Goal: Task Accomplishment & Management: Use online tool/utility

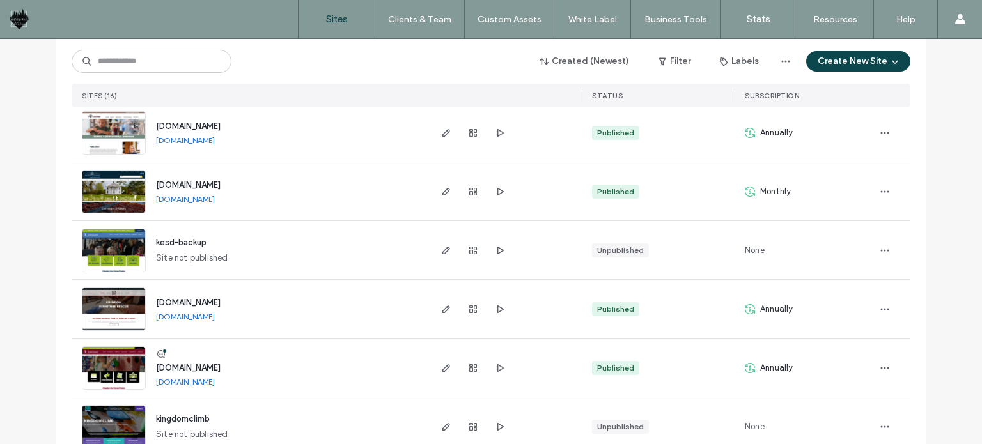
scroll to position [256, 0]
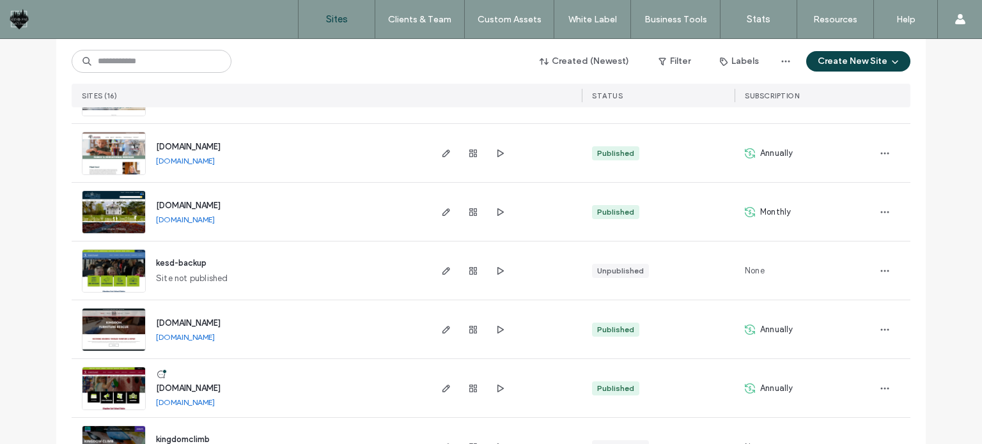
click at [119, 212] on img at bounding box center [114, 234] width 63 height 87
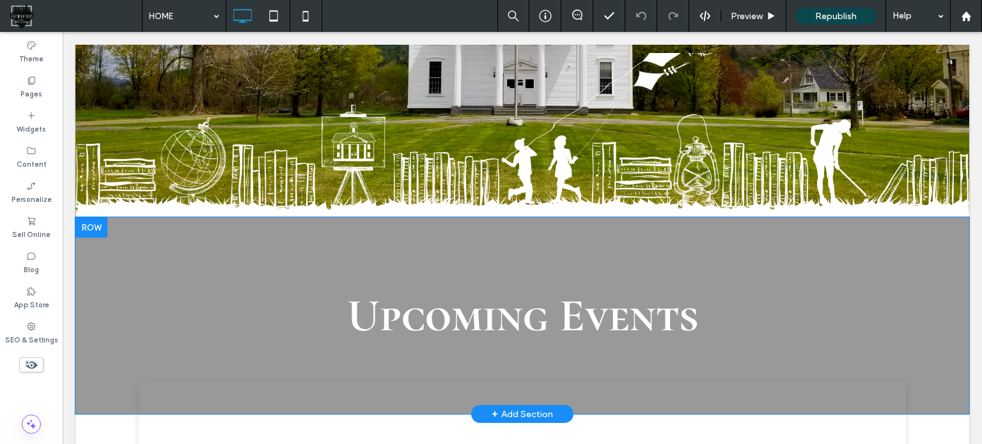
scroll to position [256, 0]
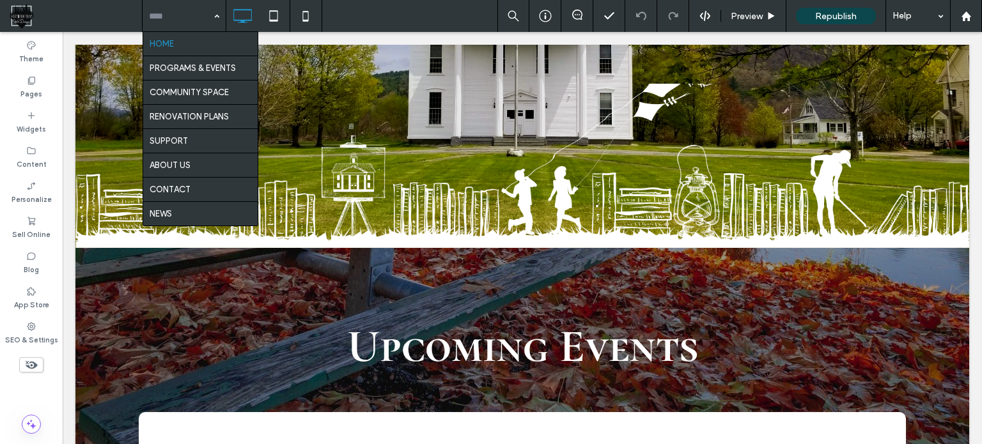
click at [198, 20] on input at bounding box center [181, 16] width 64 height 32
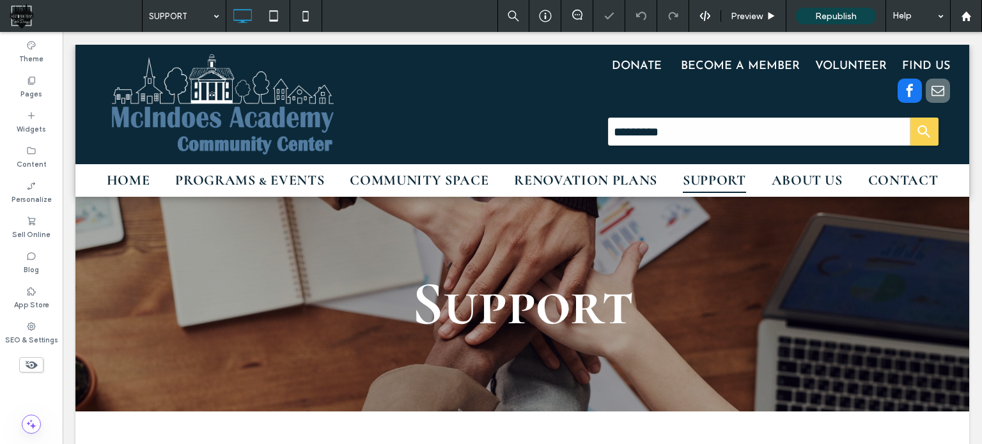
click at [194, 13] on input at bounding box center [181, 16] width 64 height 32
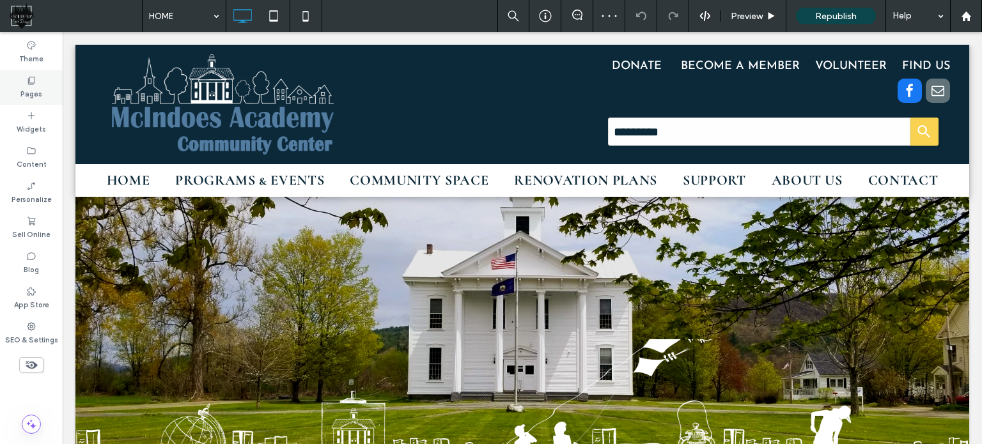
click at [33, 83] on icon at bounding box center [31, 80] width 10 height 10
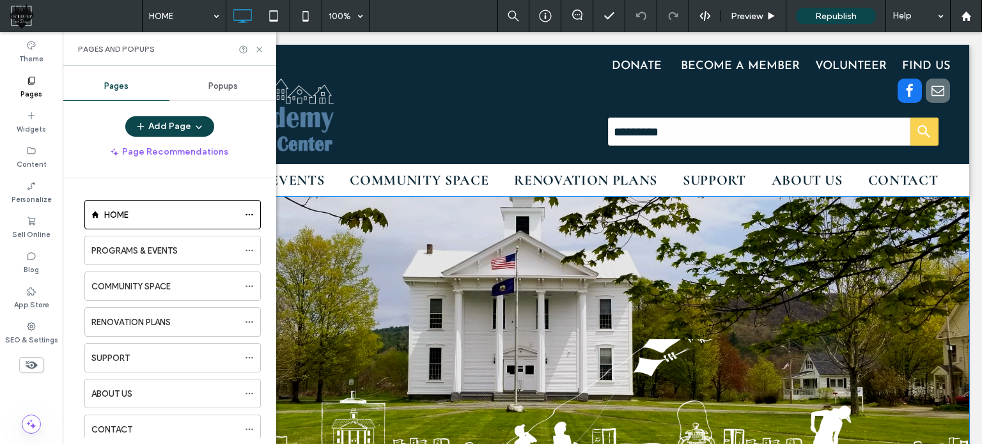
scroll to position [64, 0]
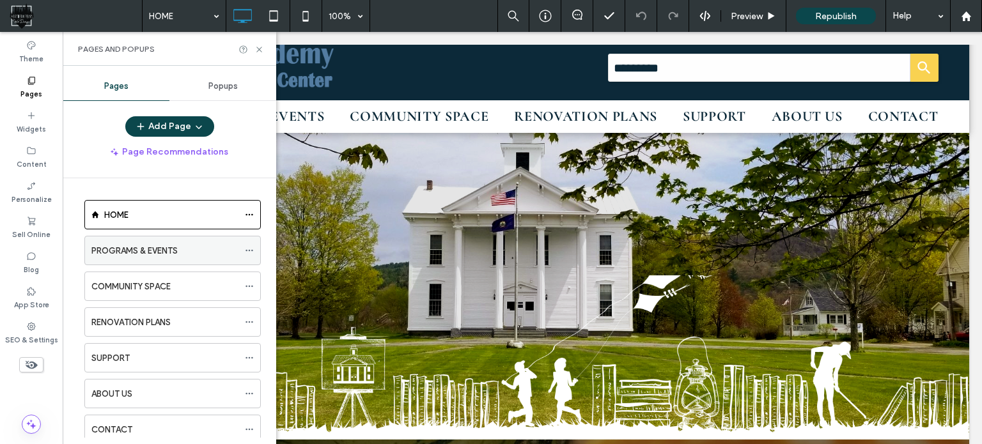
click at [252, 251] on icon at bounding box center [249, 250] width 9 height 9
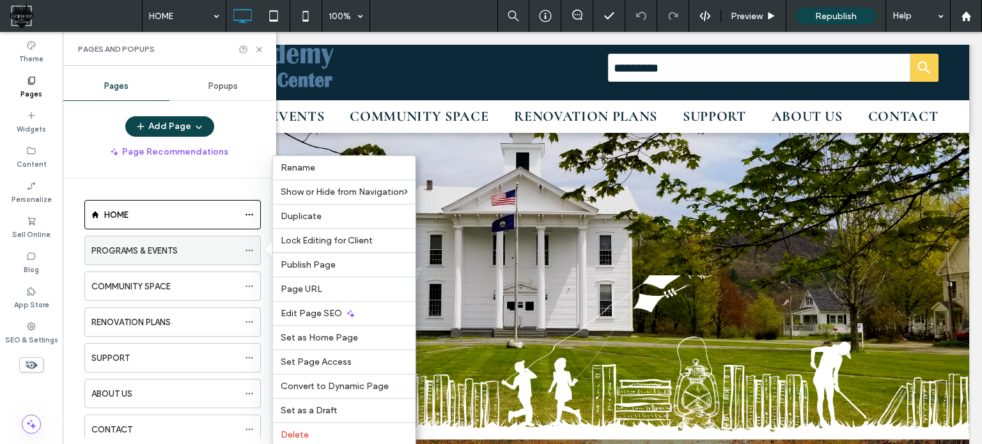
click at [251, 250] on icon at bounding box center [249, 250] width 9 height 9
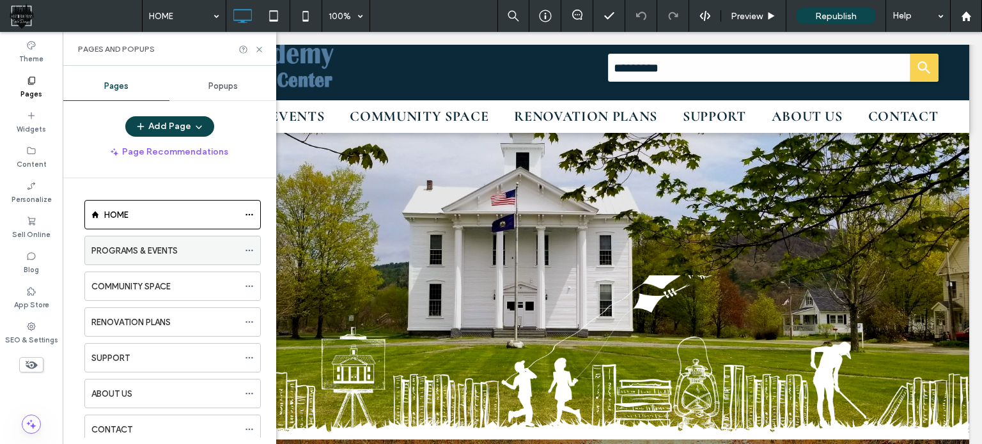
click at [251, 250] on icon at bounding box center [249, 250] width 9 height 9
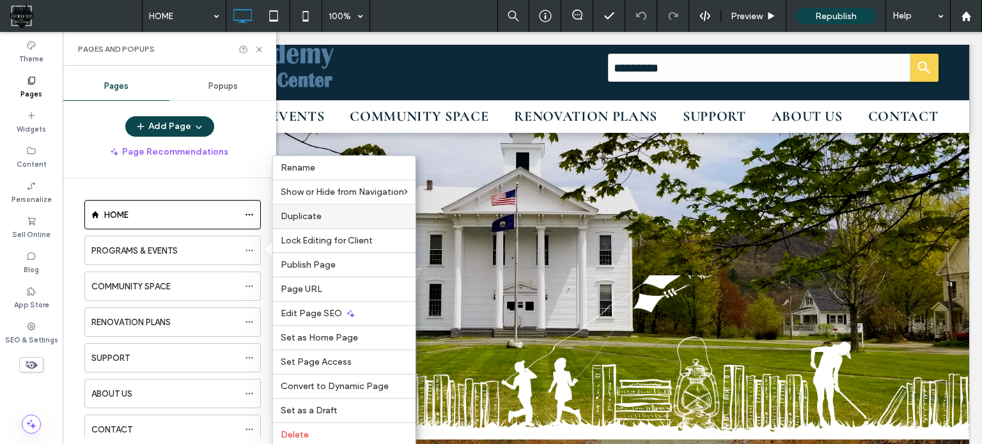
click at [309, 214] on span "Duplicate" at bounding box center [301, 216] width 41 height 11
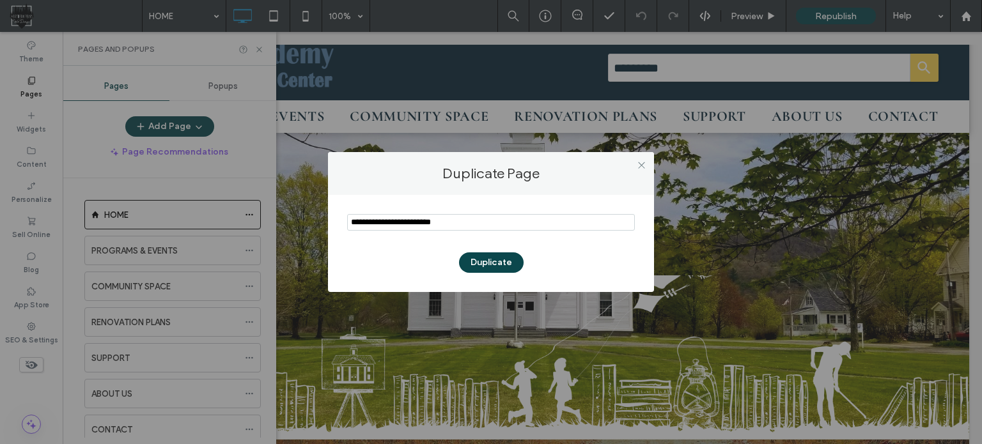
drag, startPoint x: 480, startPoint y: 214, endPoint x: 304, endPoint y: 224, distance: 176.2
click at [304, 224] on div "Duplicate Page Duplicate" at bounding box center [491, 222] width 982 height 444
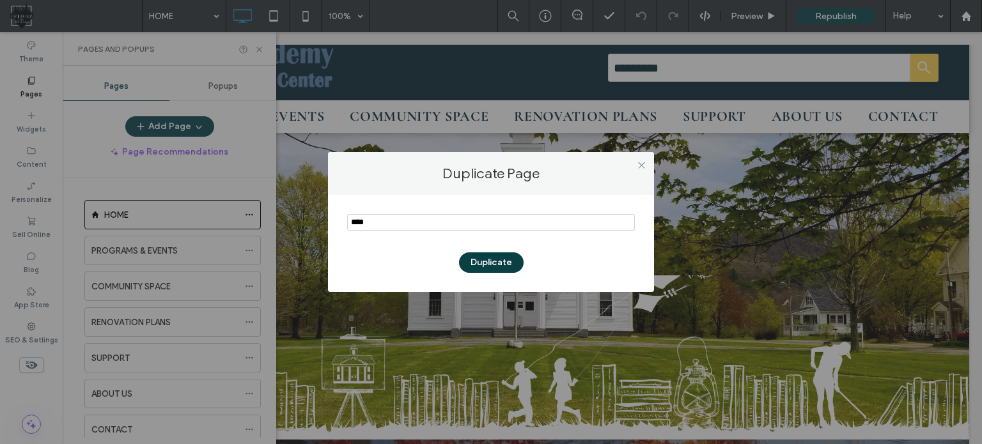
type input "****"
click at [494, 263] on button "Duplicate" at bounding box center [491, 263] width 65 height 20
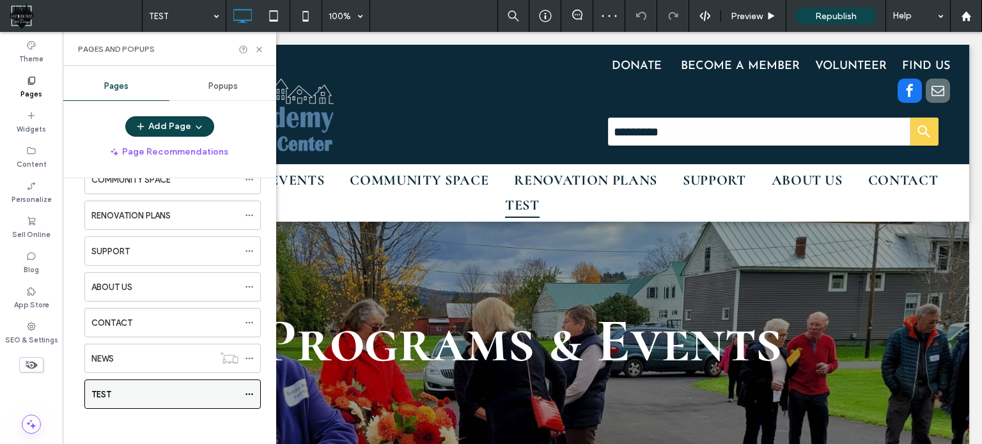
click at [250, 394] on use at bounding box center [249, 395] width 7 height 2
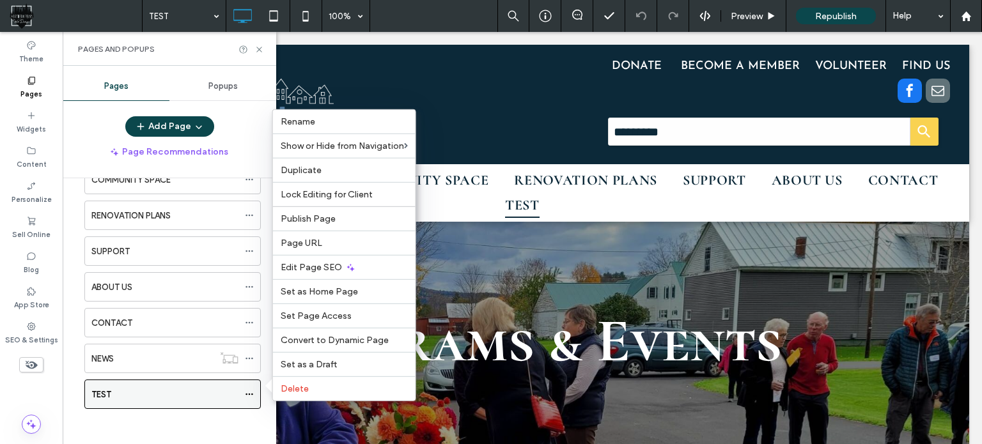
click at [248, 390] on icon at bounding box center [249, 394] width 9 height 9
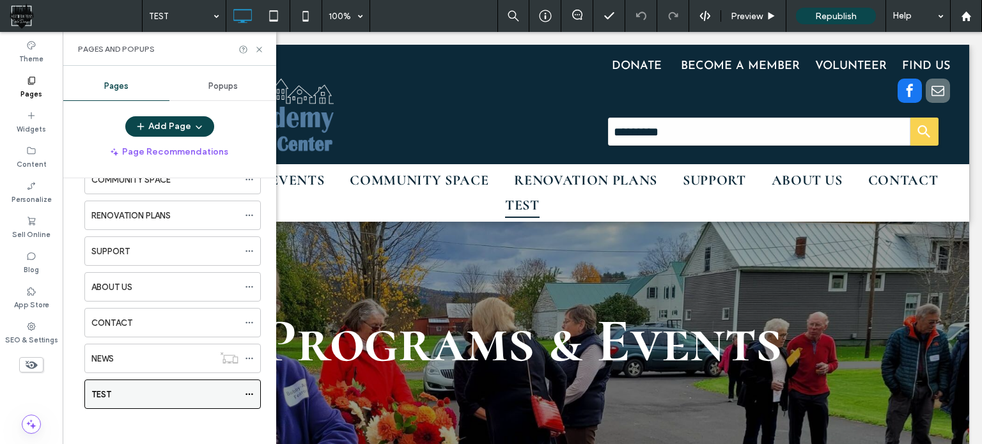
click at [248, 390] on icon at bounding box center [249, 394] width 9 height 9
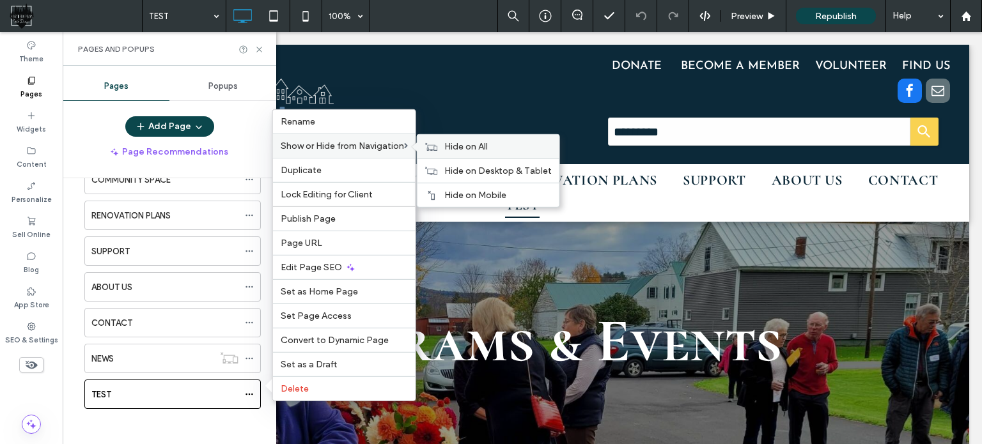
click at [480, 152] on span "Hide on All" at bounding box center [465, 146] width 43 height 11
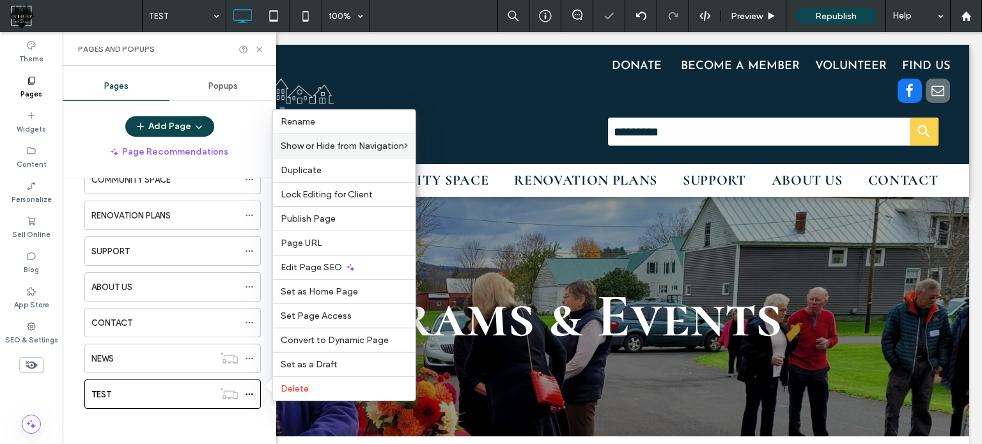
click at [225, 415] on div "HOME PROGRAMS & EVENTS COMMUNITY SPACE RENOVATION PLANS SUPPORT ABOUT US CONTAC…" at bounding box center [164, 256] width 193 height 338
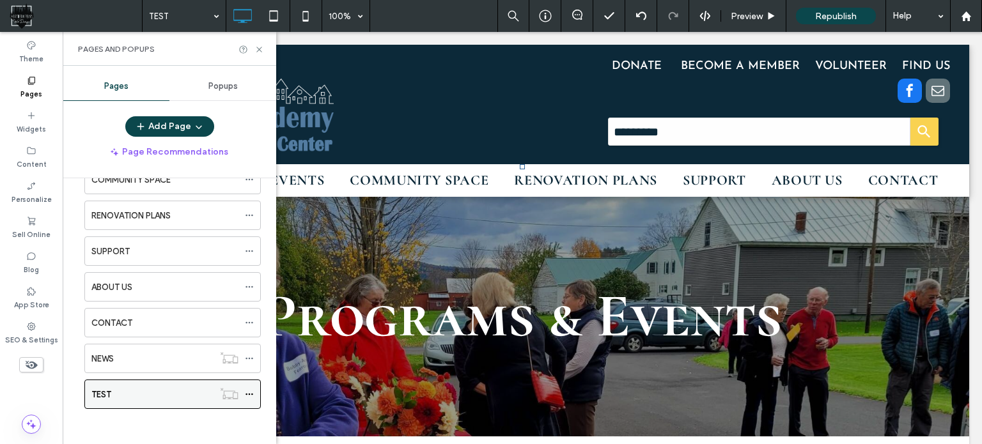
click at [251, 393] on icon at bounding box center [249, 394] width 9 height 9
click at [168, 389] on div "TEST" at bounding box center [152, 394] width 122 height 13
click at [258, 52] on icon at bounding box center [260, 50] width 10 height 10
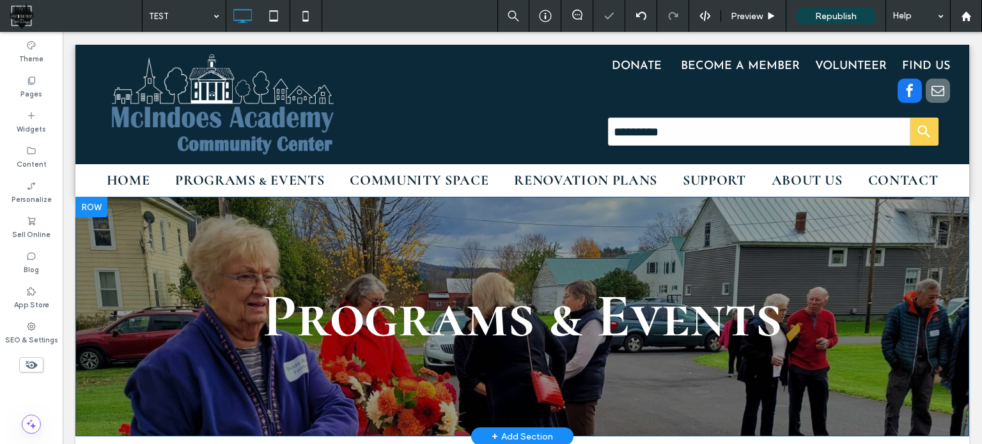
scroll to position [64, 0]
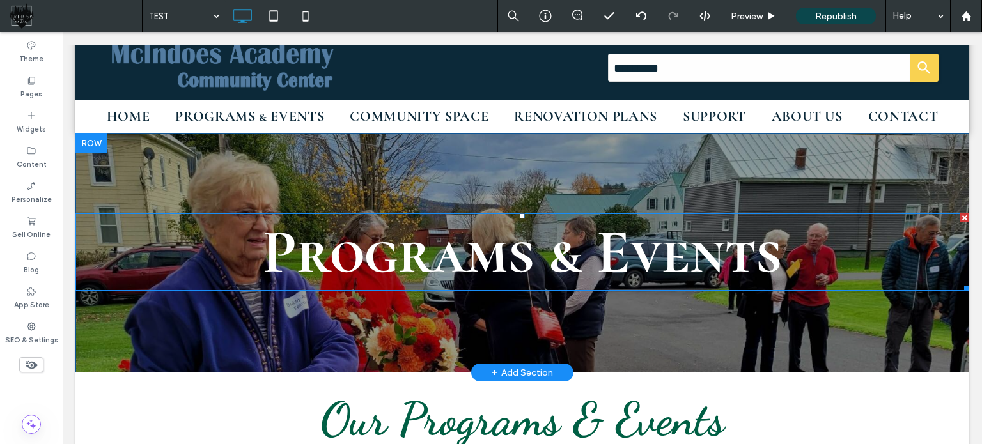
click at [645, 255] on span "Programs & Events" at bounding box center [522, 252] width 519 height 75
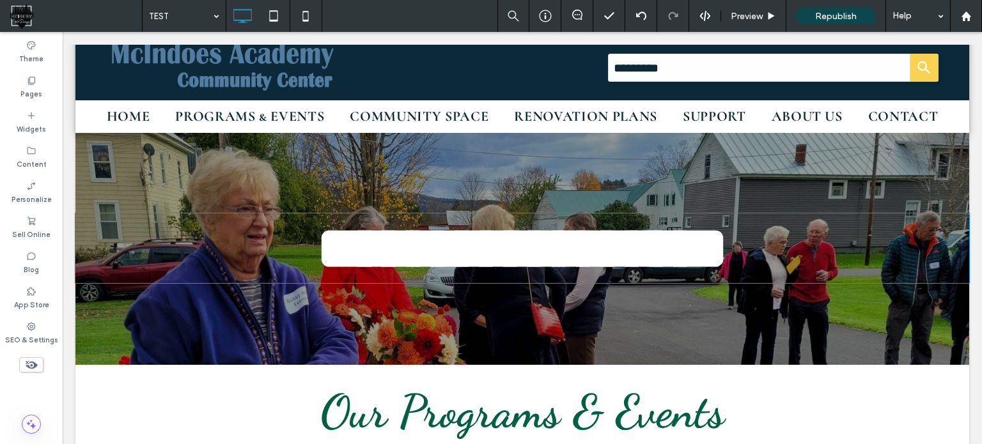
type input "**********"
type input "**"
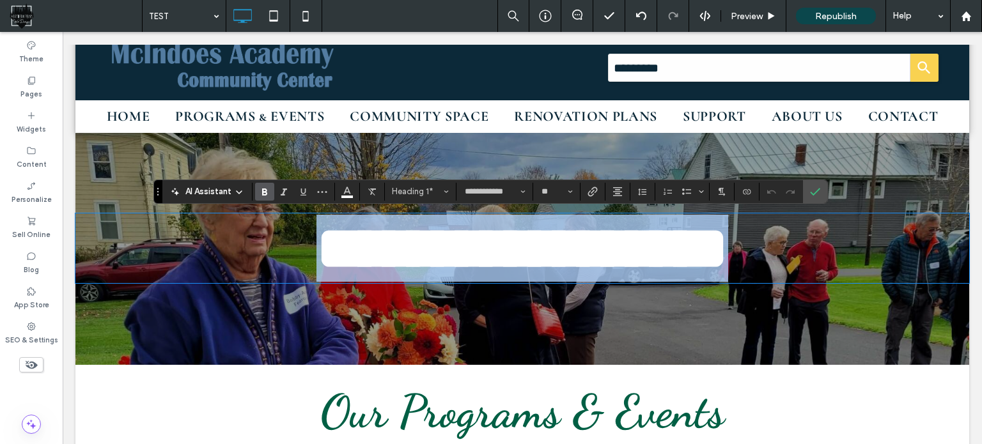
click at [489, 258] on span "**********" at bounding box center [523, 248] width 412 height 61
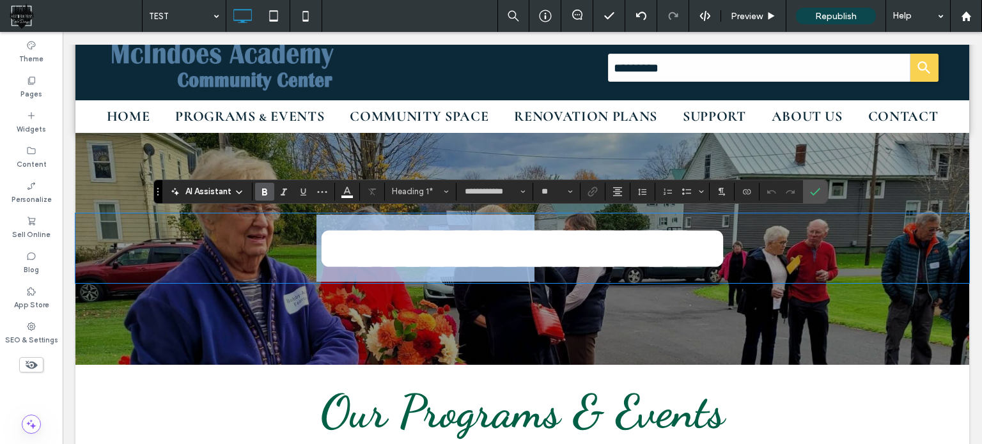
click at [489, 258] on span "**********" at bounding box center [523, 248] width 412 height 61
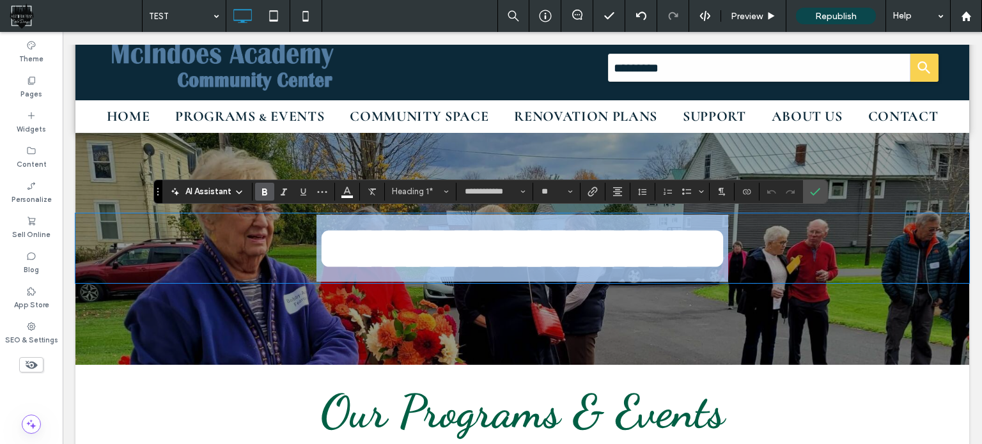
click at [489, 258] on span "**********" at bounding box center [523, 248] width 412 height 61
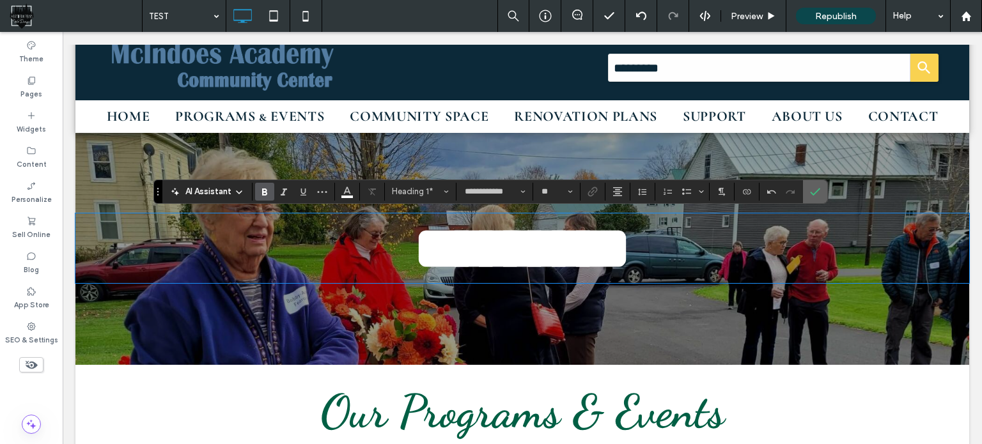
click at [813, 189] on icon "Confirm" at bounding box center [815, 192] width 10 height 10
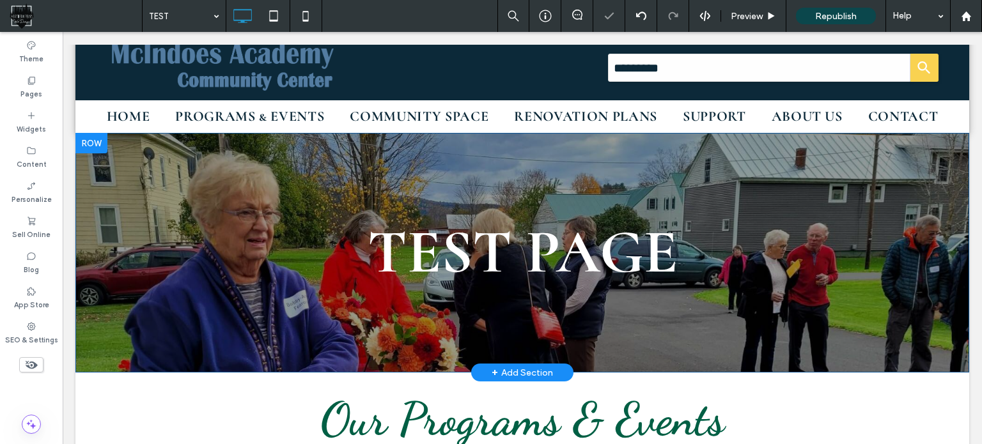
click at [133, 148] on div "TEST PAGE Click To Paste Row + Add Section" at bounding box center [522, 253] width 894 height 240
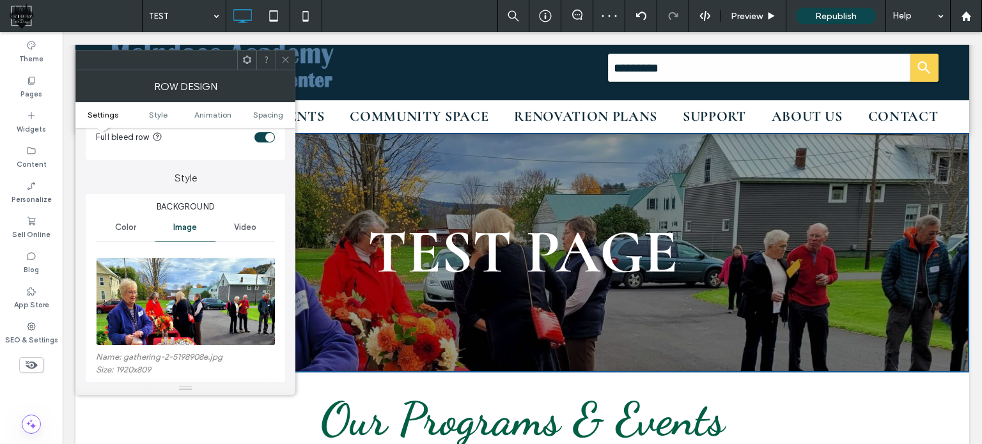
scroll to position [128, 0]
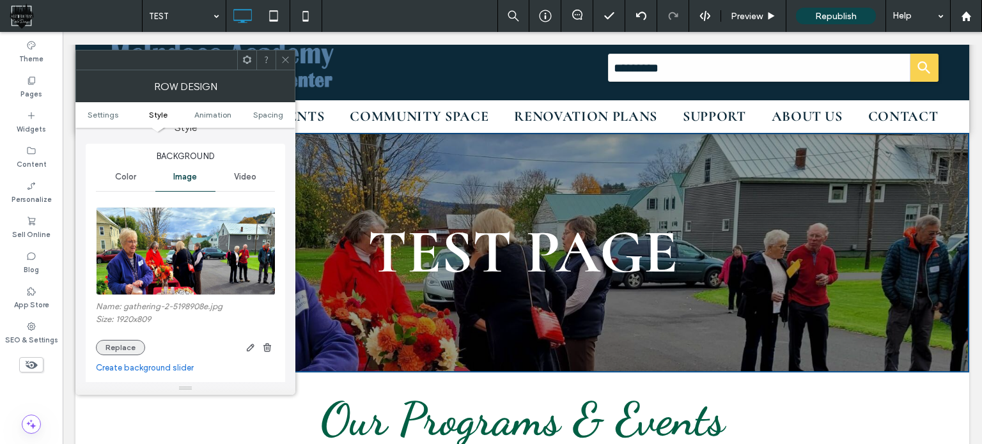
click at [116, 352] on button "Replace" at bounding box center [120, 347] width 49 height 15
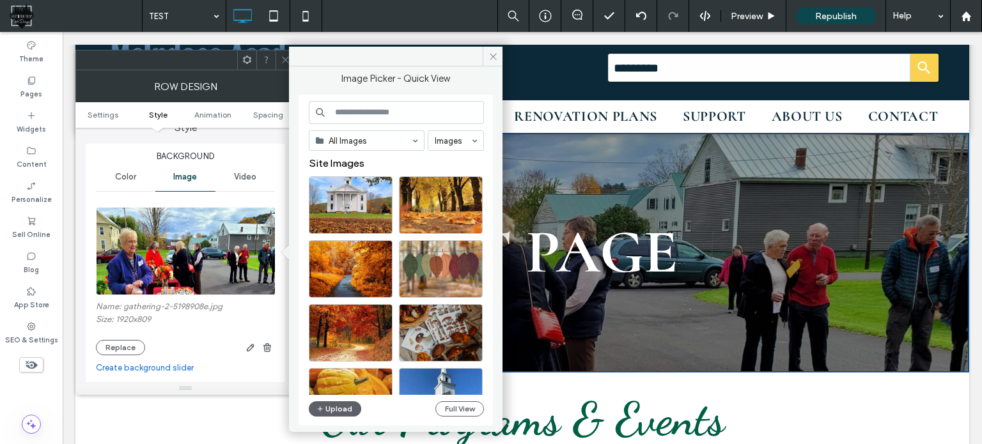
click at [393, 110] on input at bounding box center [396, 112] width 175 height 23
type input "****"
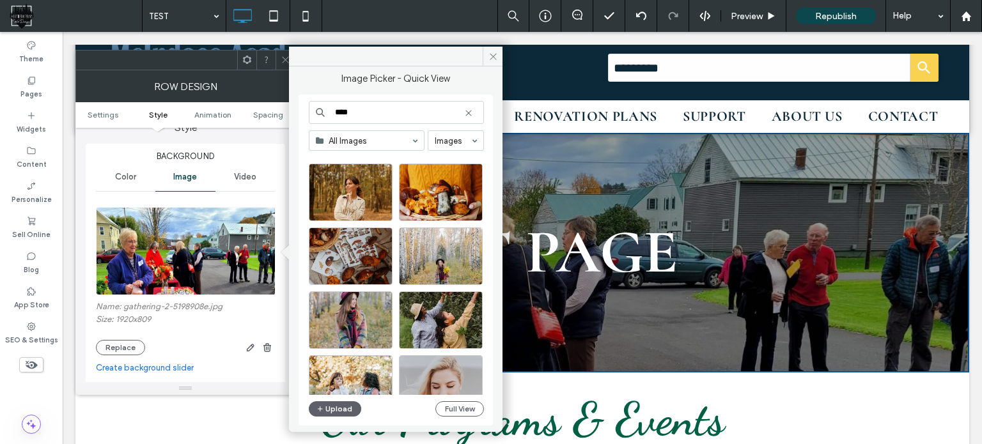
scroll to position [62, 0]
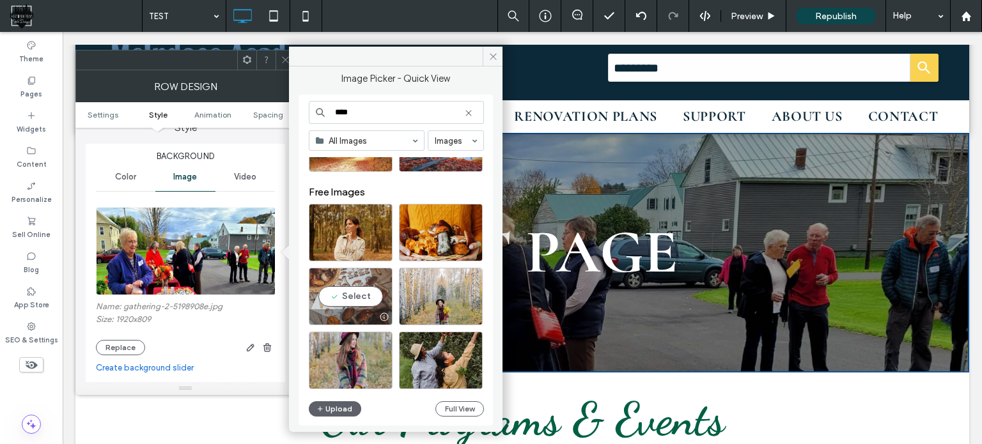
click at [357, 296] on div "Select" at bounding box center [351, 297] width 84 height 58
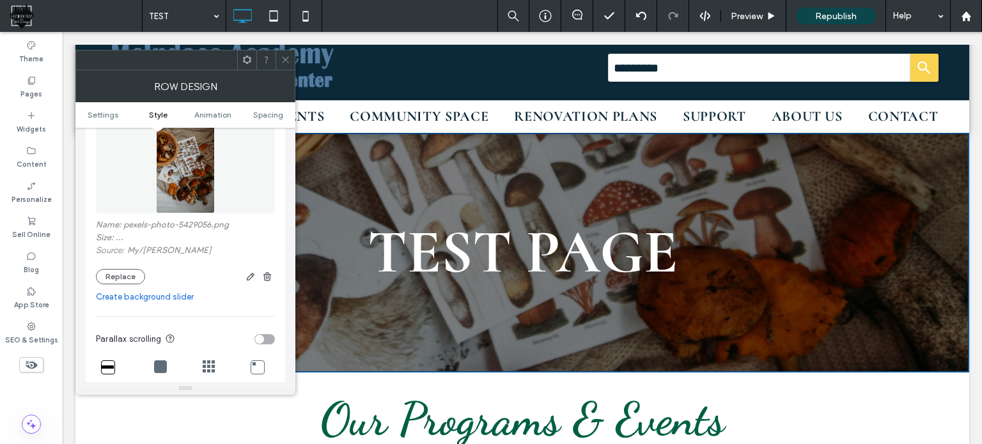
scroll to position [128, 0]
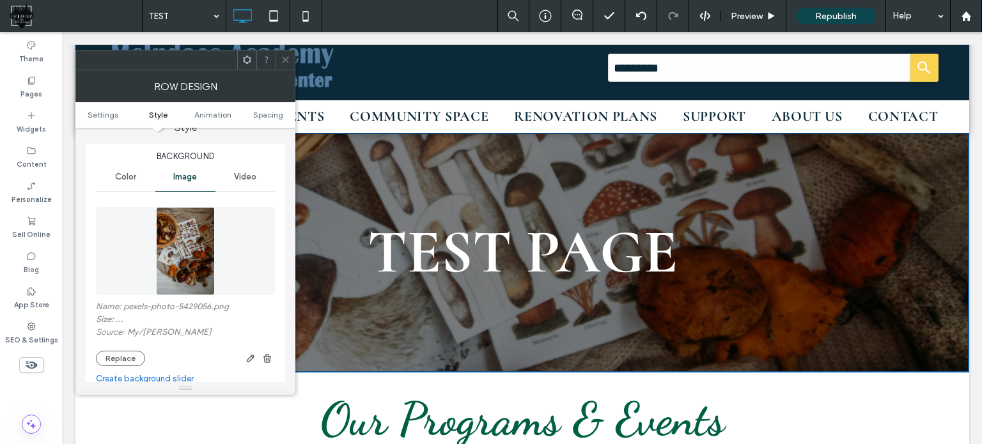
click at [285, 56] on icon at bounding box center [286, 60] width 10 height 10
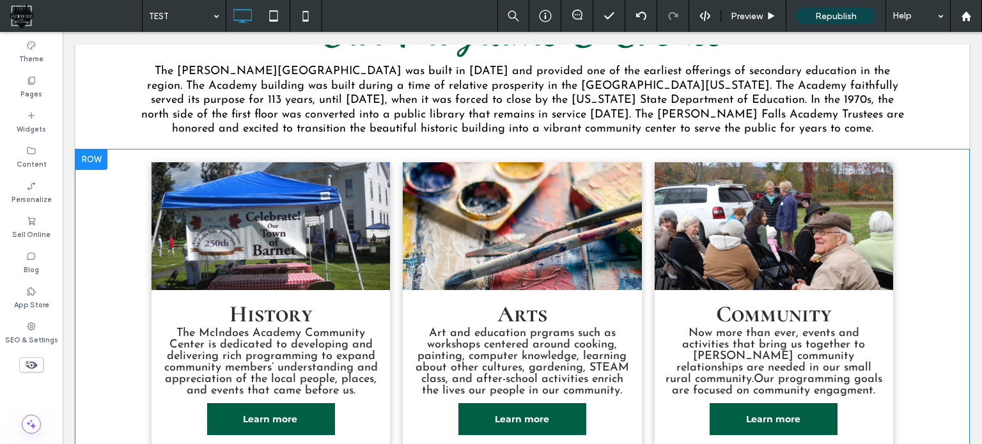
scroll to position [448, 0]
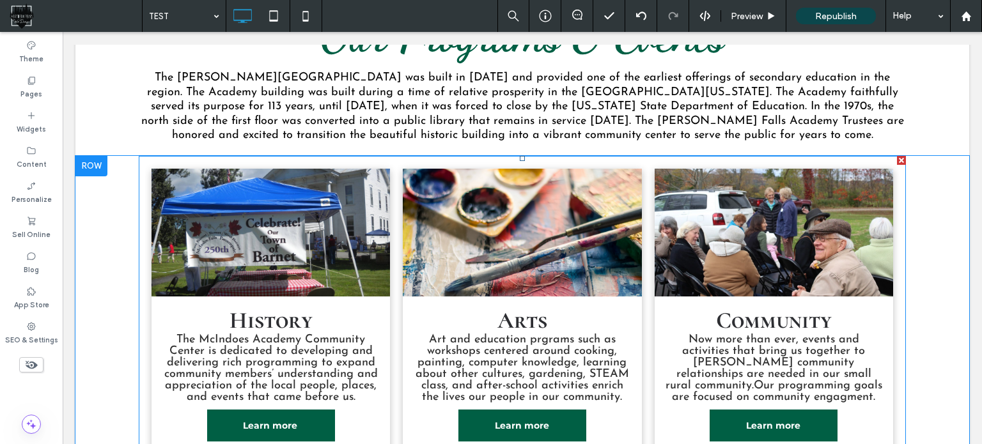
click at [254, 185] on link at bounding box center [271, 233] width 239 height 128
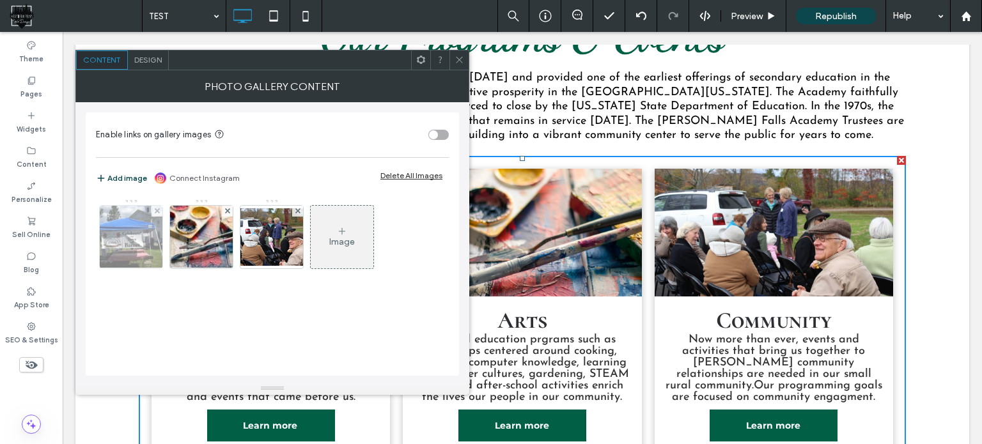
click at [118, 233] on img at bounding box center [132, 237] width 84 height 63
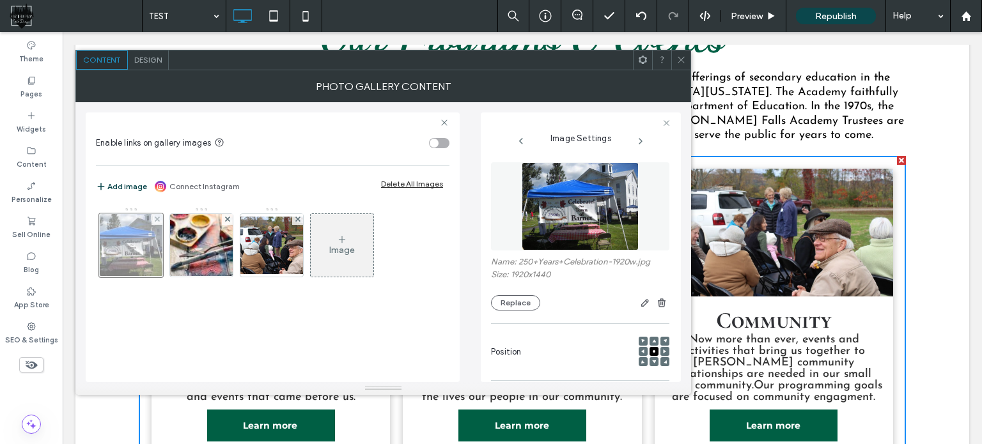
scroll to position [148, 0]
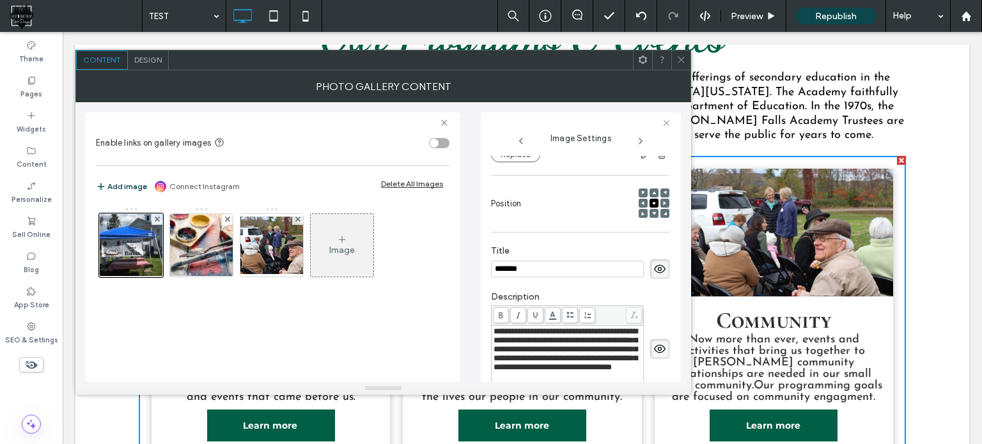
drag, startPoint x: 542, startPoint y: 270, endPoint x: 450, endPoint y: 269, distance: 92.1
click at [450, 269] on div "**********" at bounding box center [383, 242] width 595 height 280
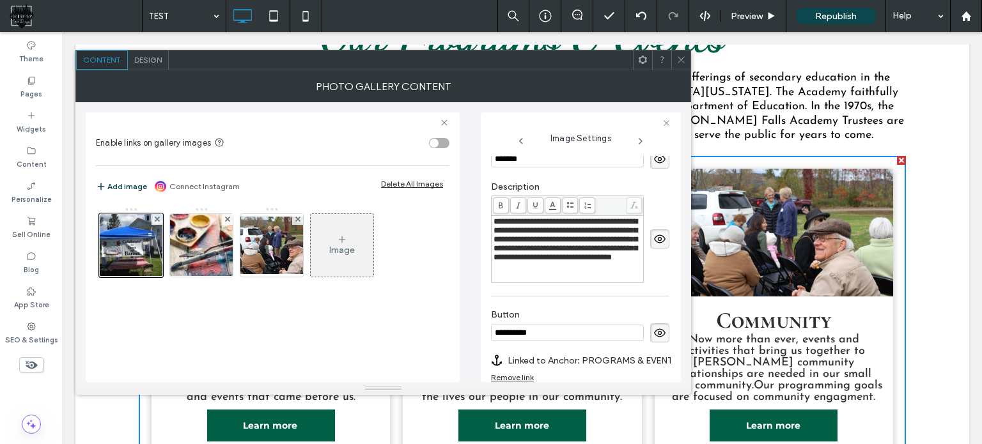
scroll to position [340, 0]
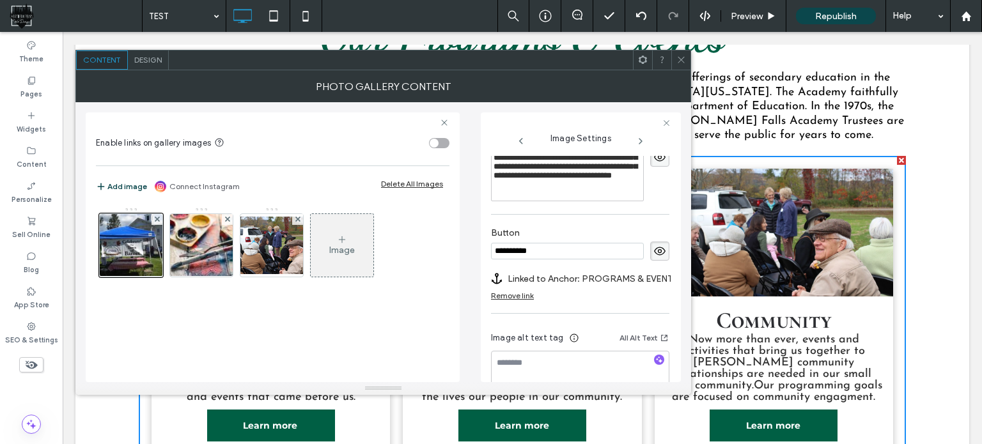
click at [604, 278] on label "Linked to Anchor: PROGRAMS & EVENTS#History" at bounding box center [597, 279] width 178 height 24
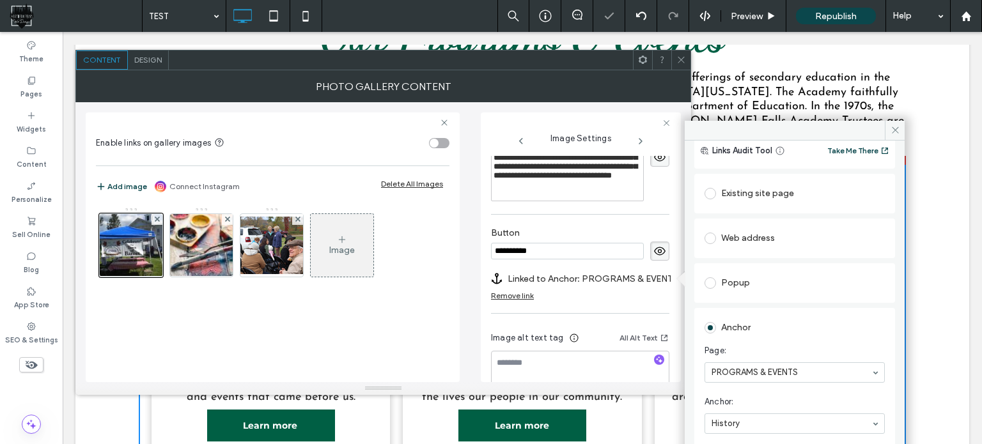
scroll to position [64, 0]
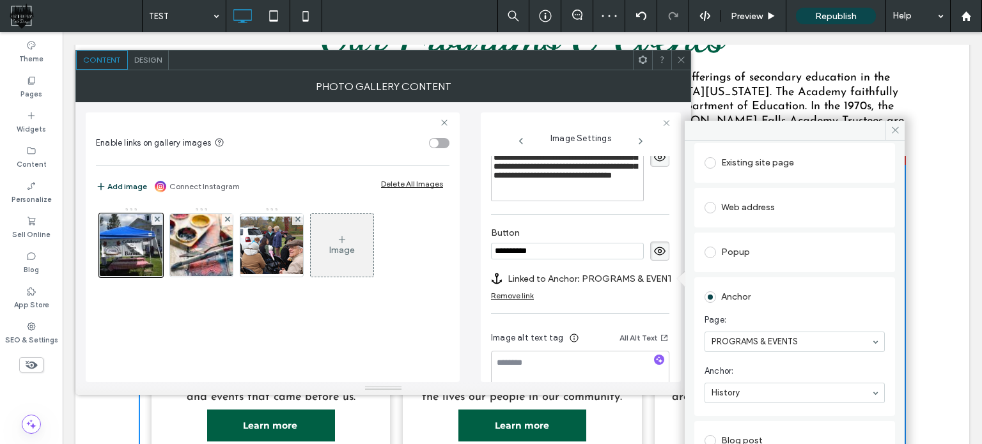
click at [680, 63] on icon at bounding box center [682, 60] width 10 height 10
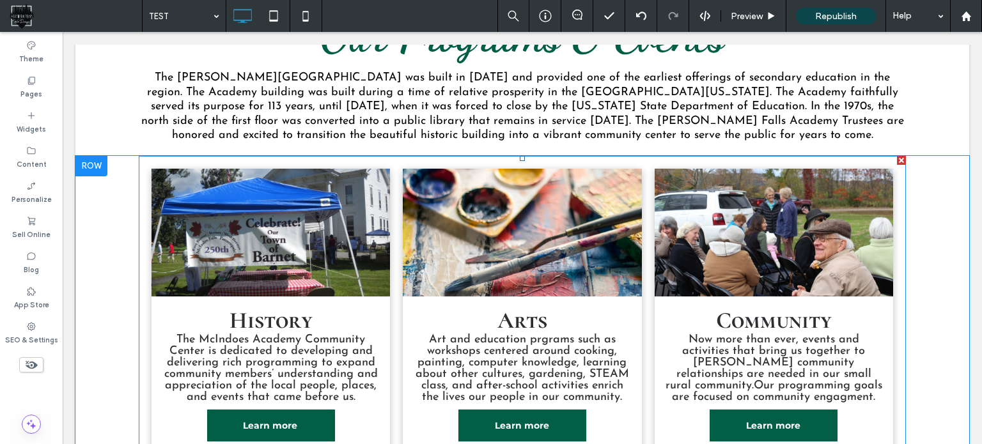
click at [234, 185] on link at bounding box center [271, 233] width 239 height 128
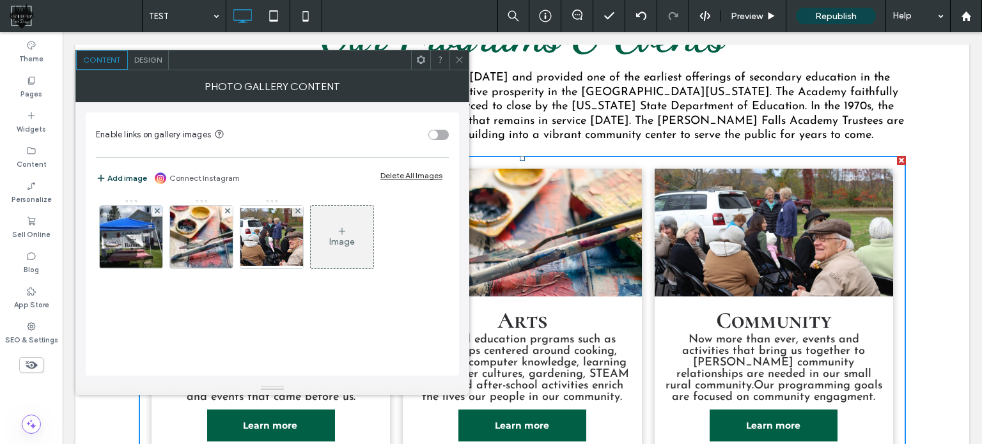
click at [458, 62] on icon at bounding box center [460, 60] width 10 height 10
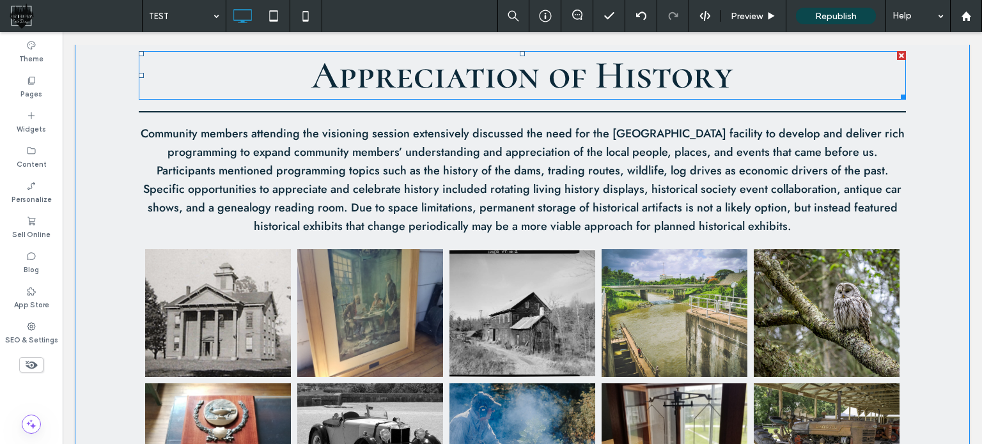
scroll to position [959, 0]
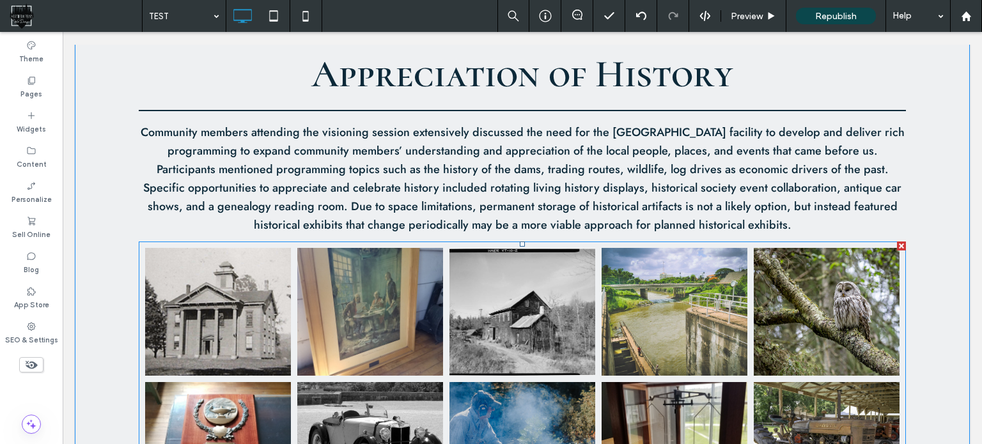
click at [408, 289] on link at bounding box center [370, 312] width 146 height 128
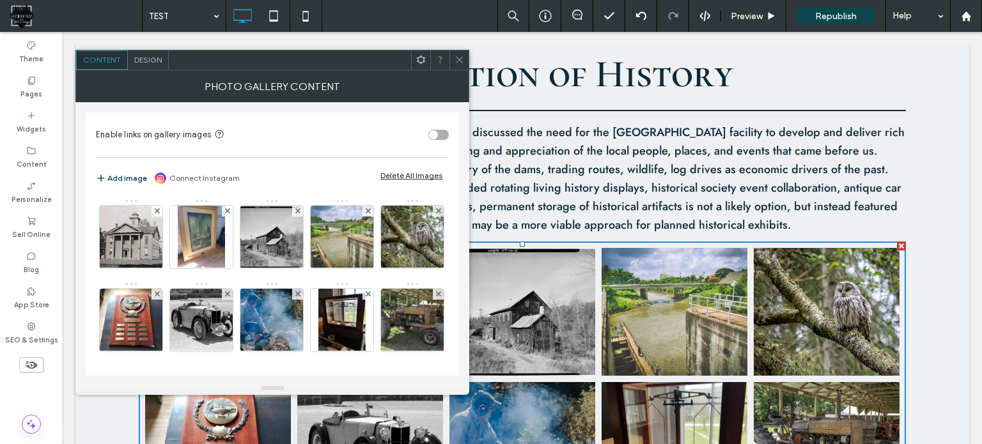
click at [463, 60] on icon at bounding box center [460, 60] width 10 height 10
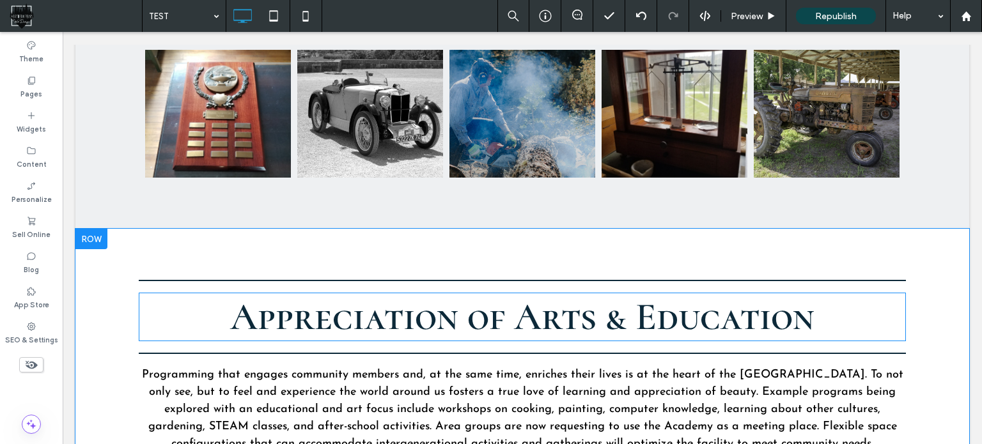
scroll to position [1279, 0]
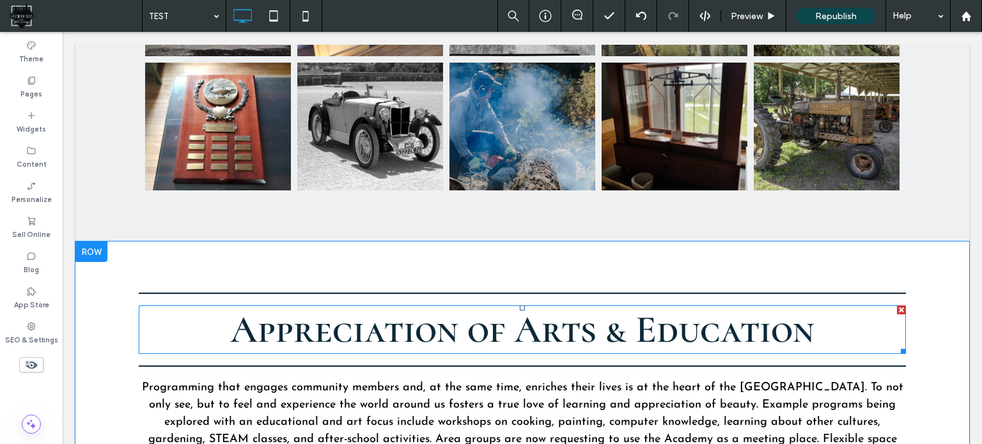
click at [477, 321] on span "Appreciation of Arts & Education" at bounding box center [522, 330] width 585 height 46
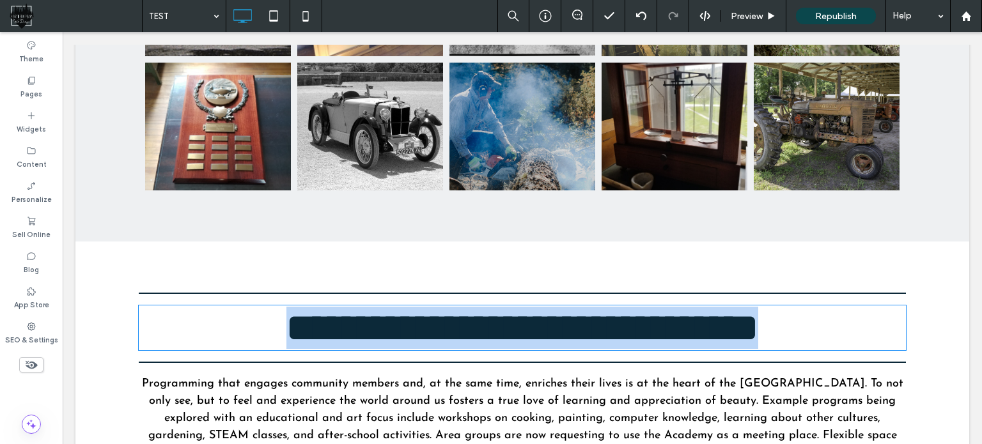
type input "**********"
type input "**"
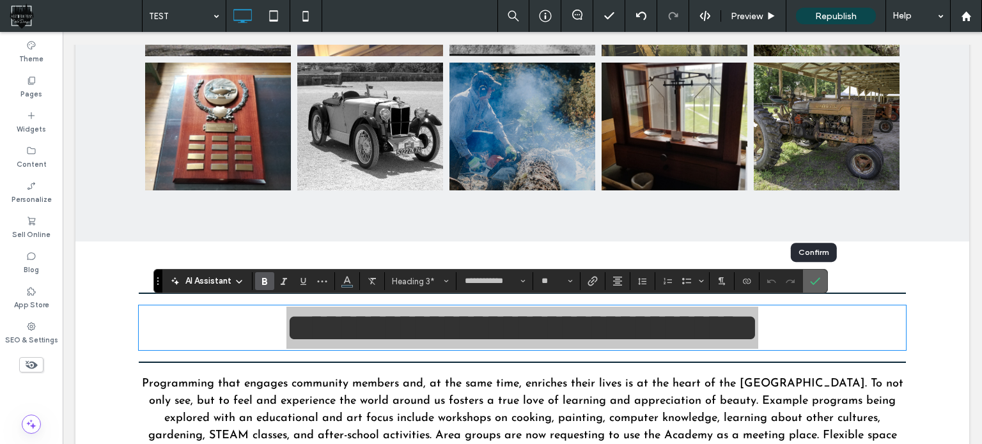
drag, startPoint x: 810, startPoint y: 281, endPoint x: 743, endPoint y: 251, distance: 72.7
click at [810, 281] on icon "Confirm" at bounding box center [815, 281] width 10 height 10
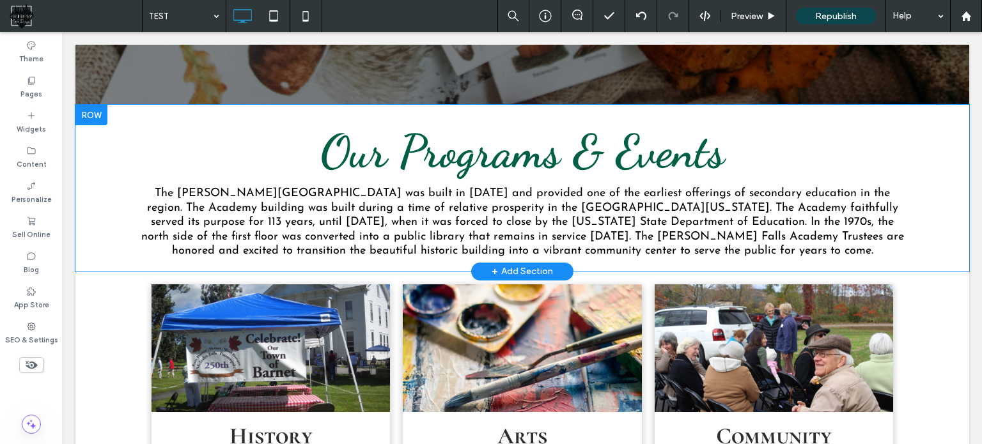
scroll to position [320, 0]
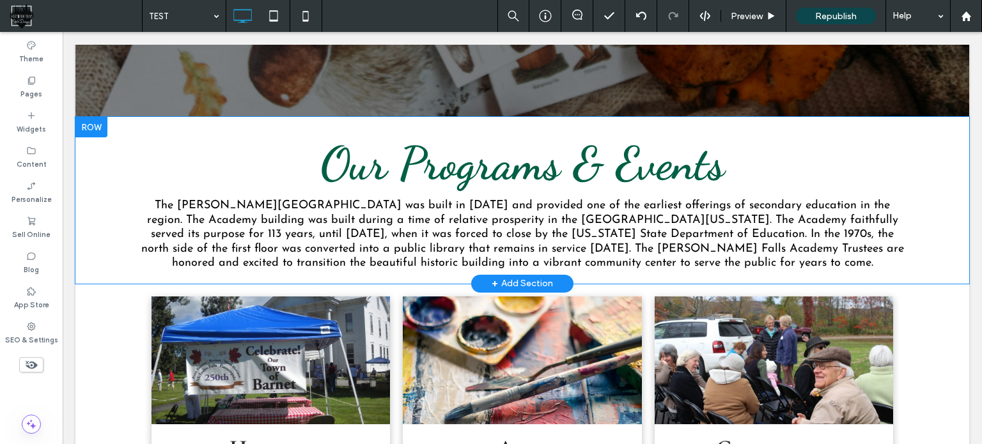
click at [97, 125] on div at bounding box center [91, 127] width 32 height 20
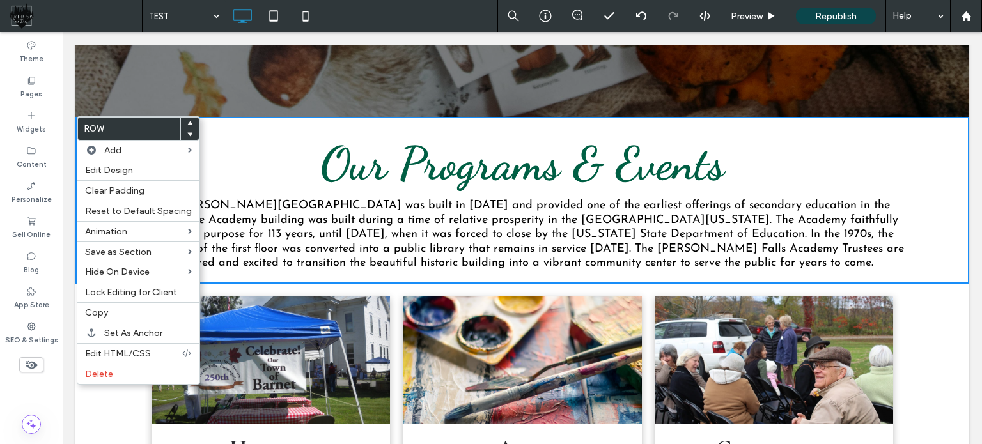
click at [224, 138] on h2 "Our Programs & Events" at bounding box center [522, 163] width 767 height 55
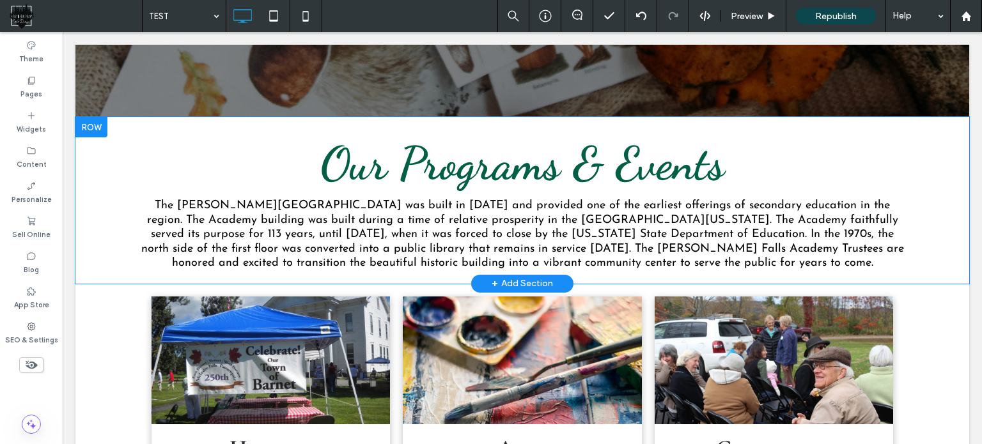
click at [93, 129] on div at bounding box center [91, 127] width 32 height 20
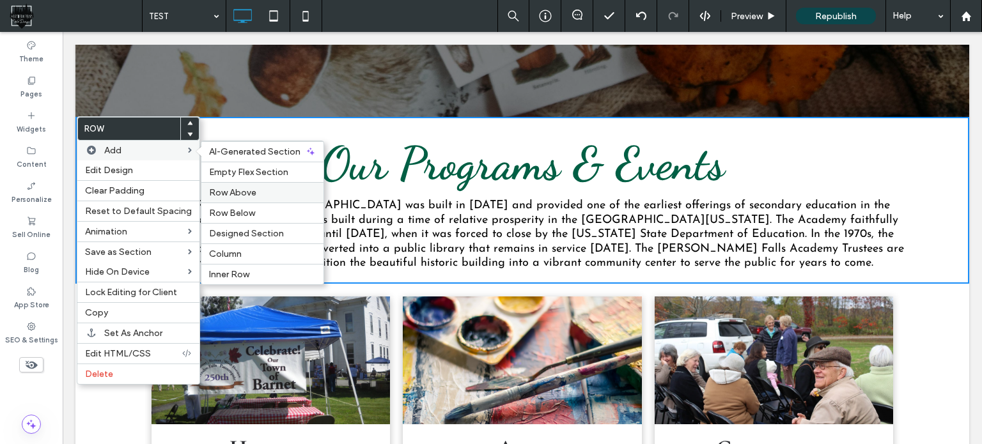
drag, startPoint x: 233, startPoint y: 190, endPoint x: 170, endPoint y: 157, distance: 70.7
click at [233, 189] on span "Row Above" at bounding box center [232, 192] width 47 height 11
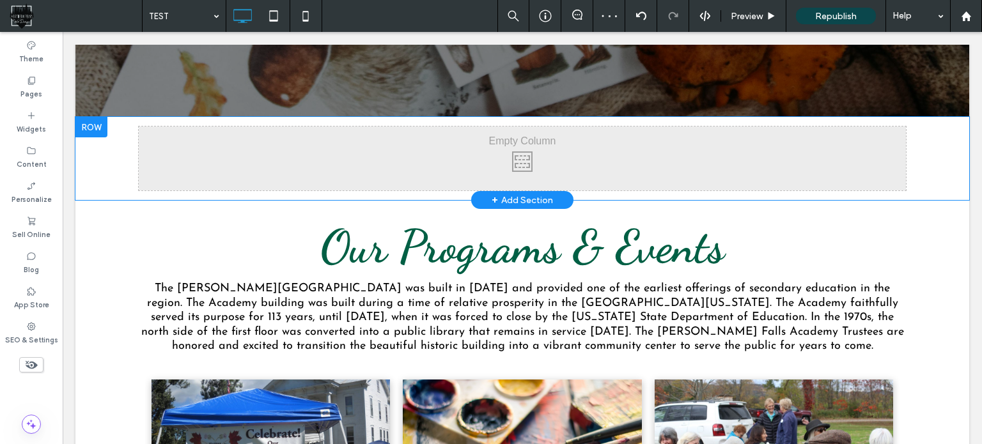
click at [91, 122] on div at bounding box center [91, 127] width 32 height 20
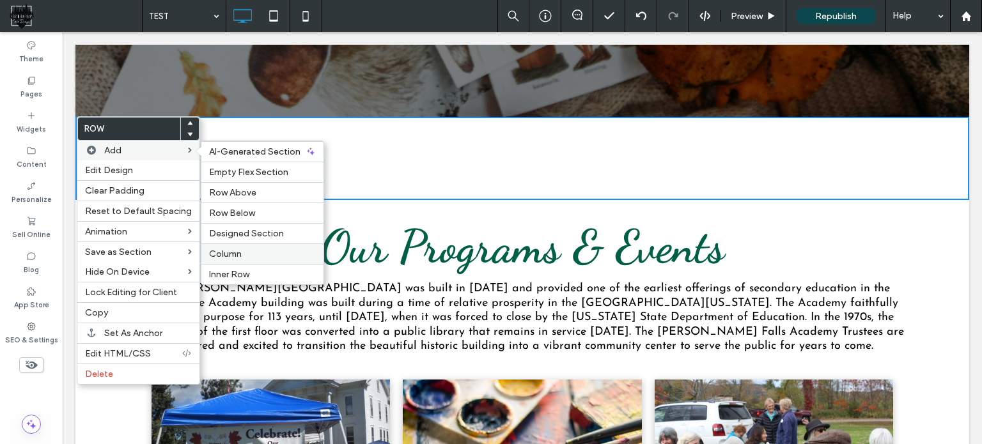
click at [233, 252] on span "Column" at bounding box center [225, 254] width 33 height 11
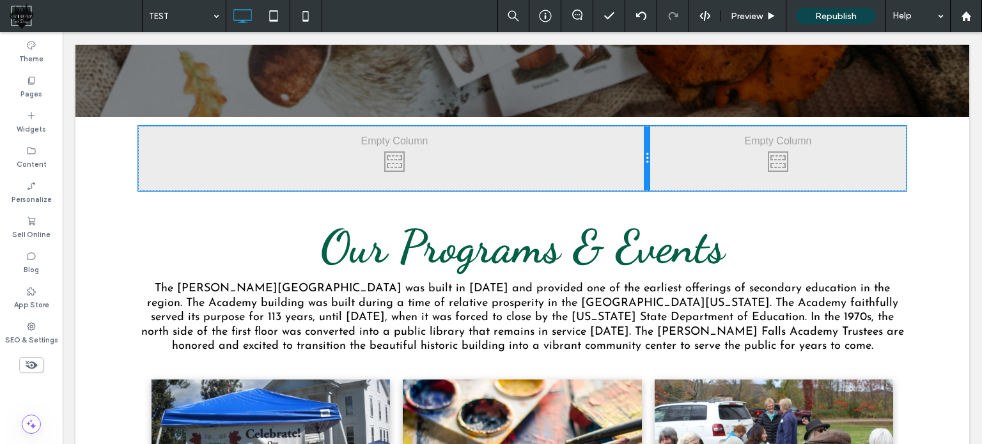
drag, startPoint x: 517, startPoint y: 155, endPoint x: 656, endPoint y: 189, distance: 143.5
click at [656, 189] on div "Click To Paste Click To Paste Click To Paste Click To Paste" at bounding box center [522, 159] width 767 height 64
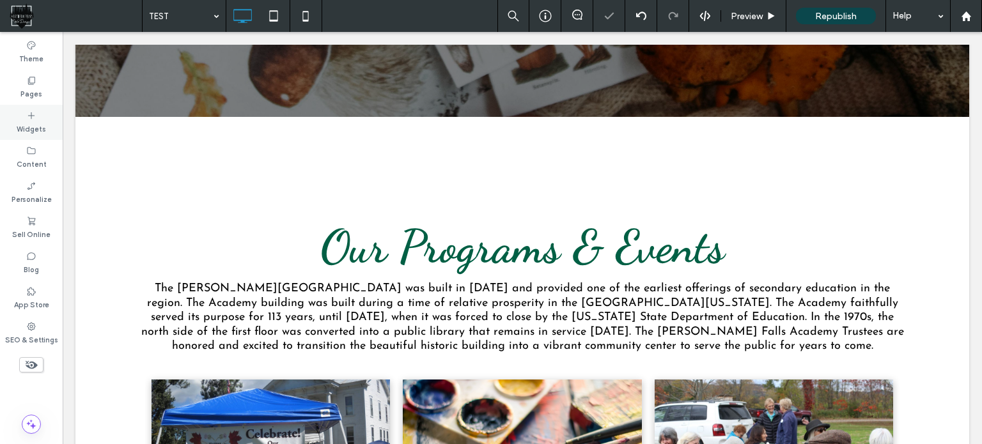
click at [44, 113] on div "Widgets" at bounding box center [31, 122] width 63 height 35
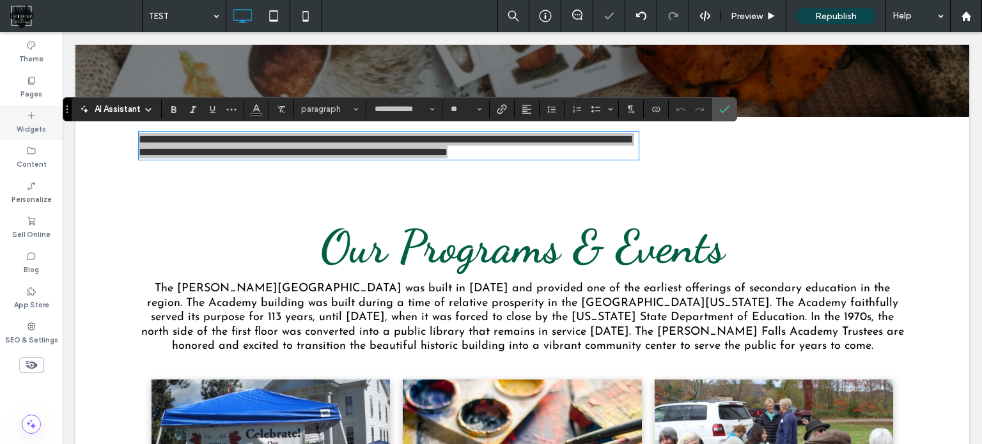
click at [31, 118] on use at bounding box center [31, 115] width 6 height 6
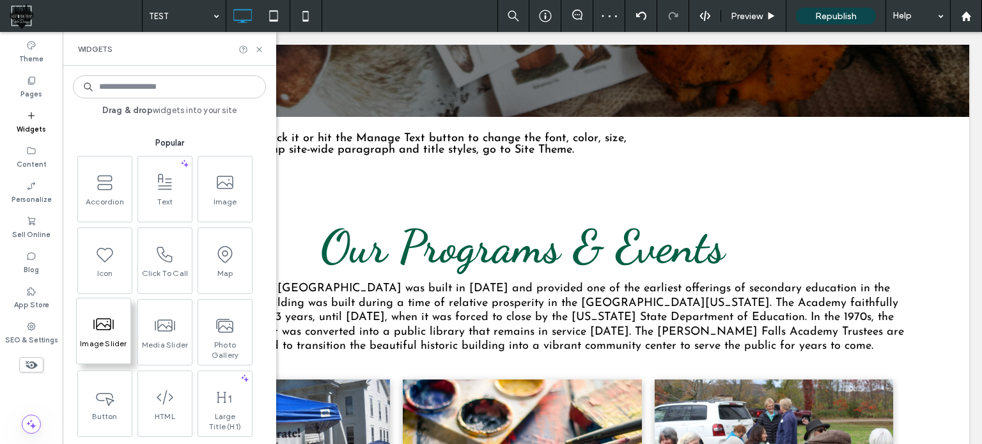
scroll to position [192, 0]
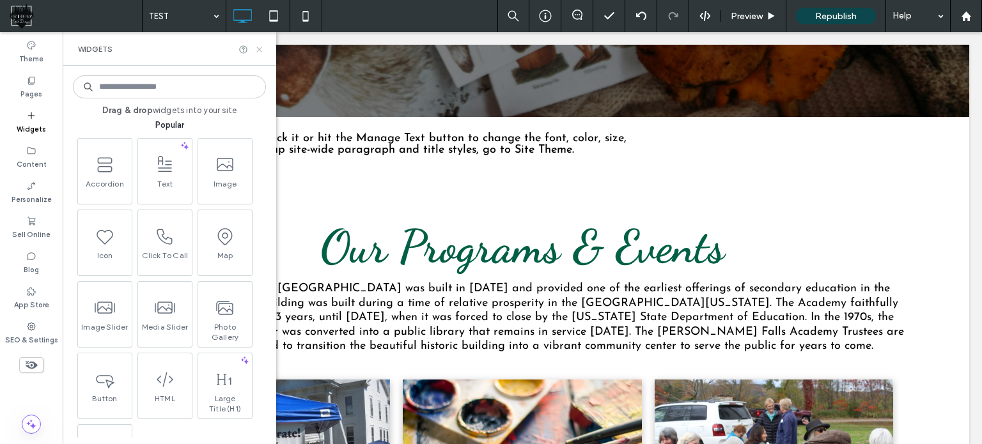
click at [260, 46] on icon at bounding box center [260, 50] width 10 height 10
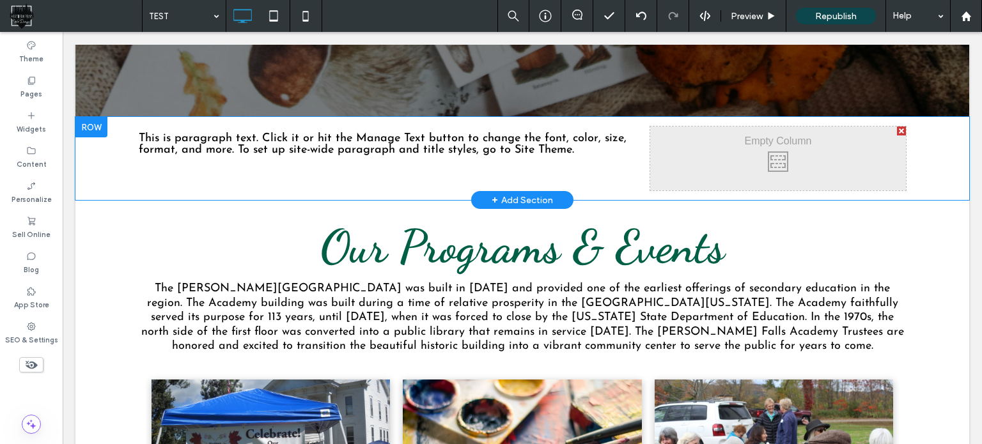
scroll to position [256, 0]
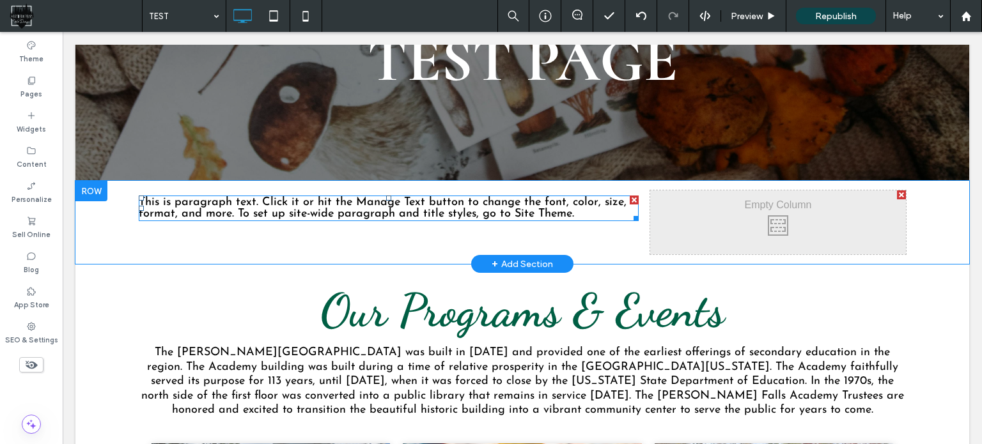
click at [283, 204] on span "This is paragraph text. Click it or hit the Manage Text button to change the fo…" at bounding box center [383, 208] width 488 height 23
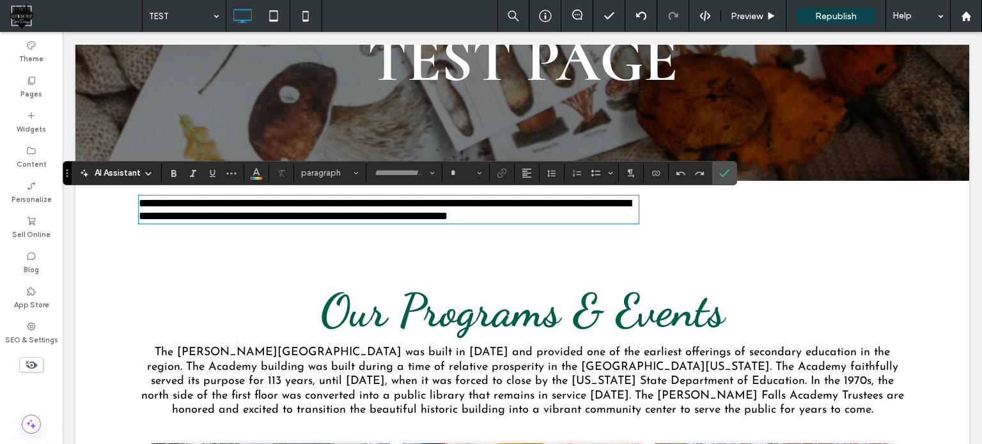
type input "**********"
type input "**"
click at [354, 175] on icon "Styles" at bounding box center [356, 173] width 5 height 5
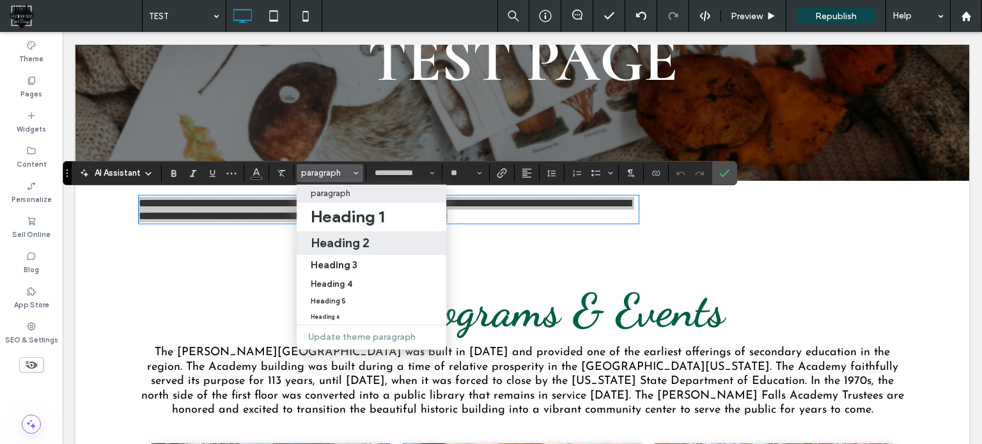
click at [358, 244] on h2 "Heading 2" at bounding box center [340, 242] width 59 height 15
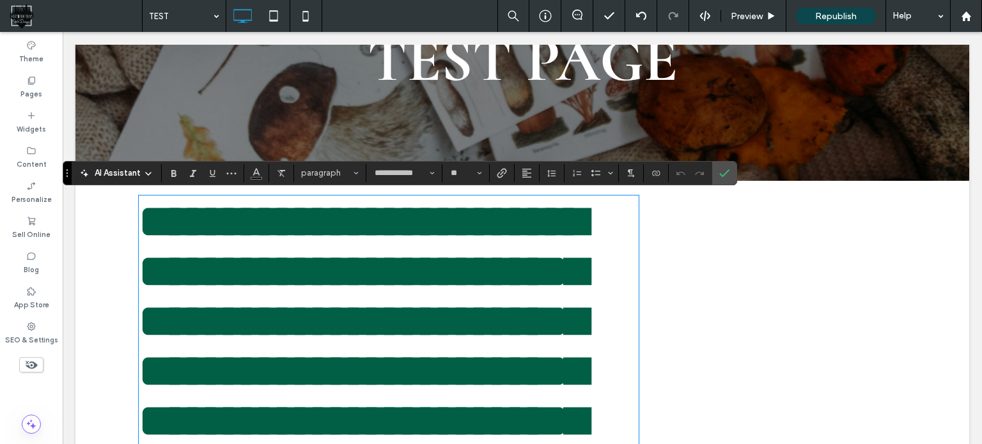
type input "**********"
type input "**"
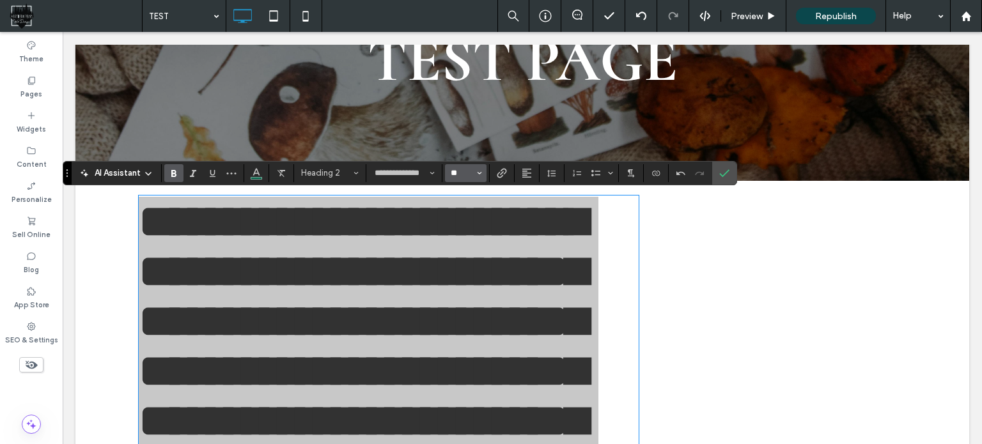
click at [452, 174] on input "**" at bounding box center [462, 173] width 25 height 10
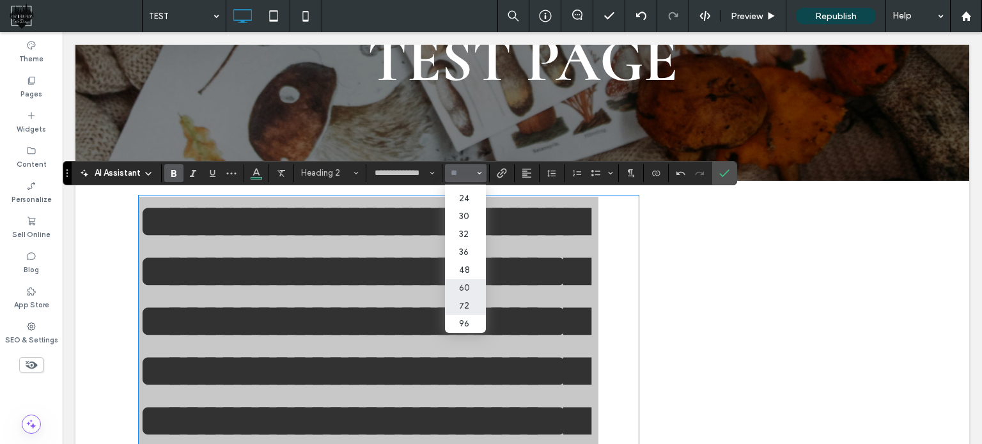
scroll to position [158, 0]
click at [469, 262] on label "48" at bounding box center [465, 271] width 41 height 18
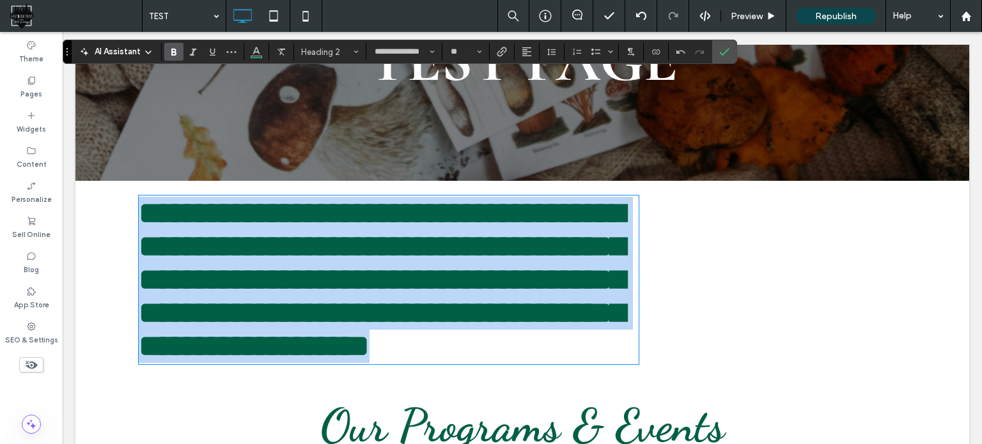
type input "**"
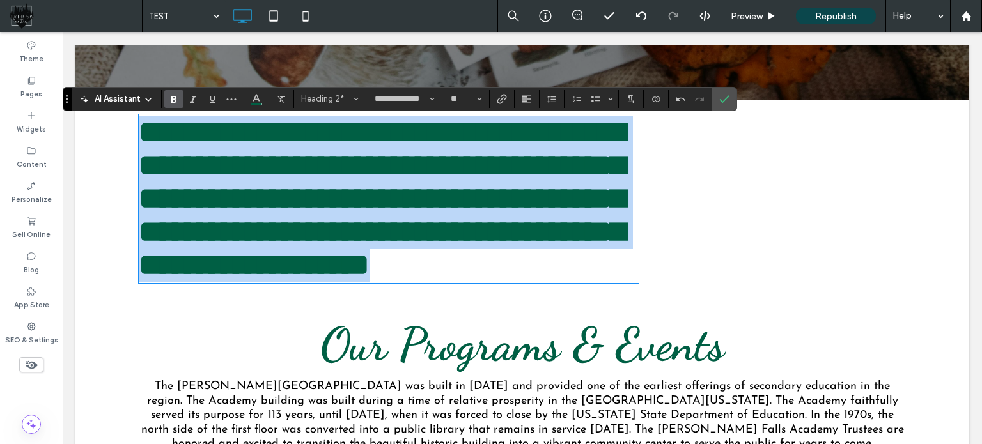
scroll to position [330, 0]
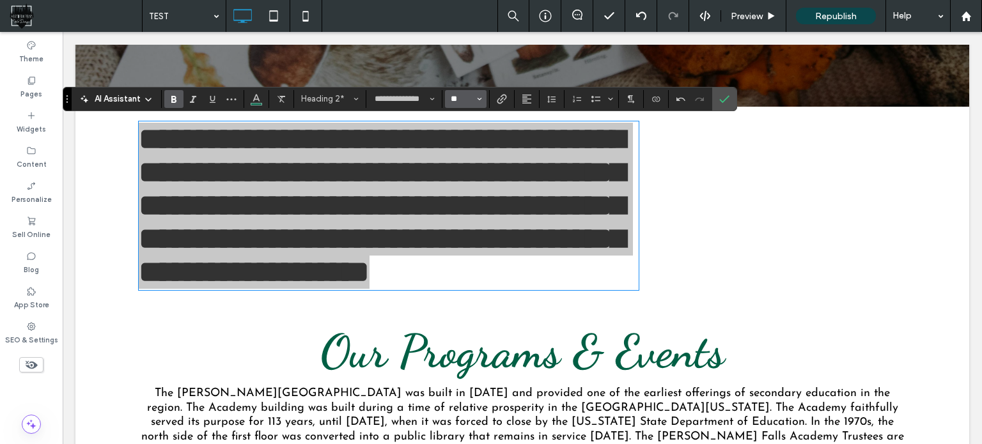
click at [465, 95] on input "**" at bounding box center [462, 99] width 25 height 10
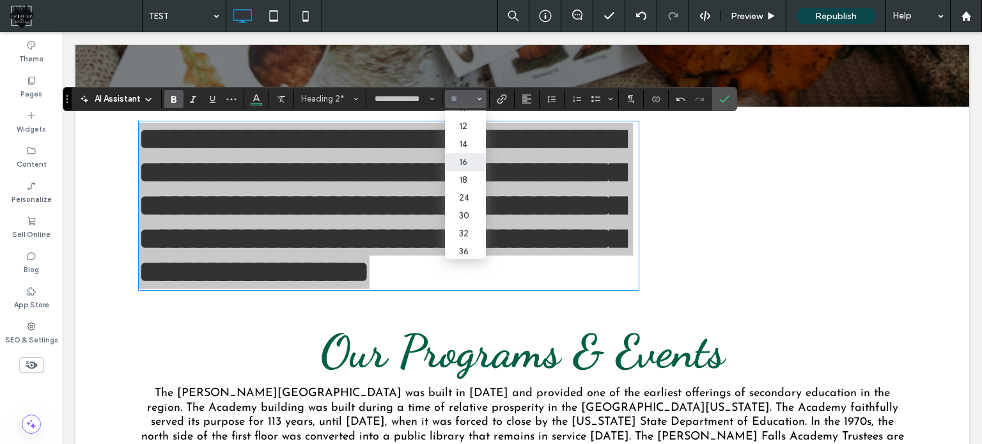
scroll to position [128, 0]
click at [465, 180] on label "32" at bounding box center [465, 171] width 41 height 18
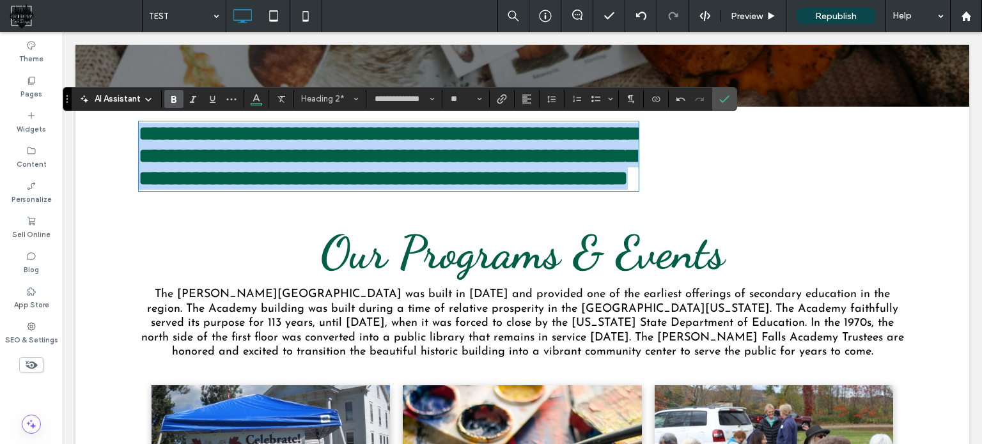
type input "**"
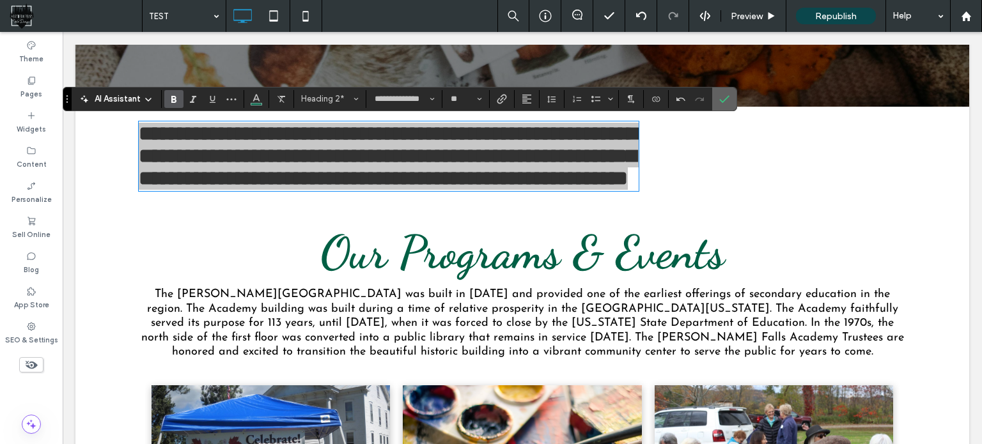
click at [725, 98] on icon "Confirm" at bounding box center [725, 99] width 10 height 10
drag, startPoint x: 723, startPoint y: 91, endPoint x: 671, endPoint y: 118, distance: 58.9
click at [723, 91] on span "Confirm" at bounding box center [725, 99] width 10 height 22
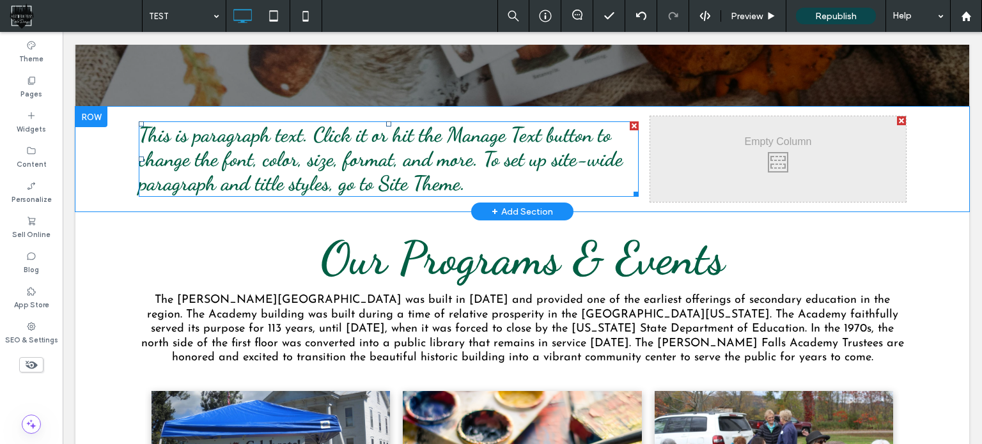
click at [393, 145] on span "This is paragraph text. Click it or hit the Manage Text button to change the fo…" at bounding box center [381, 159] width 484 height 73
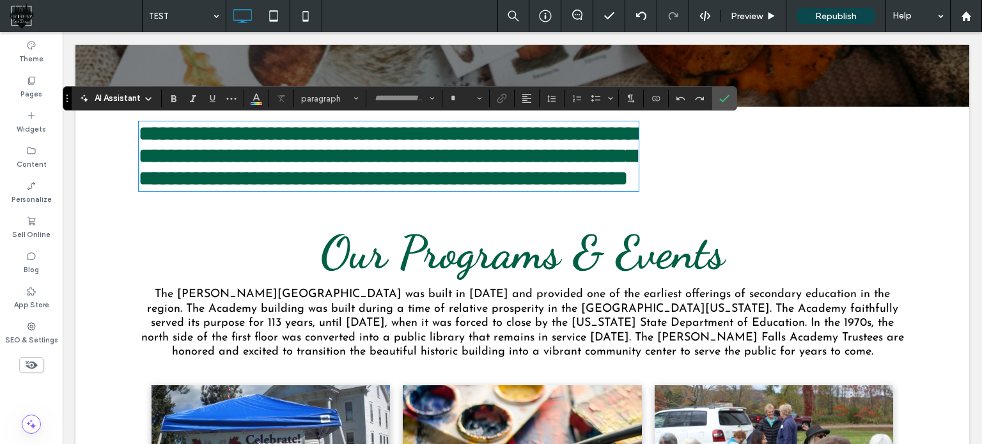
type input "**********"
type input "**"
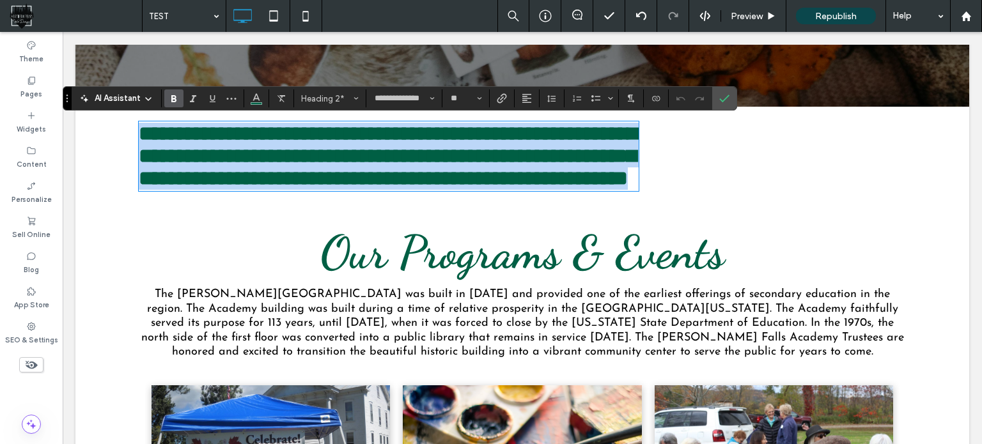
click at [531, 155] on span "**********" at bounding box center [388, 155] width 498 height 65
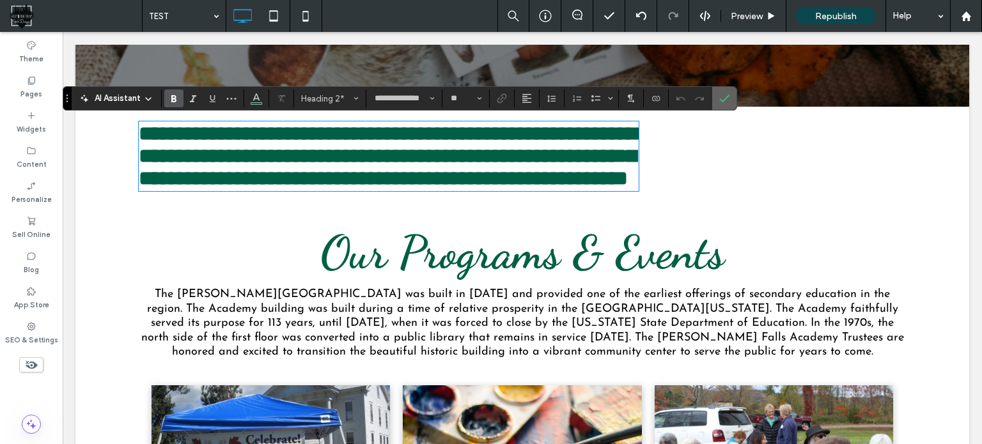
drag, startPoint x: 728, startPoint y: 97, endPoint x: 650, endPoint y: 77, distance: 80.4
click at [728, 97] on label "Confirm" at bounding box center [724, 98] width 19 height 23
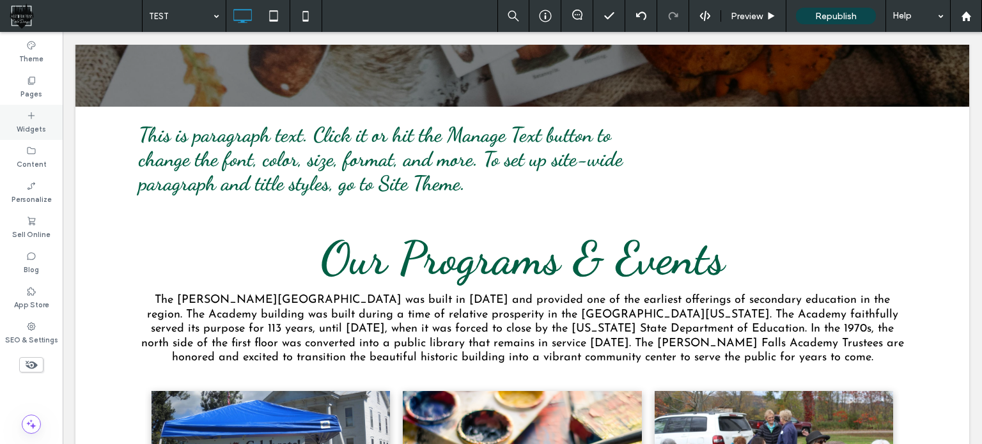
click at [28, 121] on label "Widgets" at bounding box center [31, 128] width 29 height 14
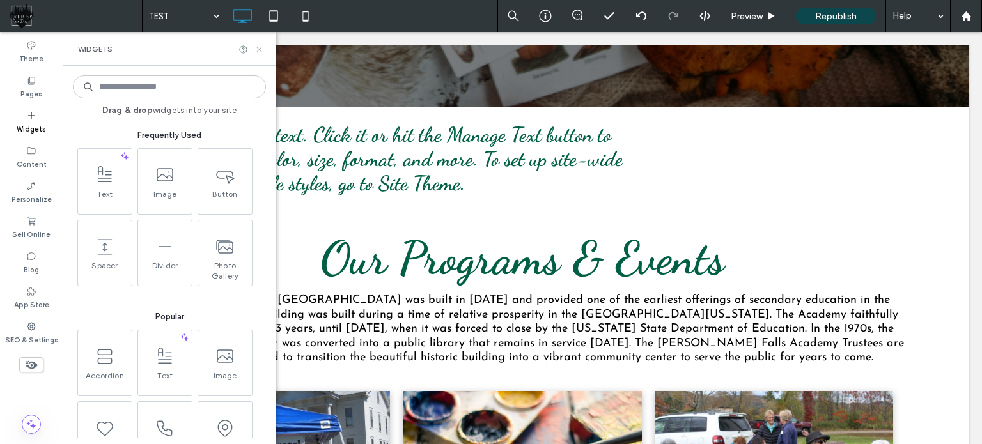
drag, startPoint x: 258, startPoint y: 48, endPoint x: 198, endPoint y: 21, distance: 65.8
click at [258, 48] on use at bounding box center [258, 49] width 5 height 5
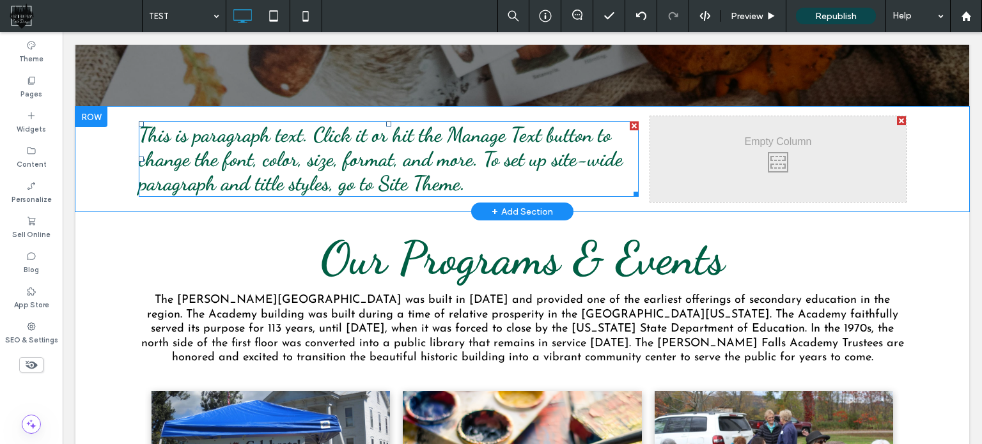
click at [392, 166] on span "This is paragraph text. Click it or hit the Manage Text button to change the fo…" at bounding box center [381, 159] width 484 height 73
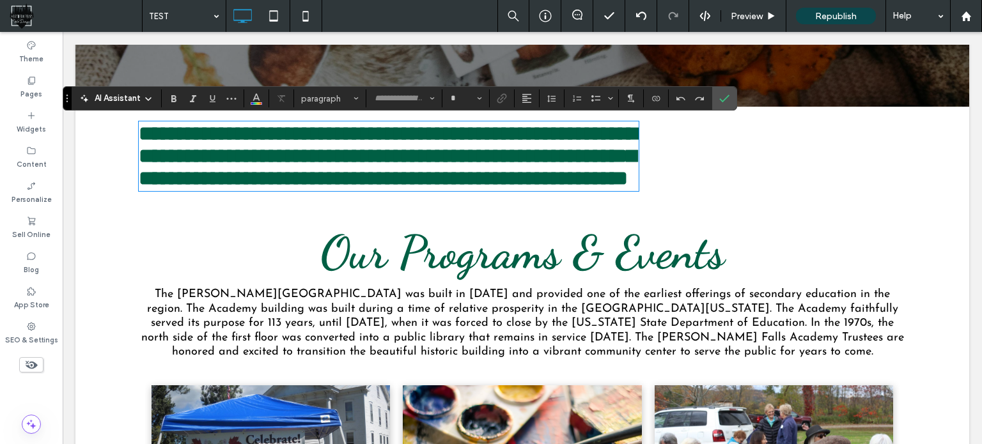
click at [392, 166] on span "**********" at bounding box center [388, 155] width 498 height 65
type input "**********"
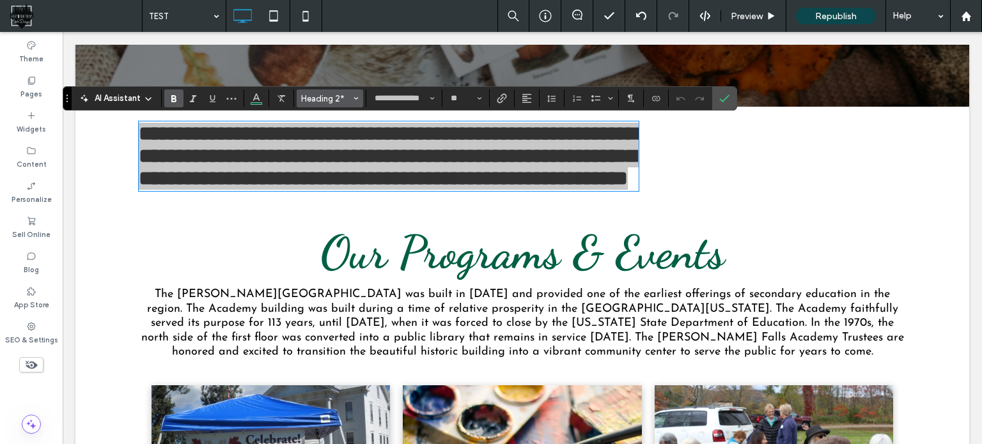
click at [349, 95] on span "Heading 2*" at bounding box center [326, 99] width 50 height 10
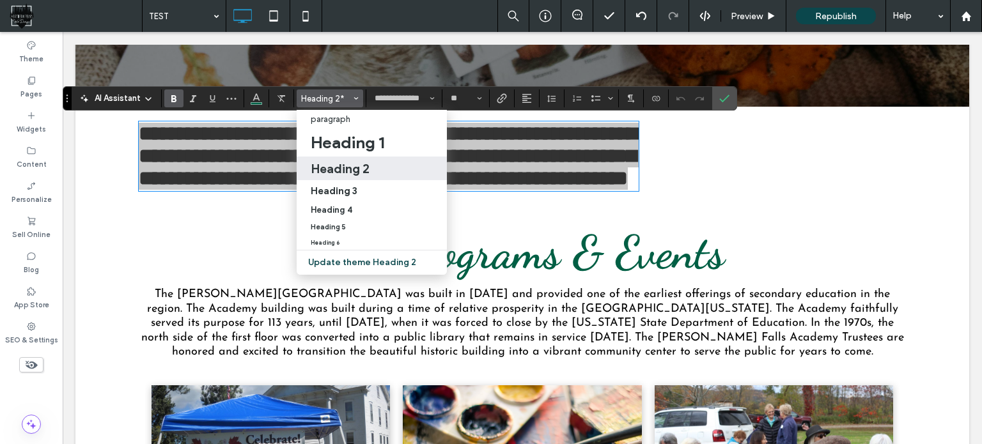
click at [369, 171] on div "Heading 2" at bounding box center [372, 168] width 122 height 15
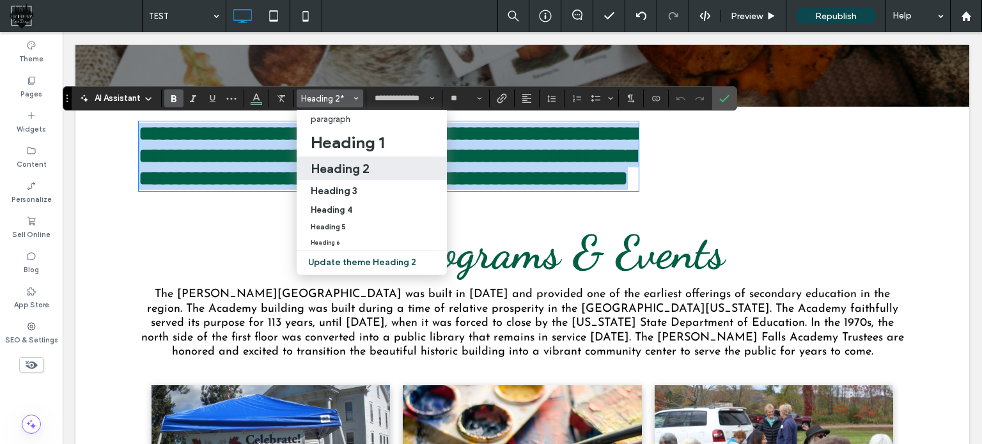
type input "**"
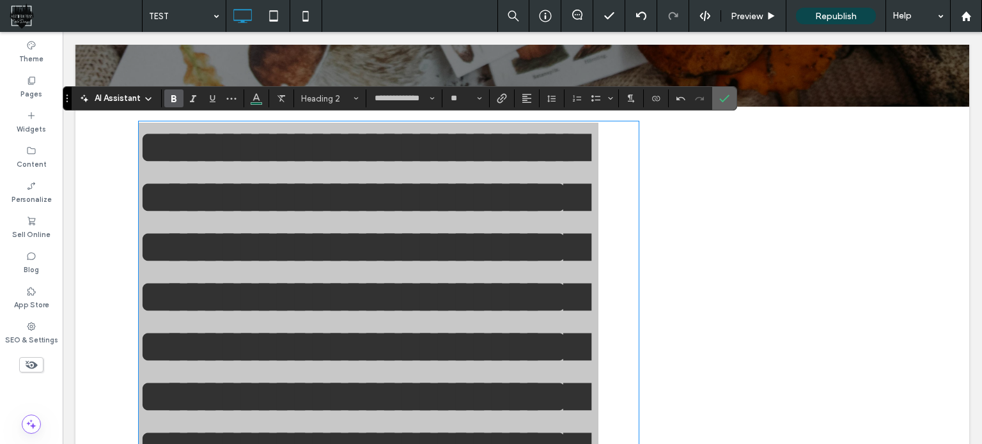
drag, startPoint x: 728, startPoint y: 97, endPoint x: 582, endPoint y: 116, distance: 147.6
click at [728, 97] on label "Confirm" at bounding box center [724, 98] width 19 height 23
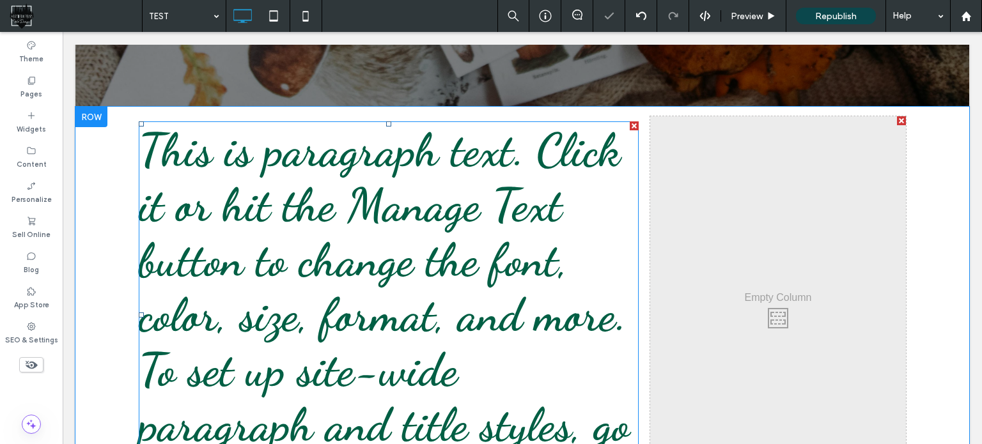
click at [630, 129] on div at bounding box center [634, 126] width 9 height 9
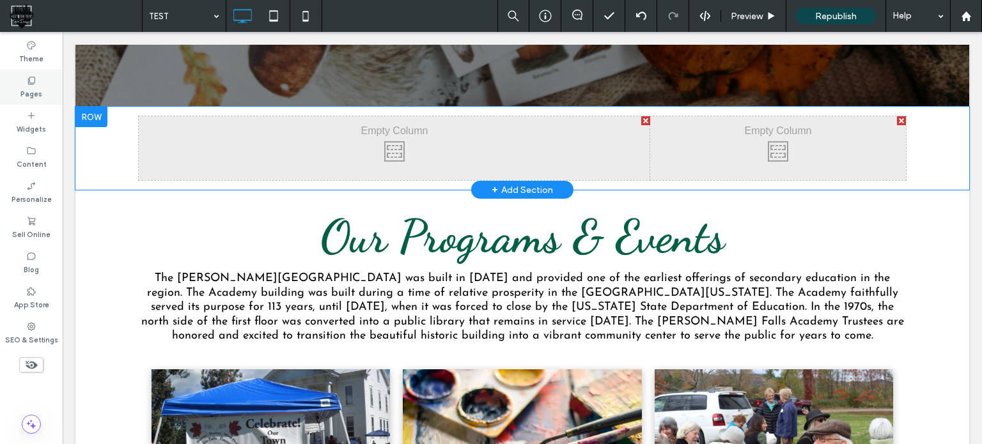
click at [34, 85] on icon at bounding box center [31, 80] width 10 height 10
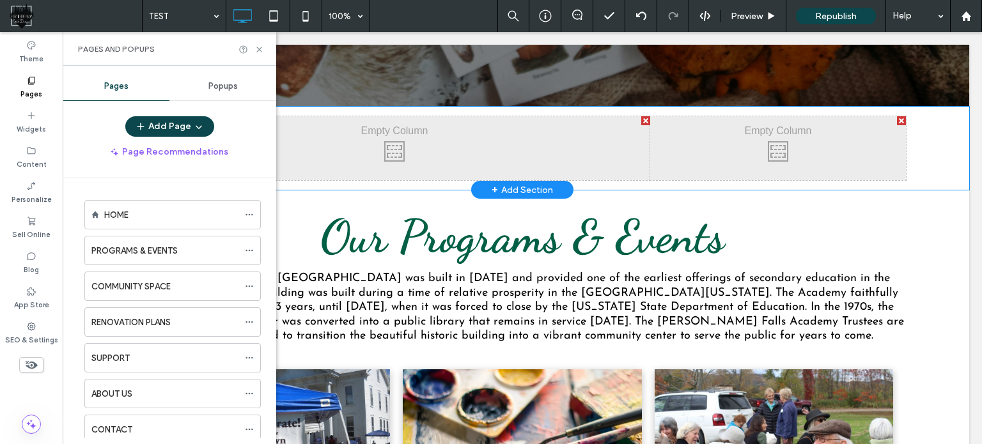
click at [32, 86] on label "Pages" at bounding box center [31, 93] width 22 height 14
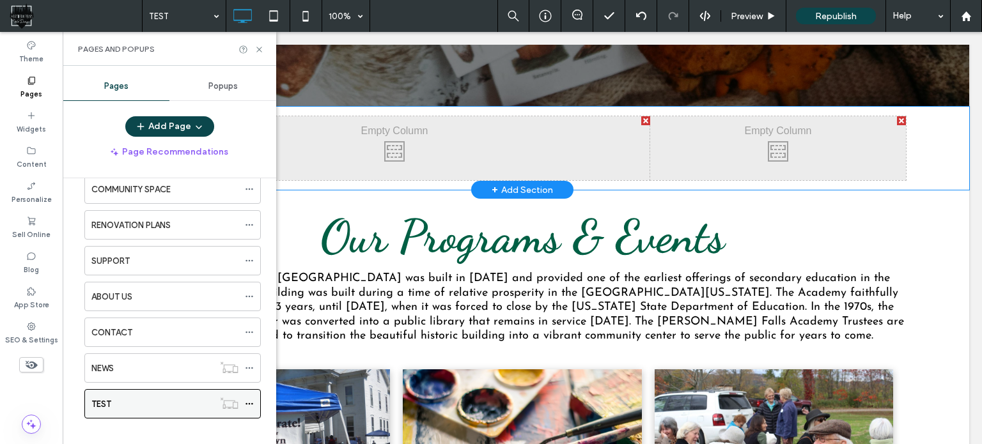
scroll to position [107, 0]
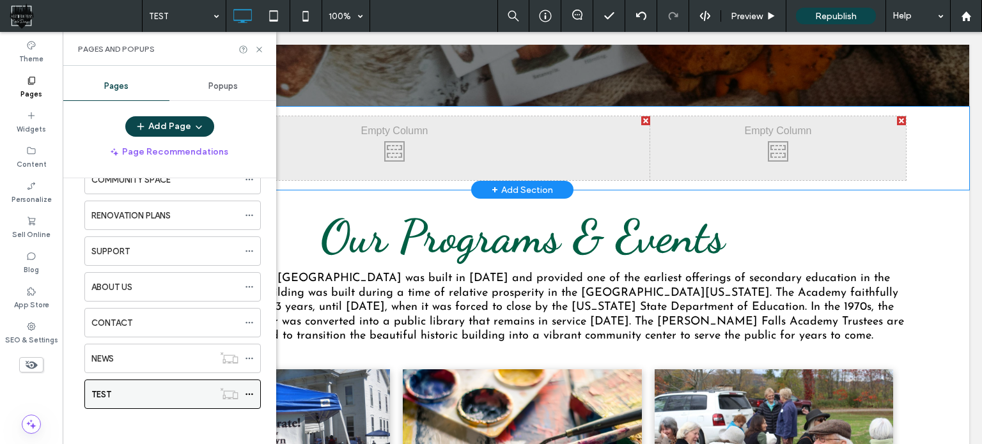
click at [116, 388] on div "TEST" at bounding box center [152, 394] width 122 height 13
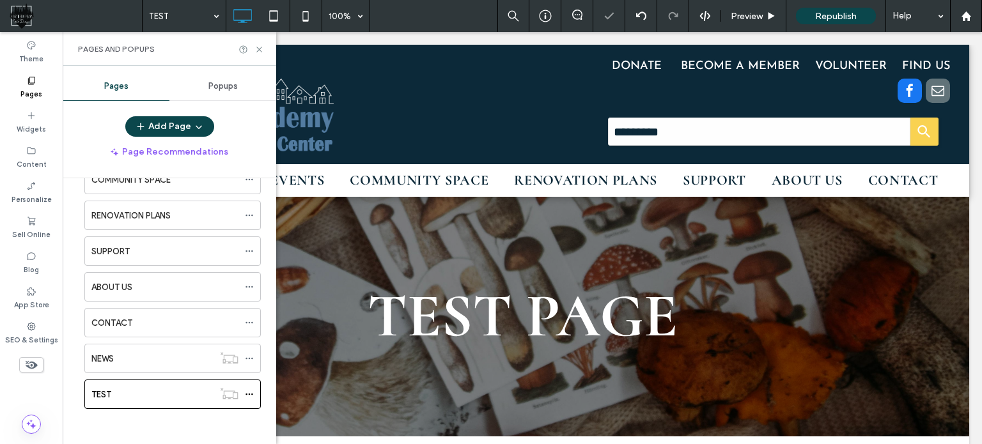
scroll to position [0, 0]
click at [258, 47] on icon at bounding box center [260, 50] width 10 height 10
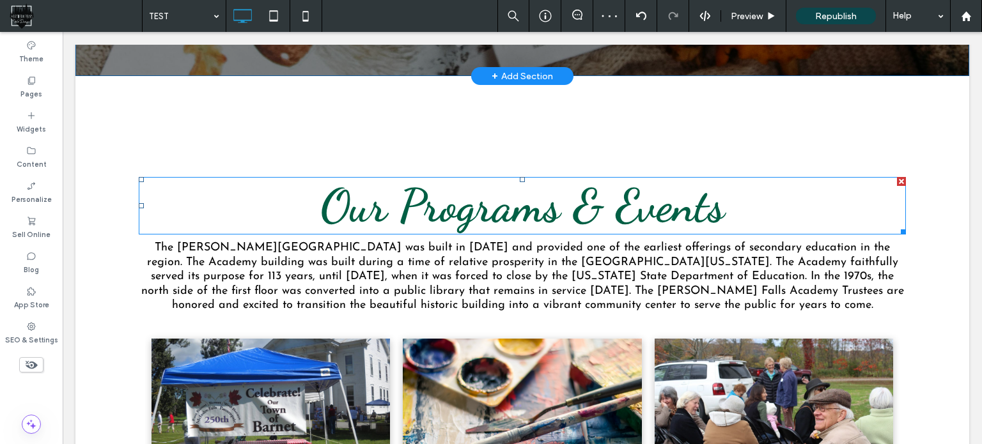
scroll to position [256, 0]
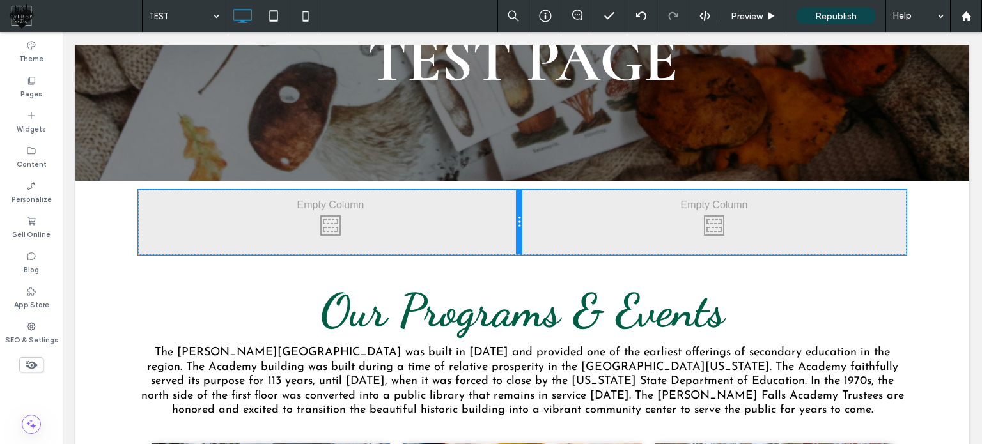
drag, startPoint x: 642, startPoint y: 216, endPoint x: 67, endPoint y: 200, distance: 575.2
click at [507, 243] on div "Click To Paste" at bounding box center [331, 223] width 384 height 64
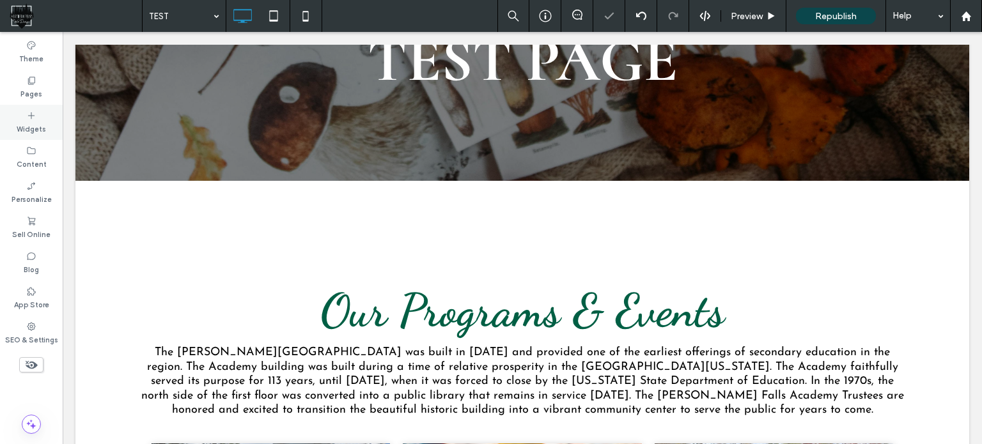
click at [28, 125] on label "Widgets" at bounding box center [31, 128] width 29 height 14
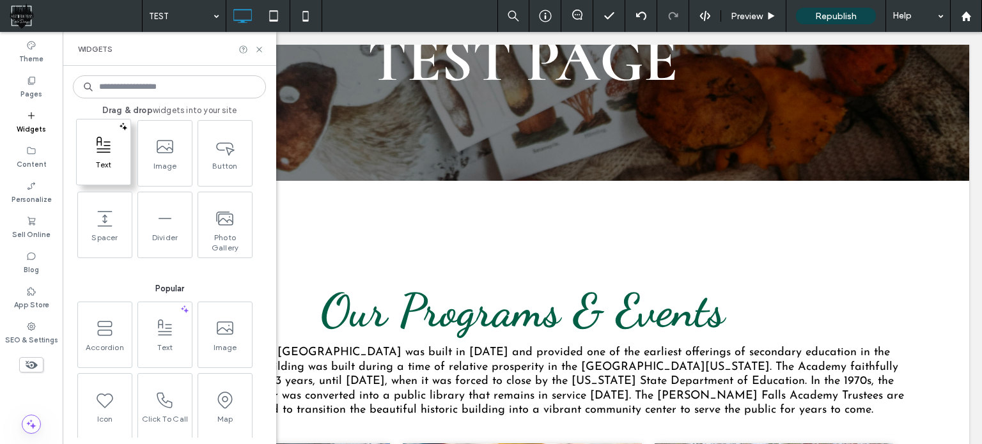
scroll to position [0, 0]
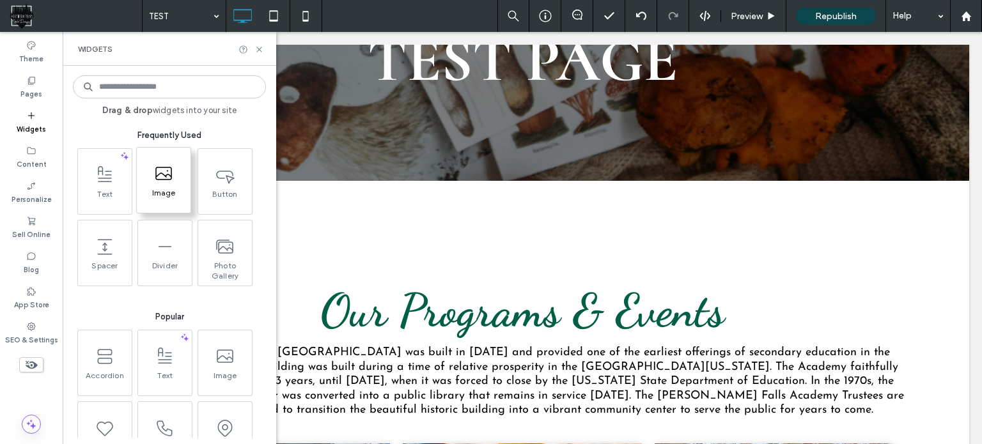
click at [161, 184] on span at bounding box center [164, 173] width 54 height 29
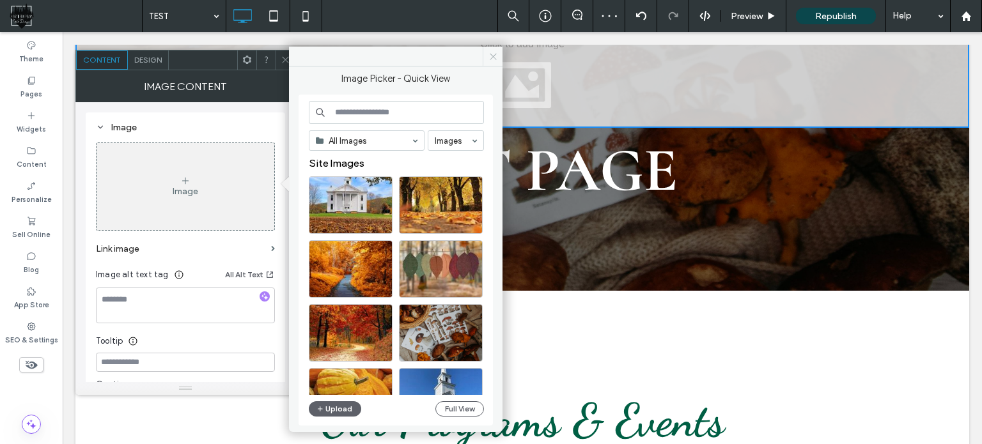
click at [489, 54] on icon at bounding box center [494, 57] width 10 height 10
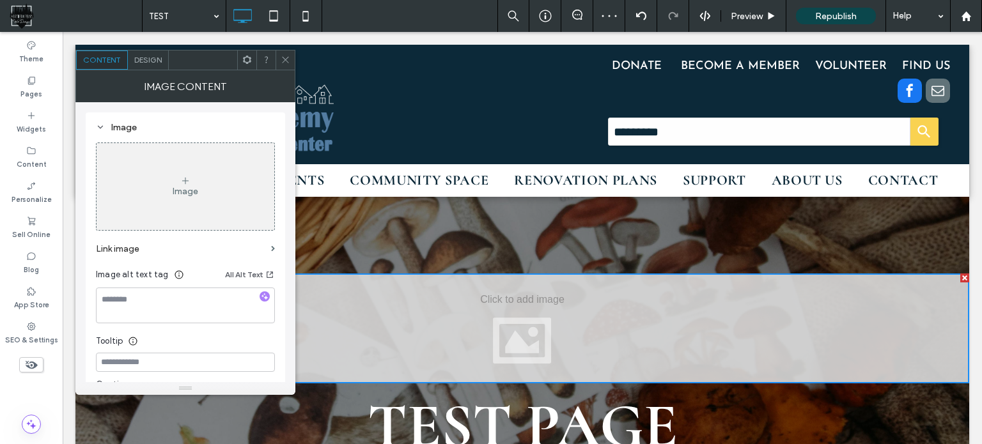
click at [290, 56] on div at bounding box center [285, 60] width 19 height 19
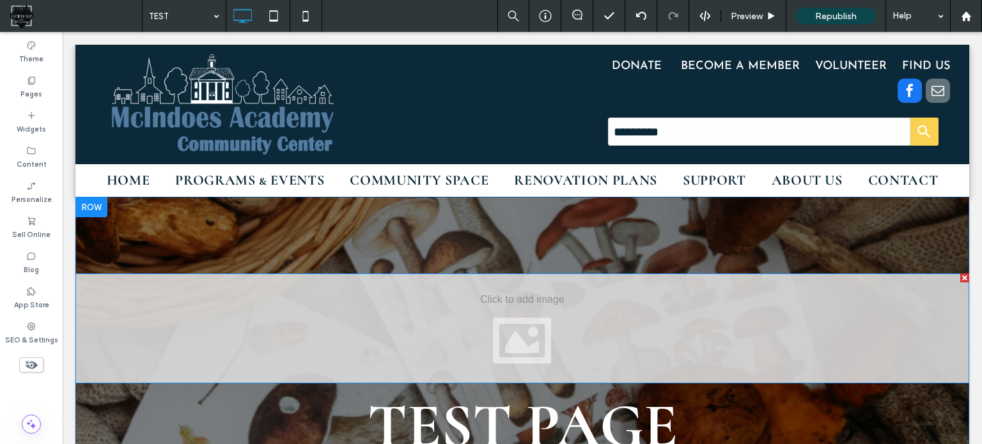
click at [961, 279] on div at bounding box center [965, 278] width 9 height 9
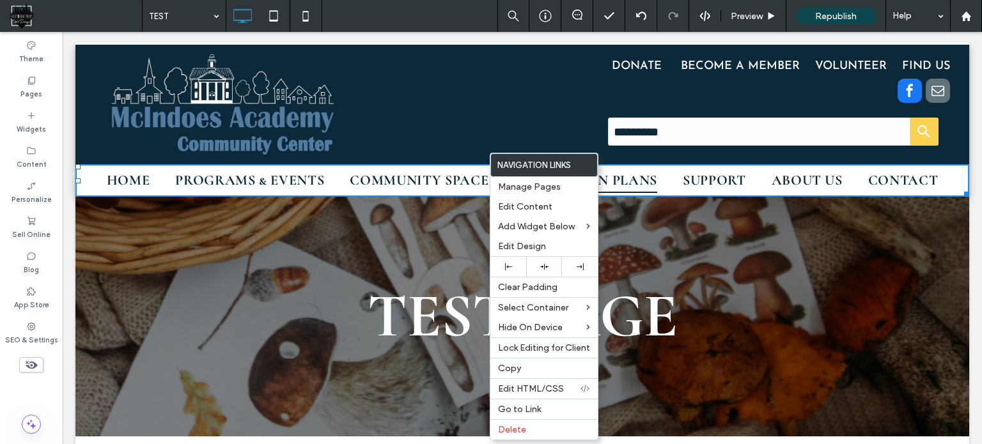
click at [652, 186] on span "RENOVATION PLANS" at bounding box center [585, 180] width 143 height 25
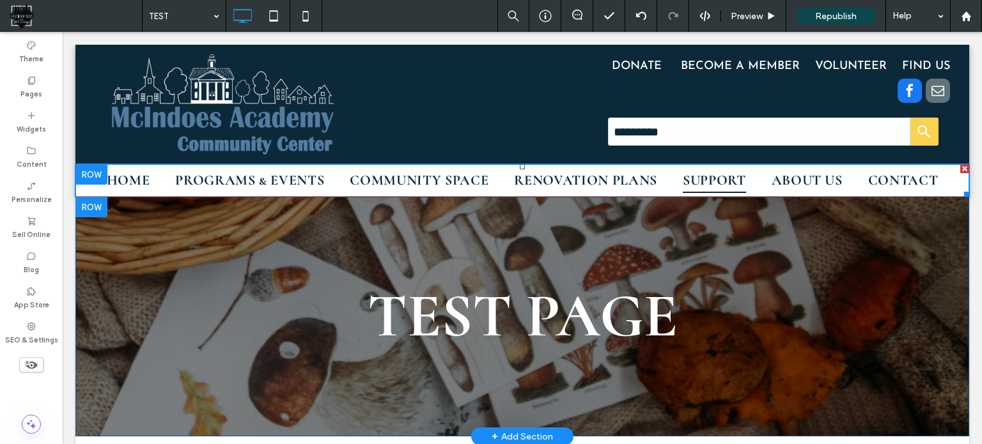
click at [670, 173] on link "SUPPORT" at bounding box center [714, 180] width 89 height 25
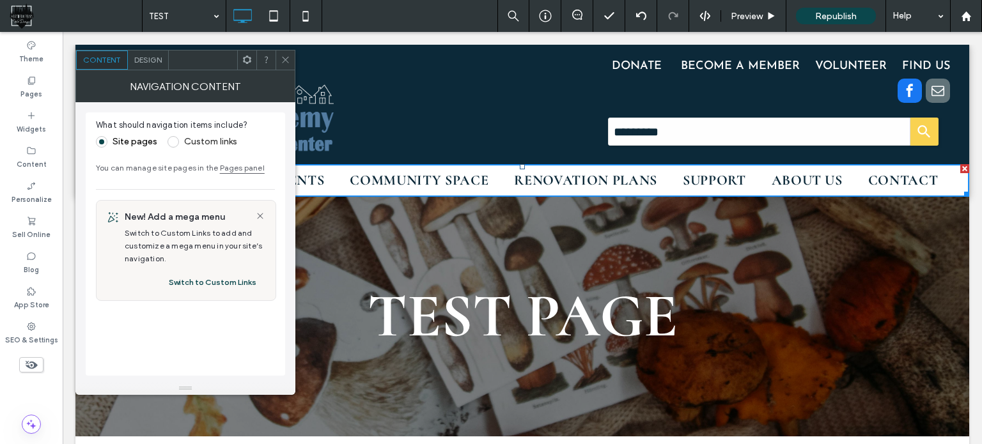
click at [289, 61] on icon at bounding box center [286, 60] width 10 height 10
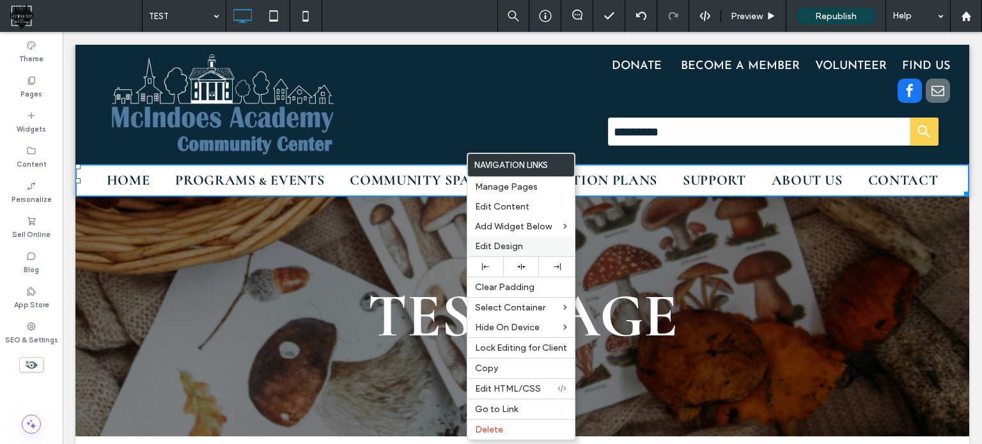
click at [509, 241] on span "Edit Design" at bounding box center [499, 246] width 48 height 11
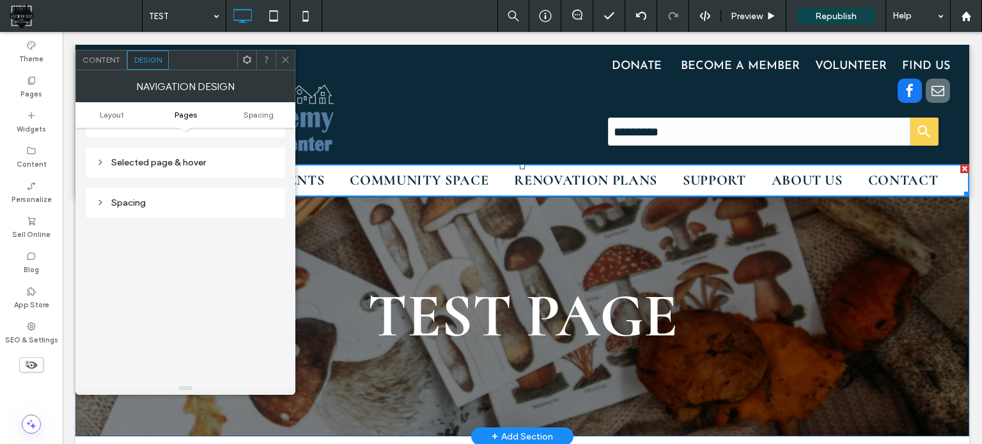
scroll to position [64, 0]
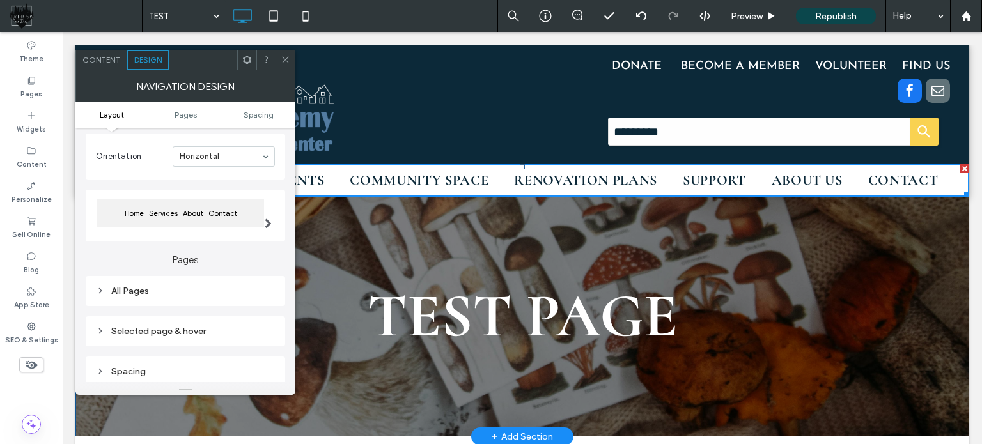
click at [129, 285] on div "All Pages" at bounding box center [185, 291] width 179 height 17
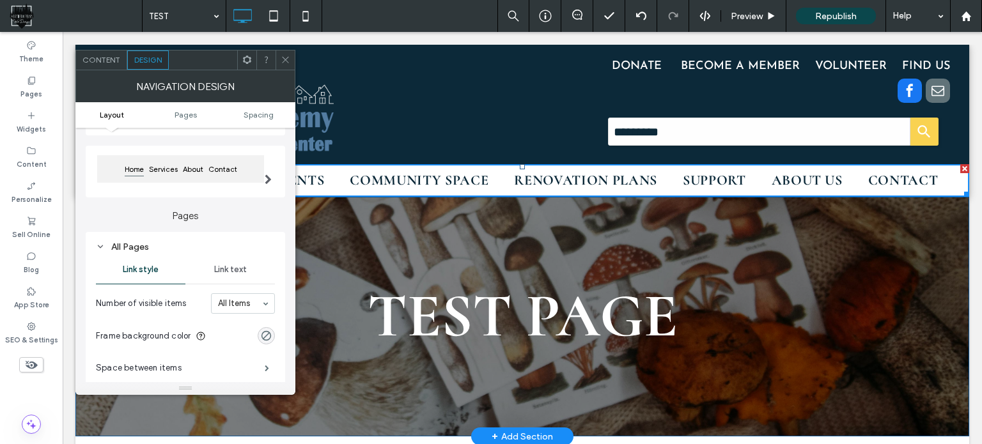
scroll to position [192, 0]
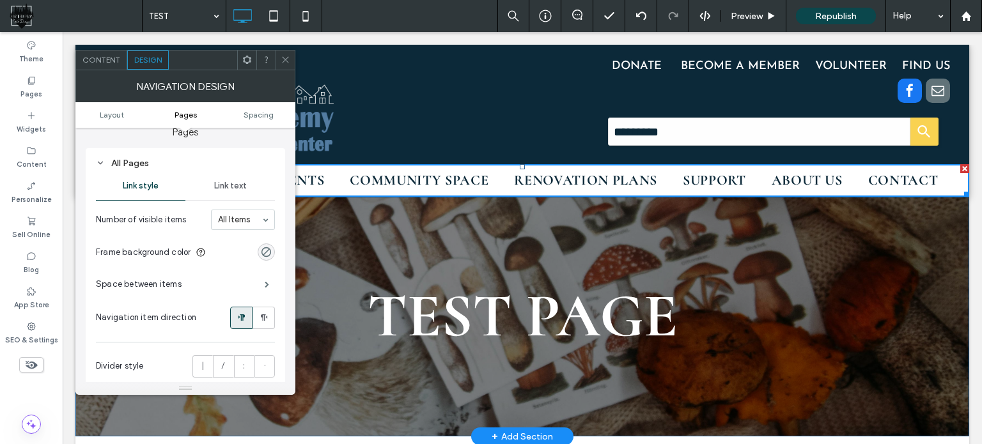
click at [236, 191] on span "Link text" at bounding box center [230, 186] width 33 height 10
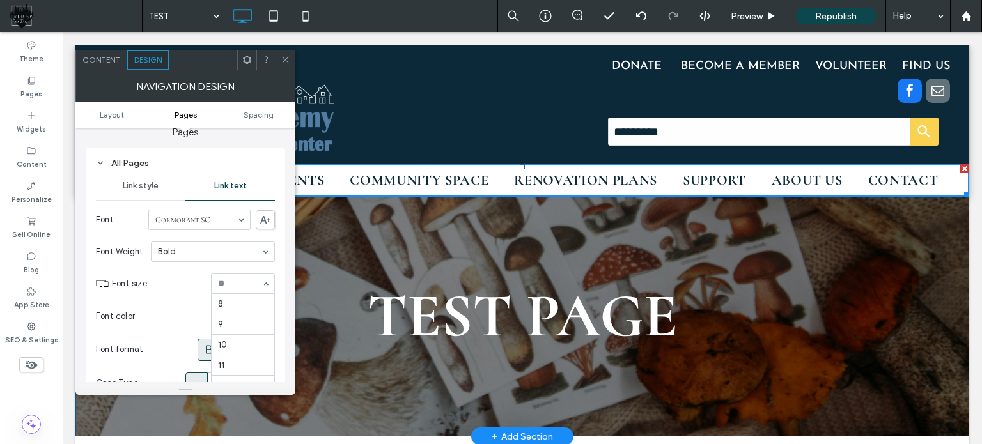
scroll to position [168, 0]
click at [184, 292] on section "Font size 8 9 10 11 12 14 16 18 22 24 30 32 36 48 60 72 96" at bounding box center [193, 283] width 163 height 33
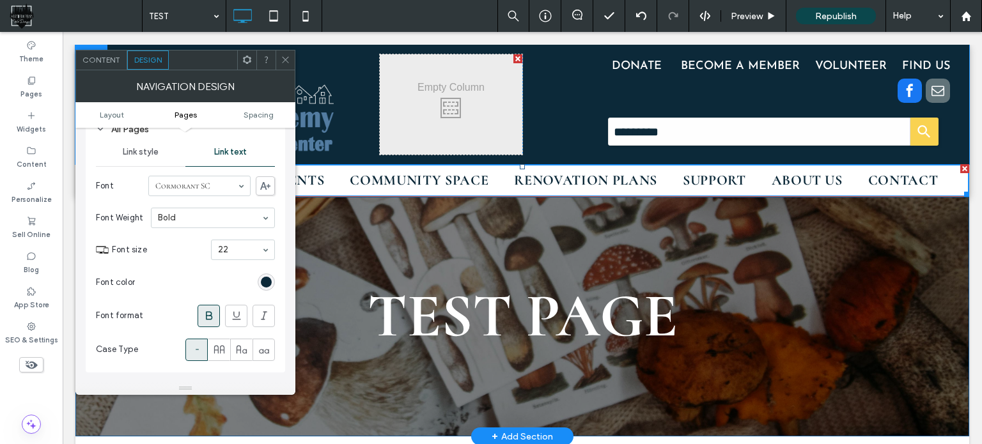
scroll to position [256, 0]
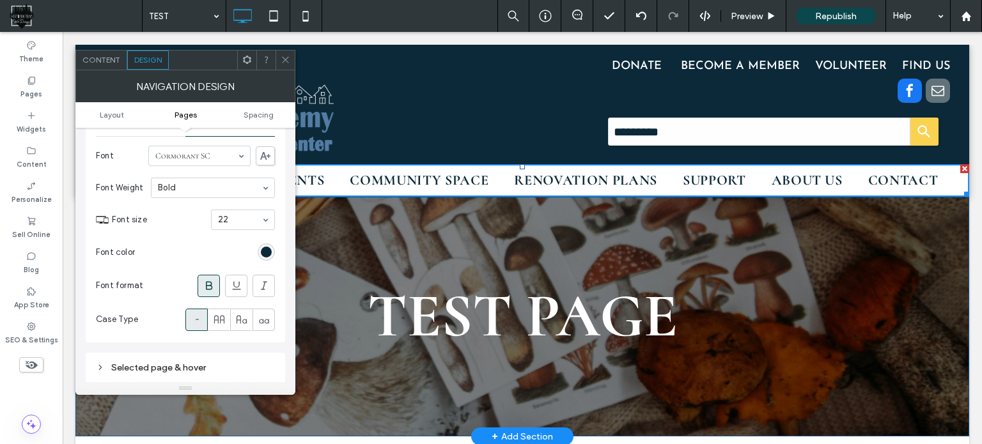
click at [285, 58] on icon at bounding box center [286, 60] width 10 height 10
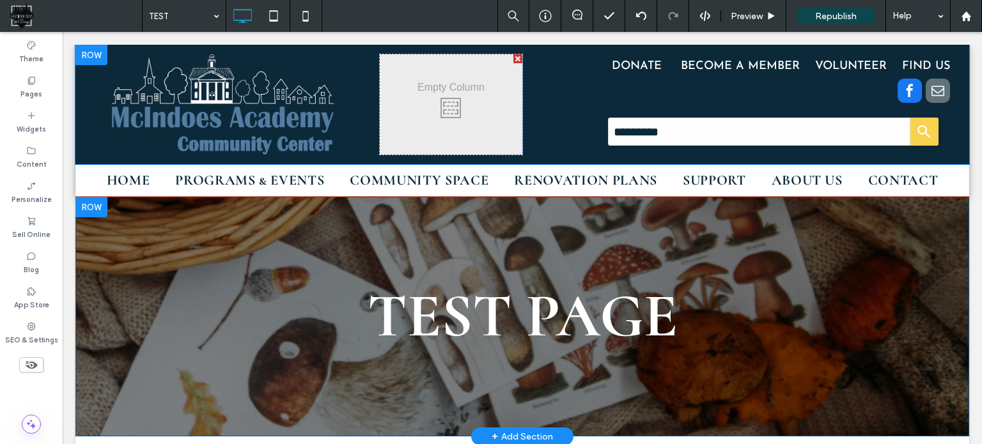
click at [88, 54] on div at bounding box center [91, 55] width 32 height 20
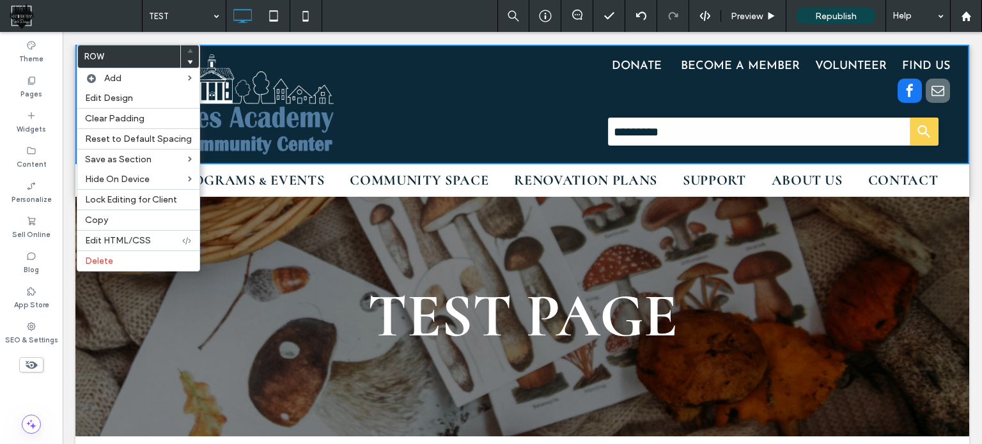
click at [225, 254] on div "TEST PAGE Click To Paste Row + Add Section" at bounding box center [522, 317] width 894 height 240
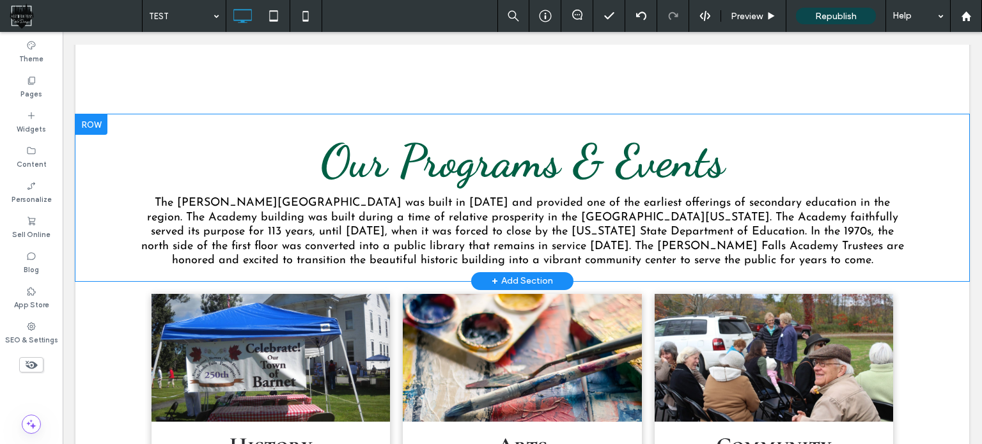
scroll to position [384, 0]
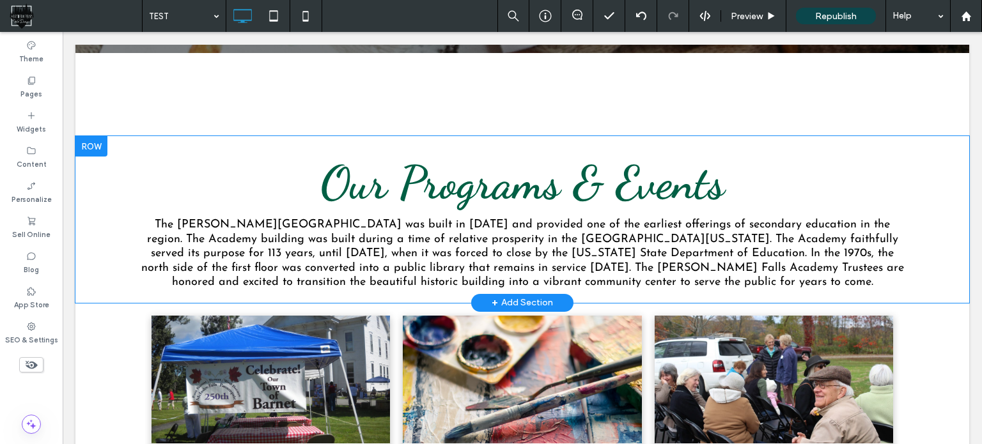
click at [89, 141] on div at bounding box center [91, 146] width 32 height 20
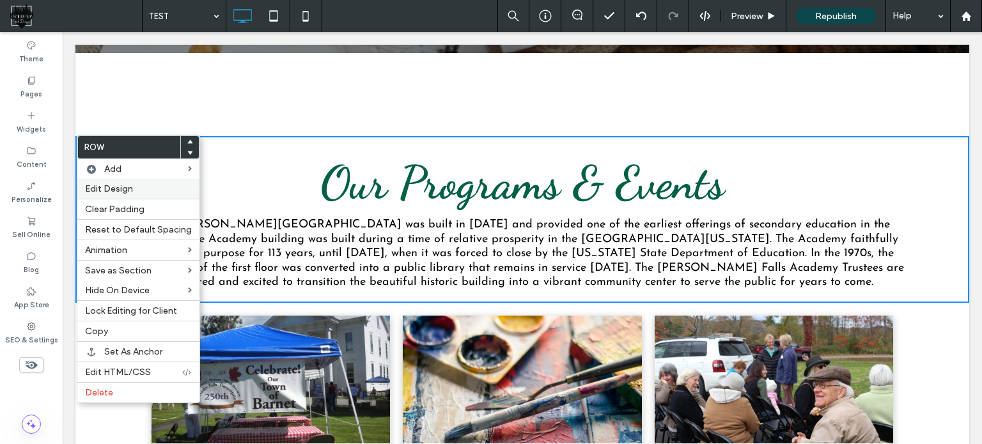
click at [120, 185] on span "Edit Design" at bounding box center [109, 189] width 48 height 11
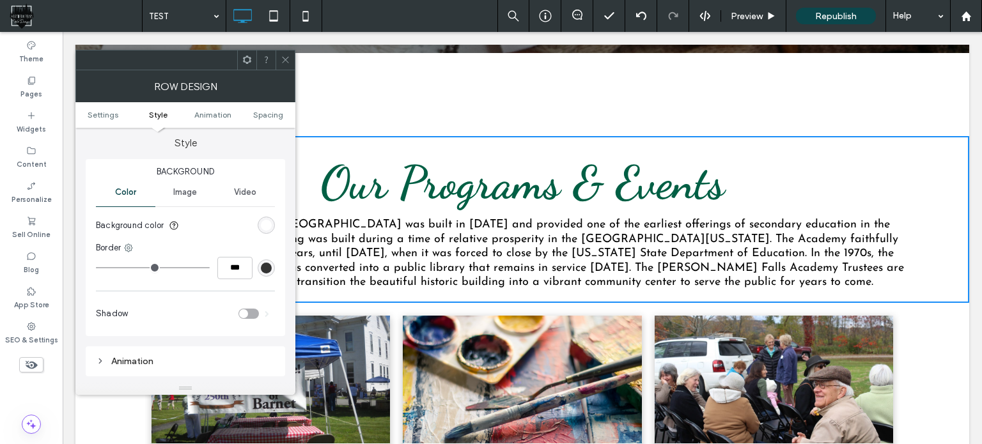
scroll to position [128, 0]
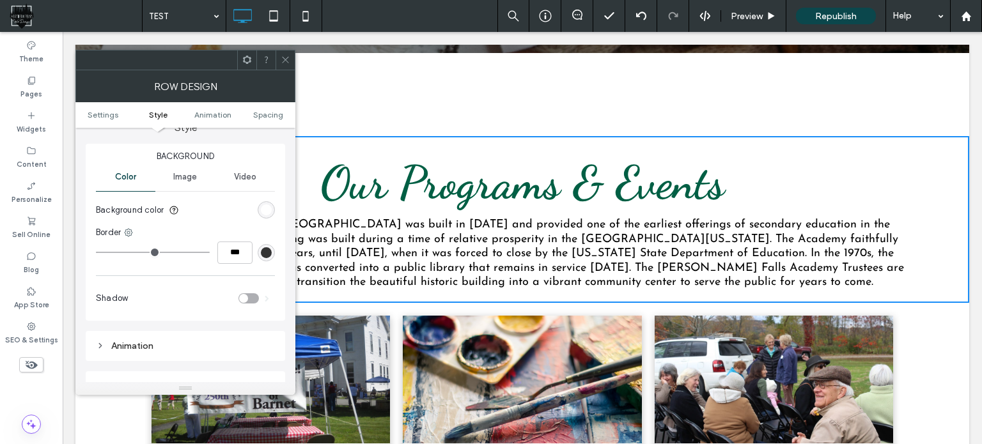
click at [266, 198] on section "Background color" at bounding box center [185, 210] width 179 height 32
click at [266, 201] on section "Background color" at bounding box center [185, 210] width 179 height 32
click at [266, 208] on div "rgb(255, 255, 255)" at bounding box center [266, 210] width 11 height 11
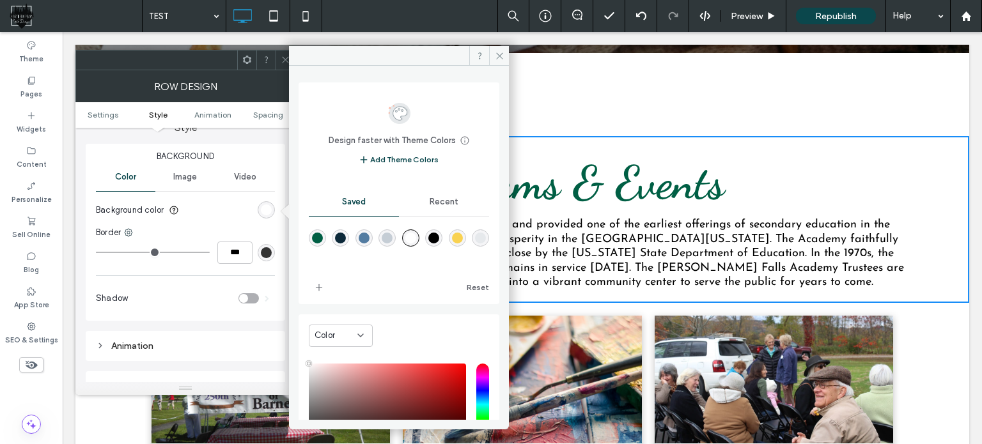
click at [370, 233] on div "rgba(83,124,161,1)" at bounding box center [364, 238] width 11 height 11
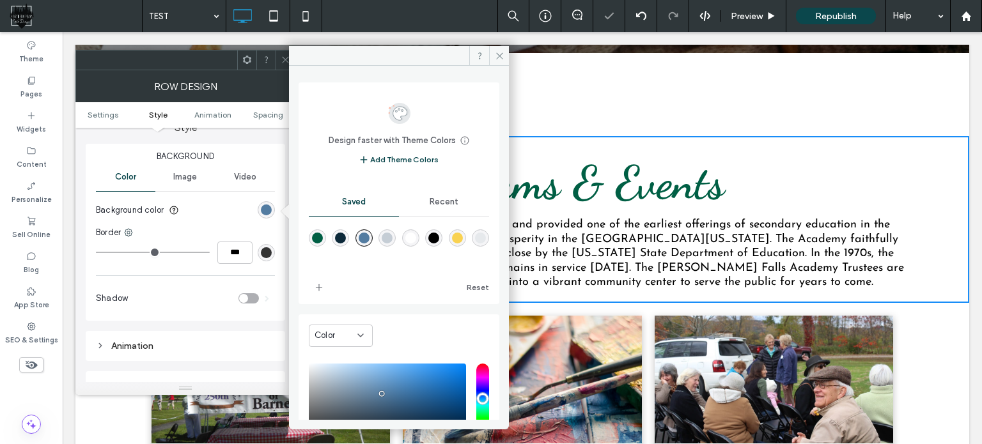
type input "*******"
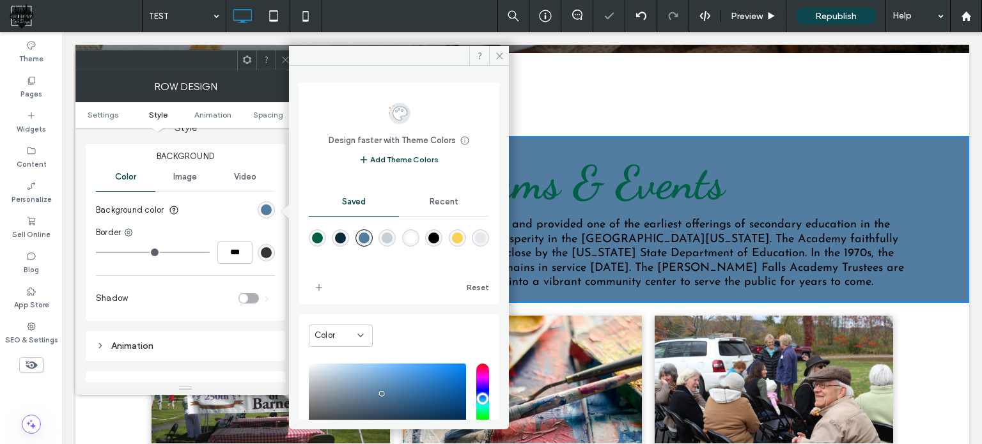
click at [185, 185] on div "Image" at bounding box center [184, 177] width 59 height 28
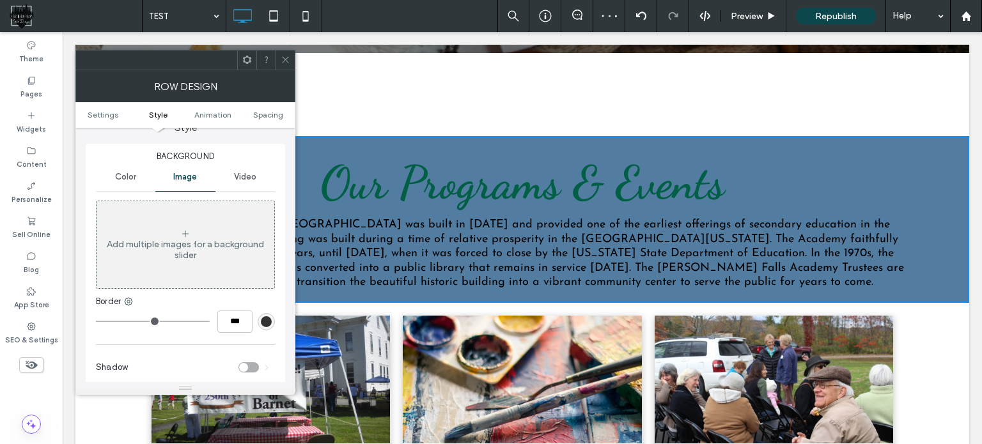
click at [179, 230] on div "Add multiple images for a background slider" at bounding box center [186, 245] width 178 height 84
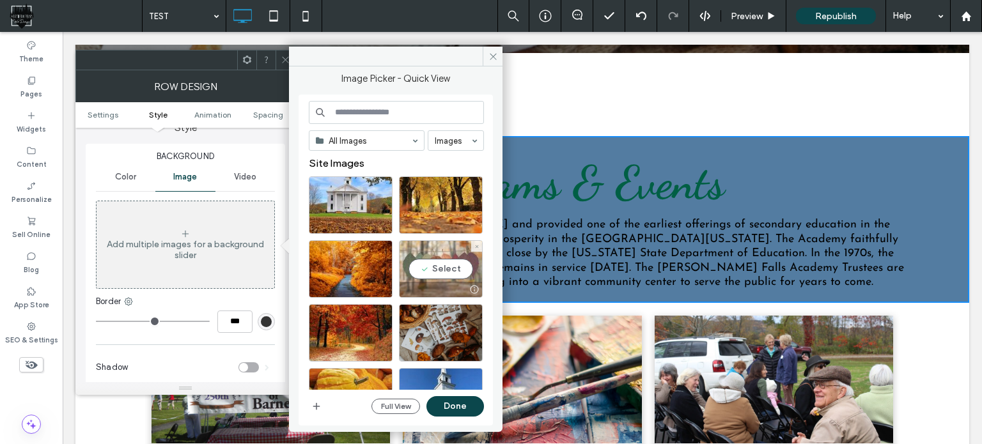
click at [443, 274] on div "Select" at bounding box center [441, 269] width 84 height 58
click at [458, 397] on button "Done" at bounding box center [456, 407] width 58 height 20
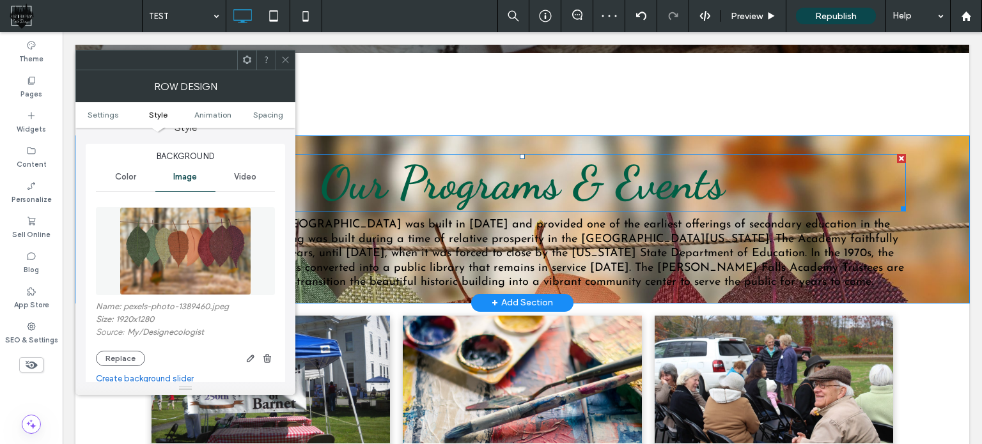
click at [429, 176] on span "Our Programs & Events" at bounding box center [522, 182] width 404 height 55
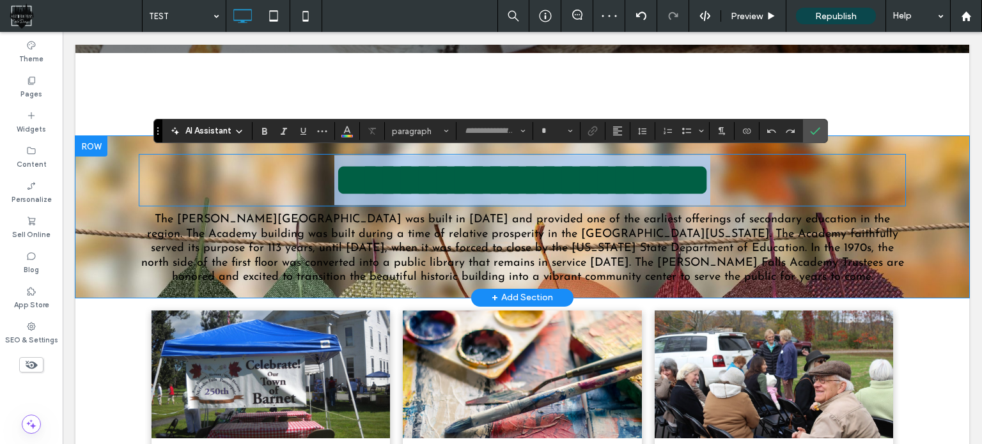
click at [429, 176] on span "**********" at bounding box center [522, 179] width 376 height 45
type input "**********"
type input "**"
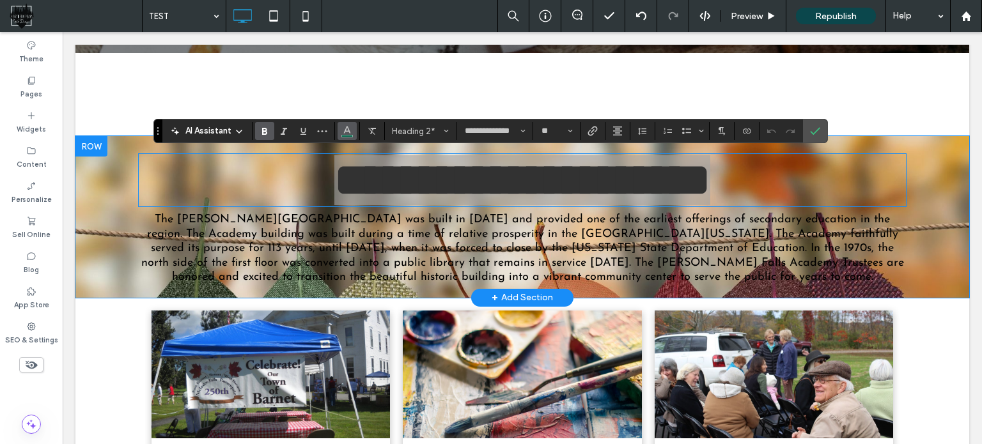
click at [347, 127] on use "Color" at bounding box center [346, 130] width 7 height 7
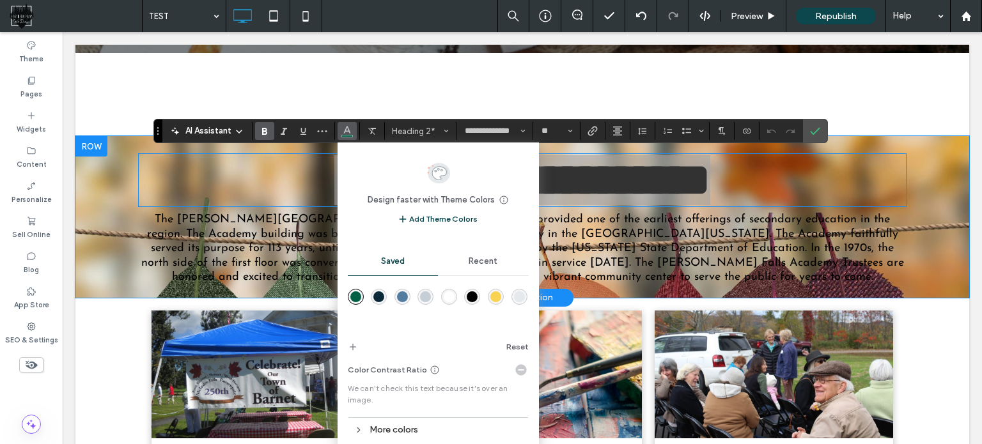
click at [448, 295] on div "rgba(255,255,255,1)" at bounding box center [449, 297] width 11 height 11
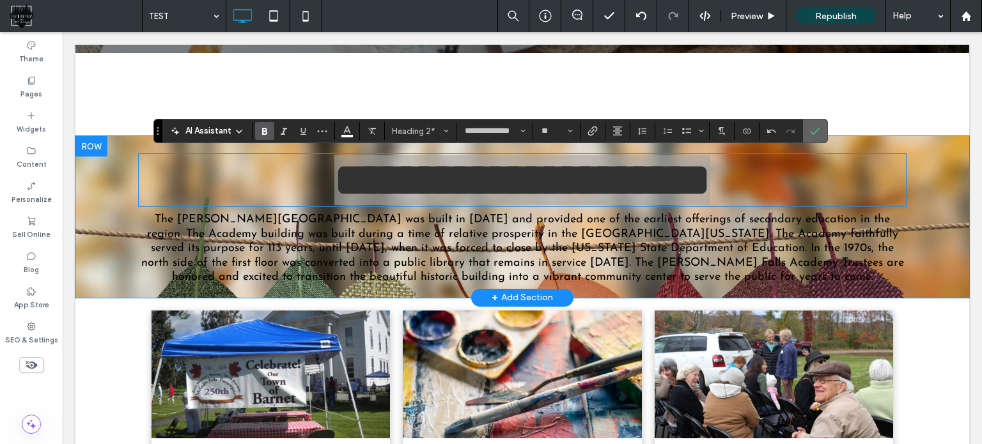
click at [817, 129] on icon "Confirm" at bounding box center [815, 131] width 10 height 10
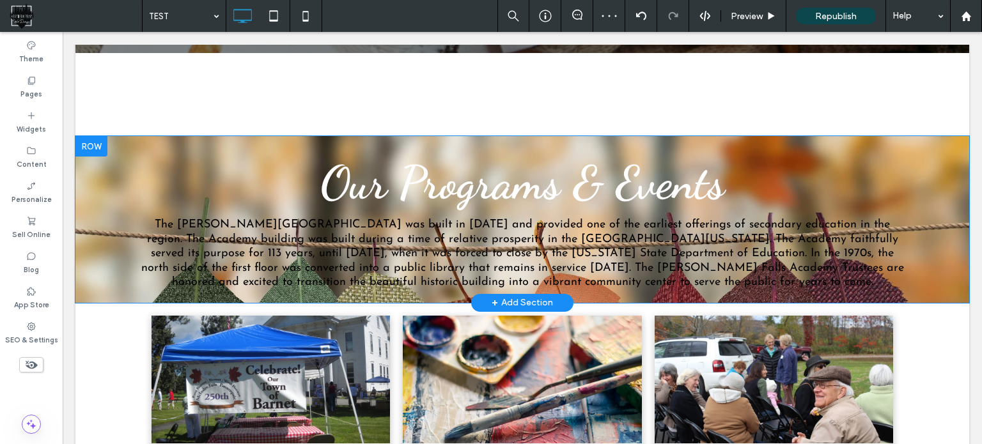
click at [93, 171] on div "Our Programs & Events Our Programs & Events The McIndoe Falls Academy was built…" at bounding box center [522, 219] width 894 height 167
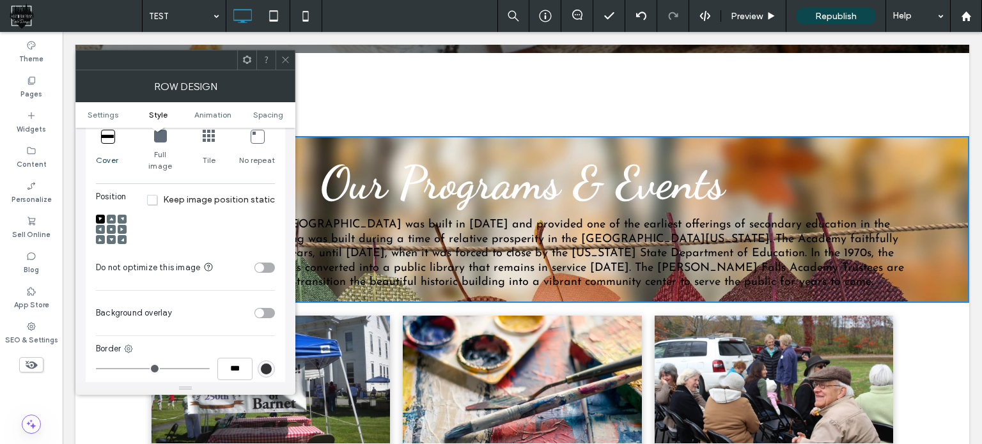
scroll to position [448, 0]
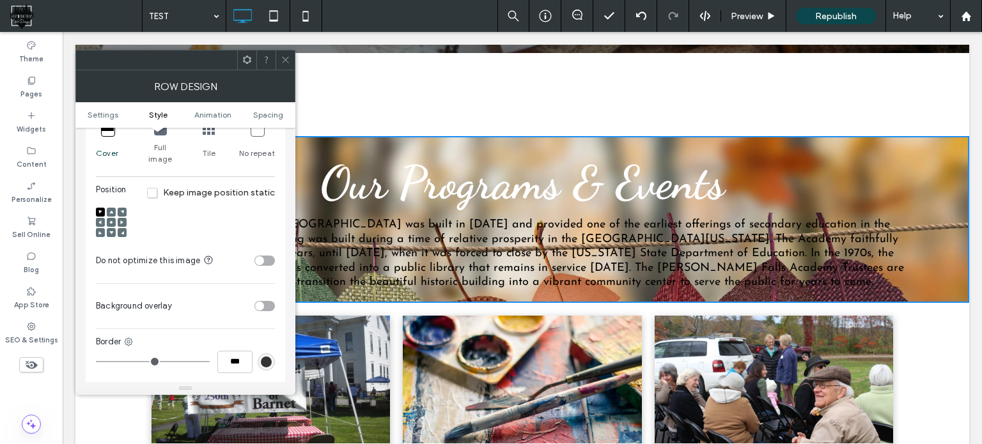
click at [263, 302] on div "toggle" at bounding box center [259, 306] width 9 height 9
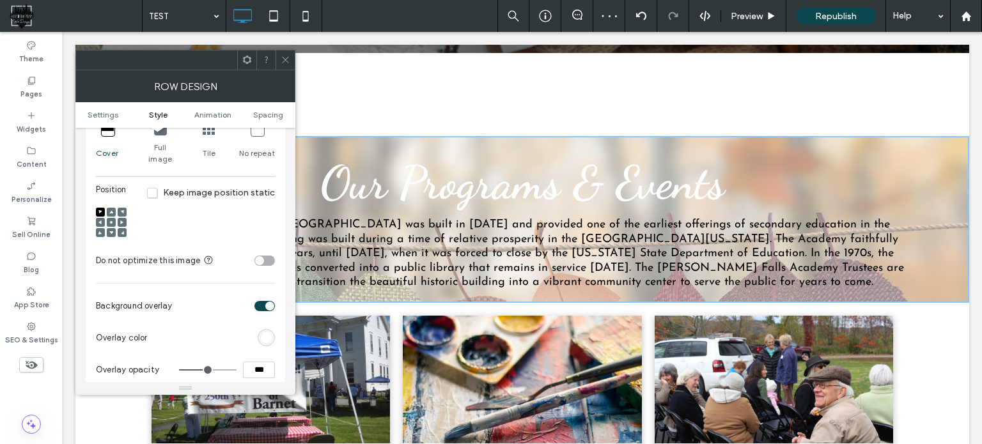
click at [264, 333] on div "rgb(255,255,255)" at bounding box center [266, 338] width 11 height 11
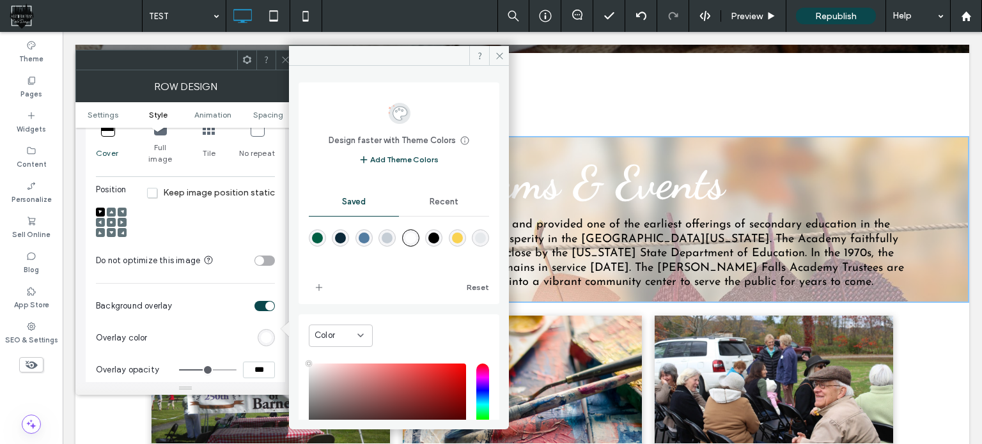
click at [343, 239] on div "rgba(12,41,57,1)" at bounding box center [340, 238] width 11 height 11
type input "*******"
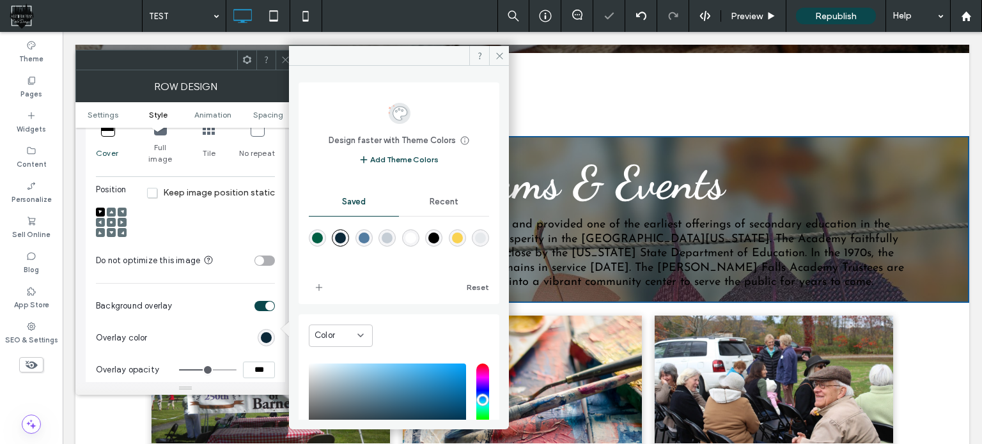
type input "**"
type input "***"
type input "**"
type input "***"
type input "**"
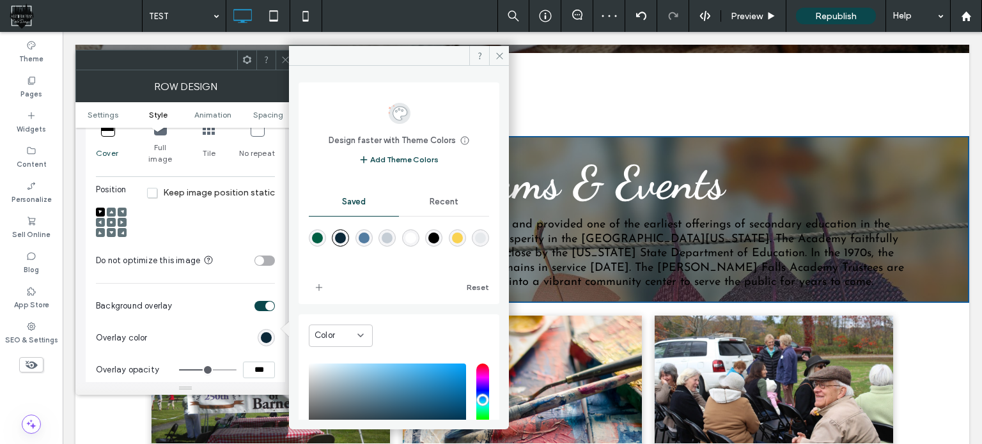
type input "***"
type input "**"
type input "***"
type input "**"
type input "***"
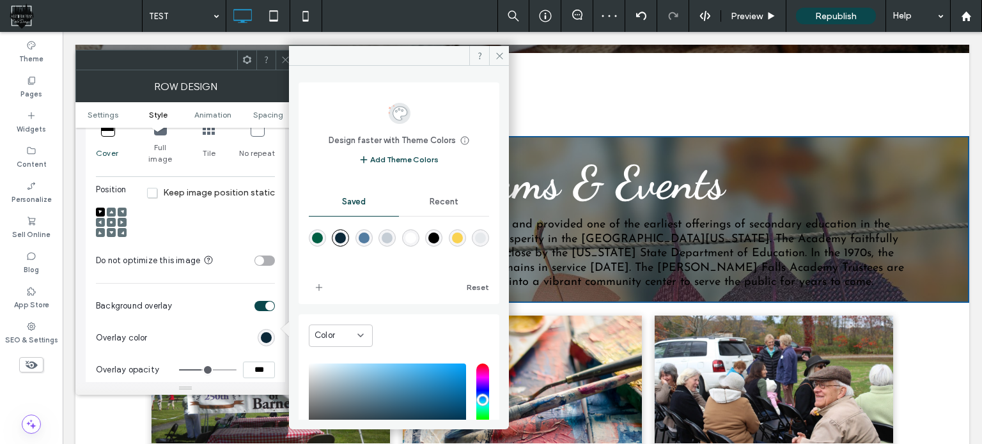
type input "**"
type input "***"
type input "**"
type input "***"
drag, startPoint x: 207, startPoint y: 362, endPoint x: 196, endPoint y: 362, distance: 11.5
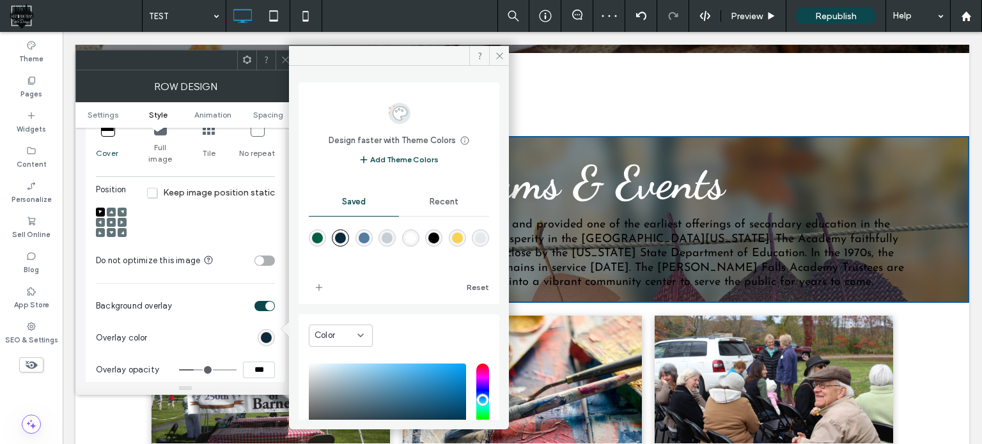
type input "**"
click at [196, 370] on input "range" at bounding box center [208, 370] width 58 height 1
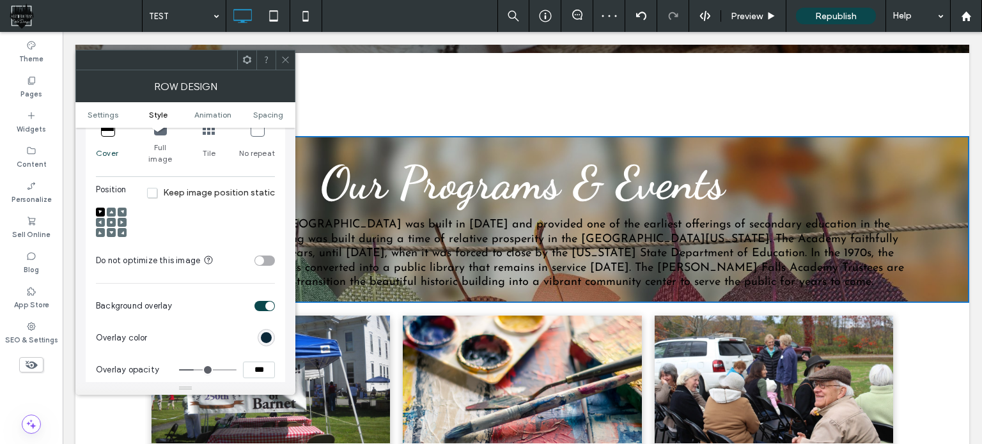
click at [414, 240] on span "The McIndoe Falls Academy was built in 1853 and provided one of the earliest of…" at bounding box center [522, 253] width 763 height 69
click at [279, 60] on div at bounding box center [285, 60] width 19 height 19
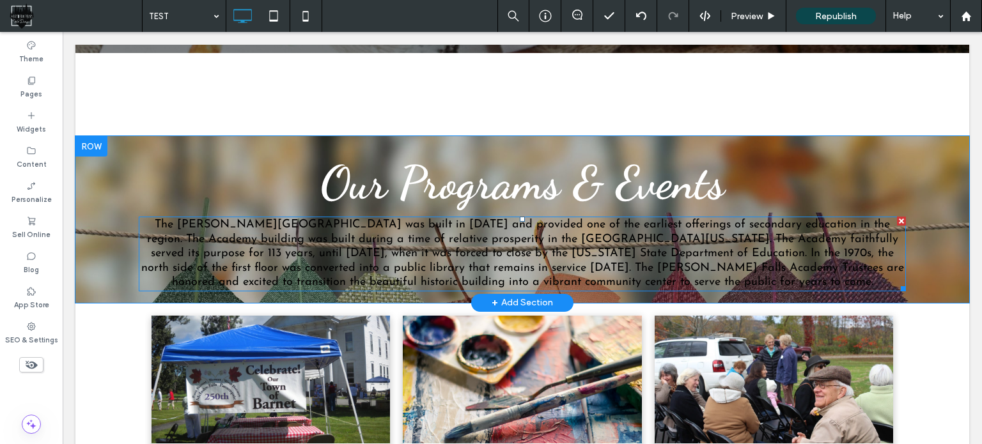
click at [418, 276] on span "The McIndoe Falls Academy was built in 1853 and provided one of the earliest of…" at bounding box center [522, 253] width 763 height 69
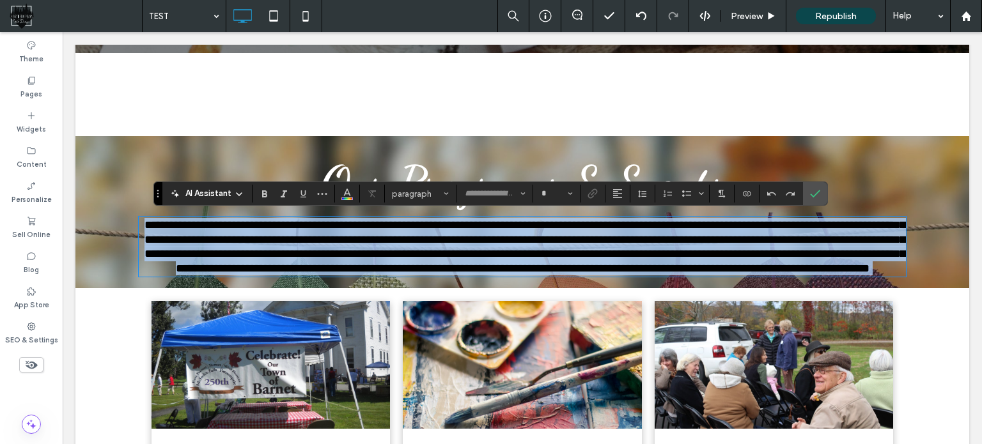
type input "**********"
type input "**"
click at [418, 274] on span "**********" at bounding box center [525, 246] width 761 height 55
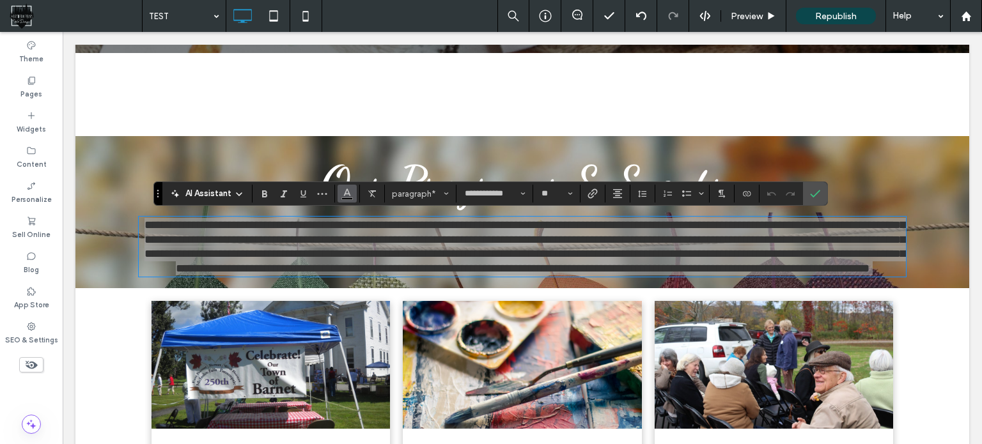
click at [349, 198] on icon "Color" at bounding box center [347, 192] width 10 height 10
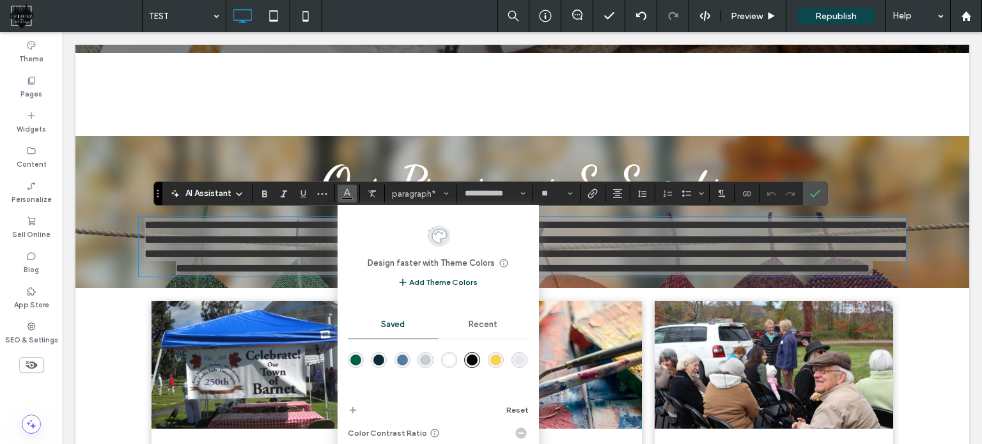
click at [441, 355] on div at bounding box center [449, 360] width 17 height 17
click at [451, 363] on div "rgba(255,255,255,1)" at bounding box center [449, 360] width 11 height 11
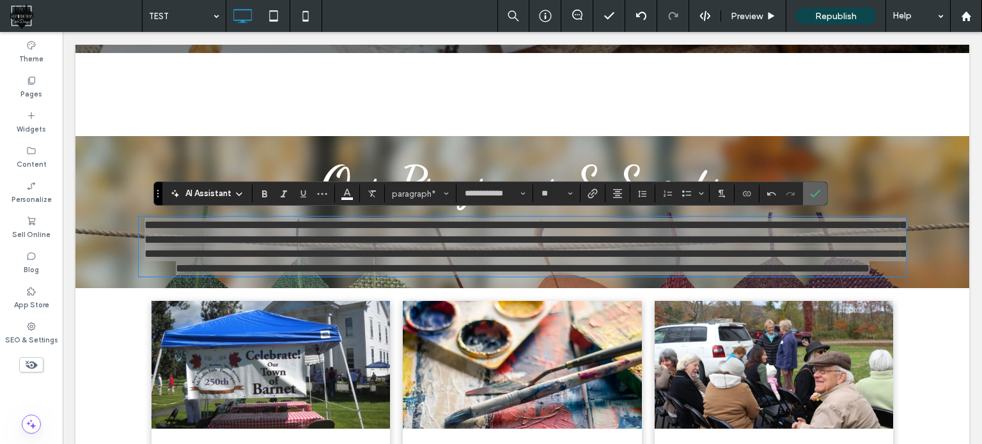
click at [806, 194] on label "Confirm" at bounding box center [815, 193] width 19 height 23
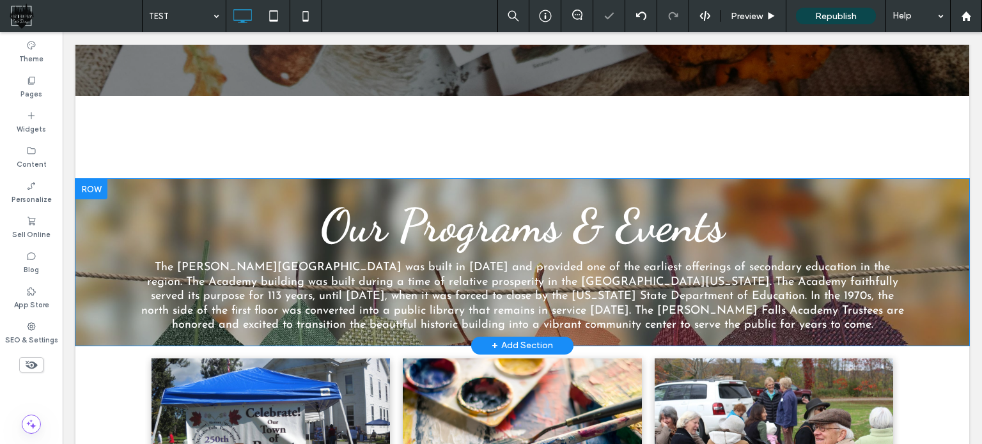
scroll to position [320, 0]
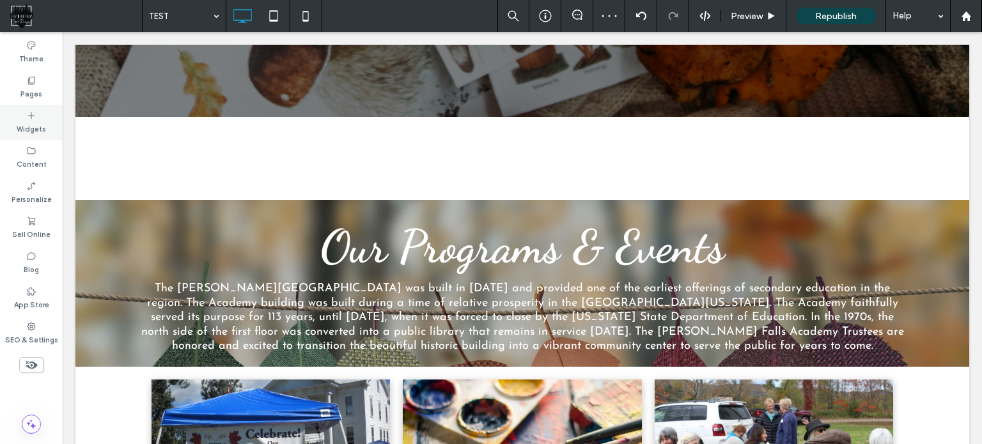
click at [29, 122] on label "Widgets" at bounding box center [31, 128] width 29 height 14
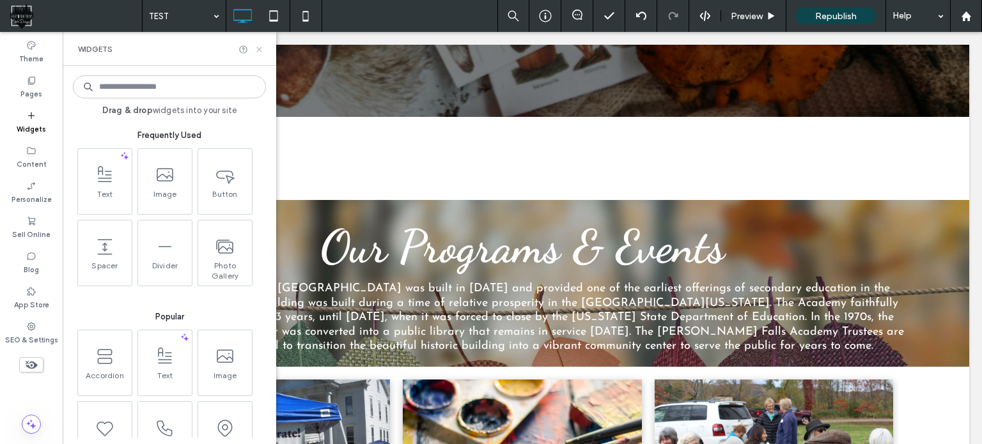
drag, startPoint x: 262, startPoint y: 47, endPoint x: 179, endPoint y: 116, distance: 108.1
click at [262, 47] on icon at bounding box center [260, 50] width 10 height 10
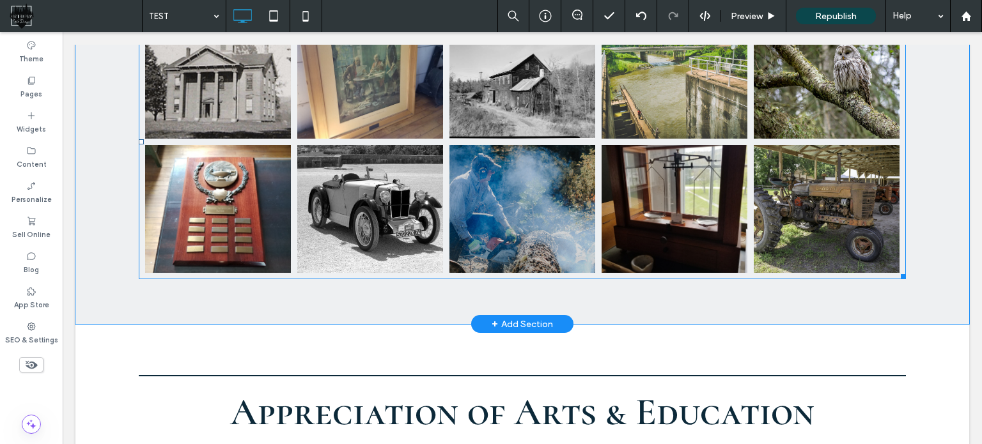
scroll to position [1535, 0]
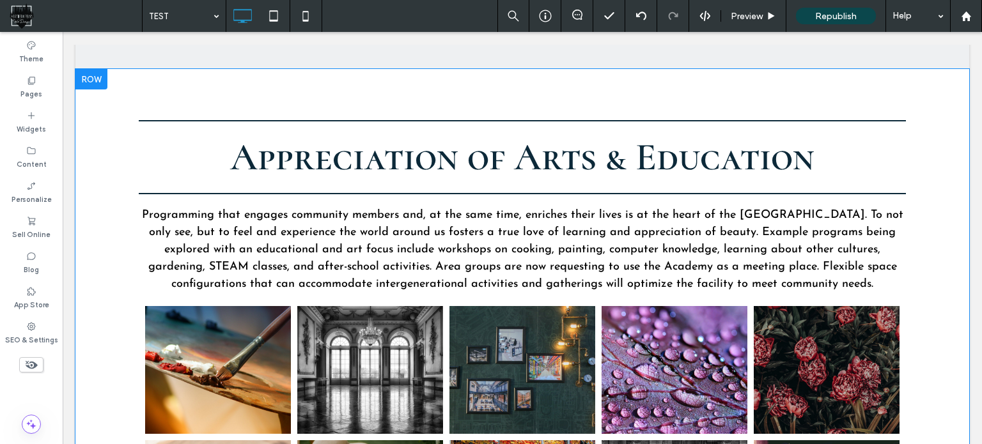
click at [88, 74] on div at bounding box center [91, 79] width 32 height 20
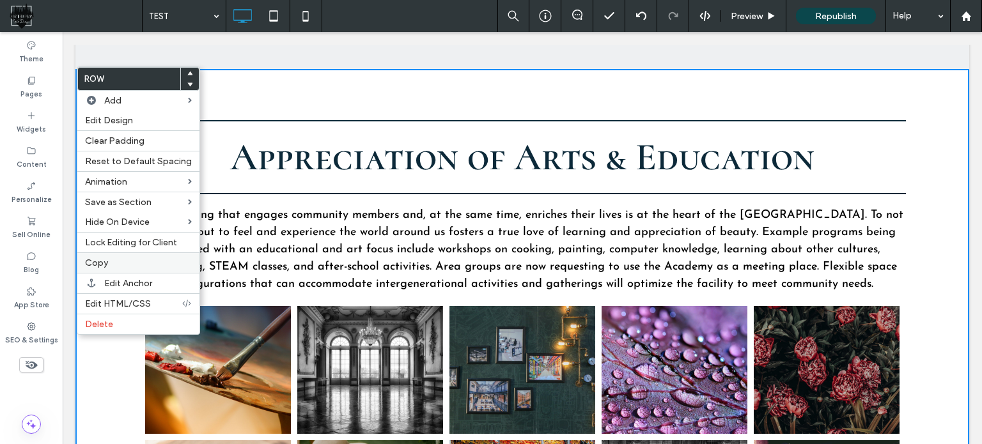
click at [141, 261] on label "Copy" at bounding box center [138, 263] width 107 height 11
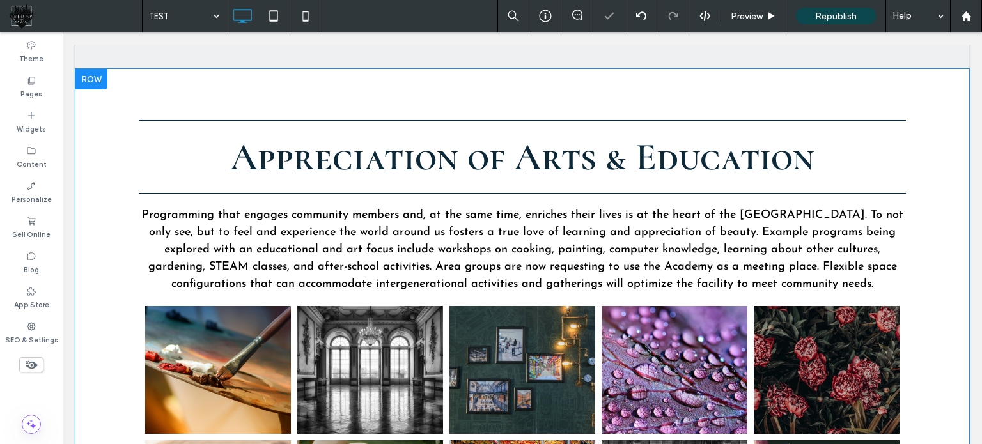
click at [96, 79] on div at bounding box center [91, 79] width 32 height 20
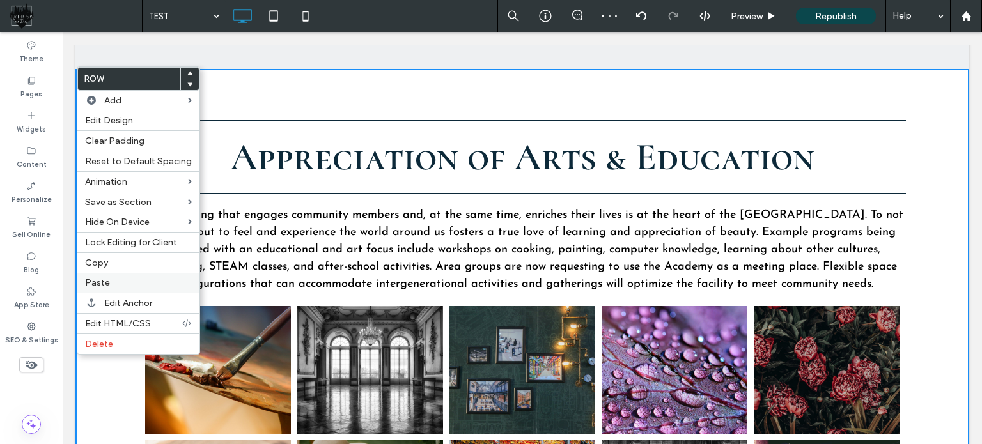
click at [114, 279] on label "Paste" at bounding box center [138, 283] width 107 height 11
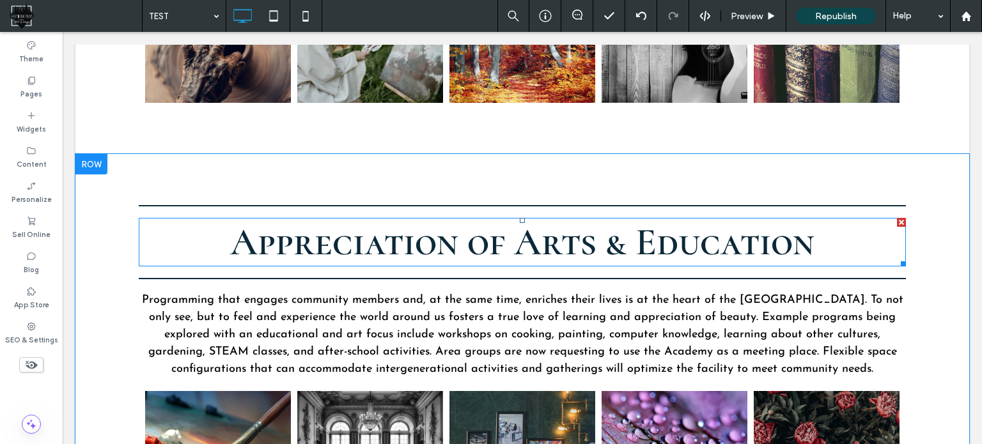
scroll to position [1983, 0]
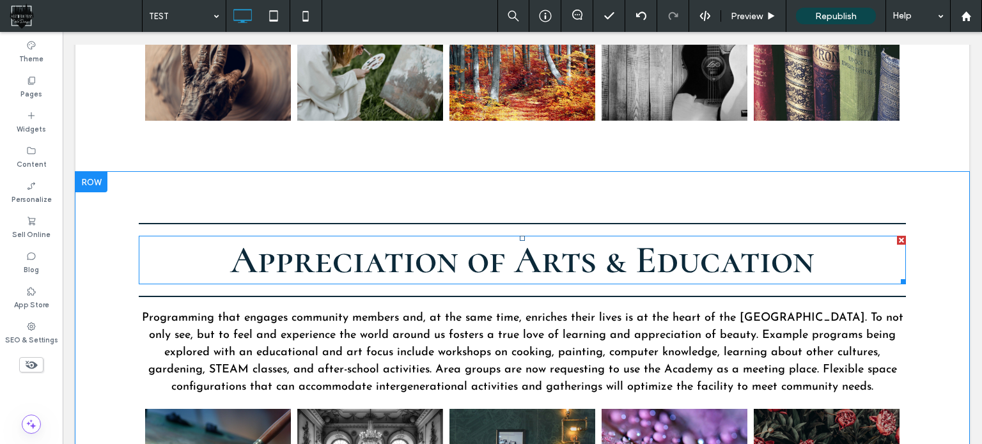
click at [501, 271] on span "Appreciation of Arts & Education" at bounding box center [522, 260] width 585 height 46
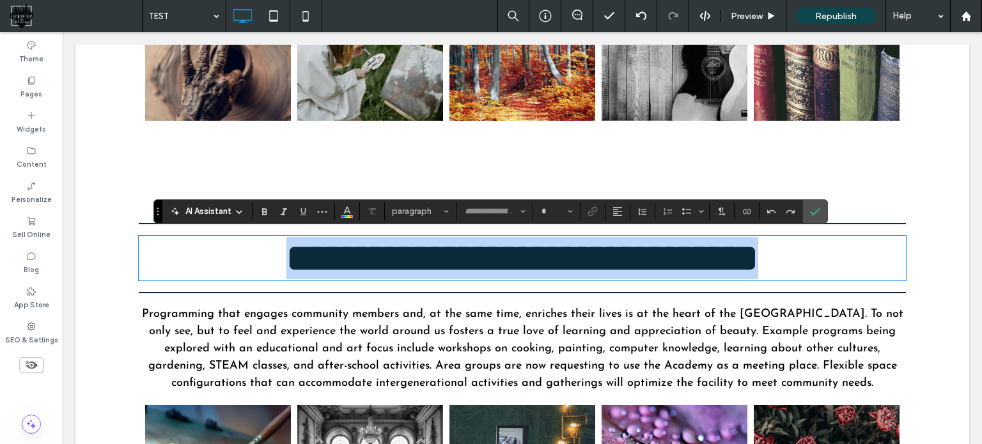
type input "**********"
type input "**"
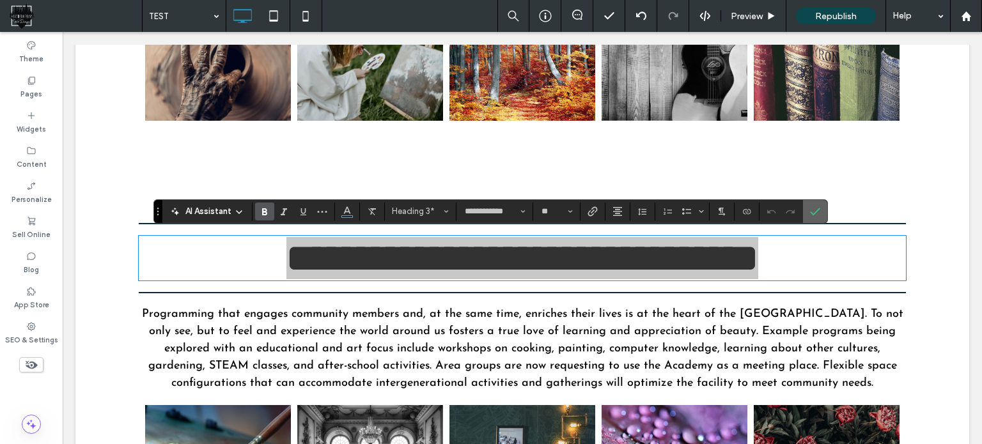
click at [814, 212] on use "Confirm" at bounding box center [815, 212] width 10 height 8
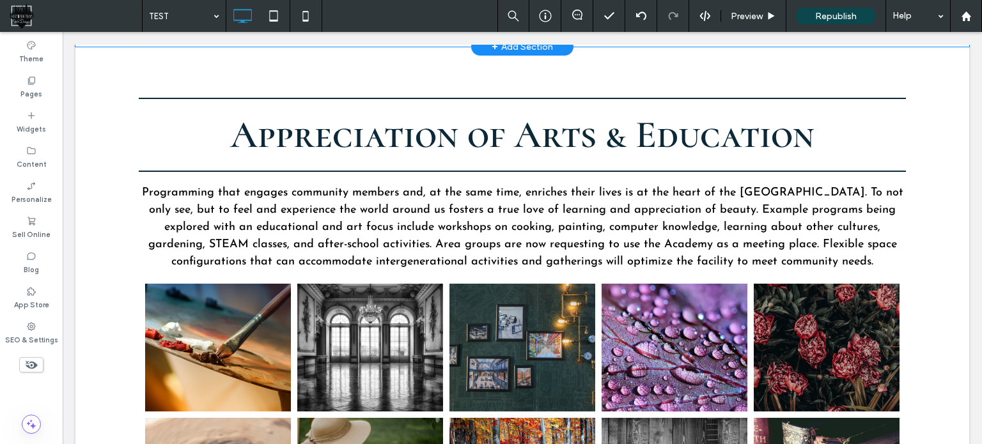
scroll to position [2086, 0]
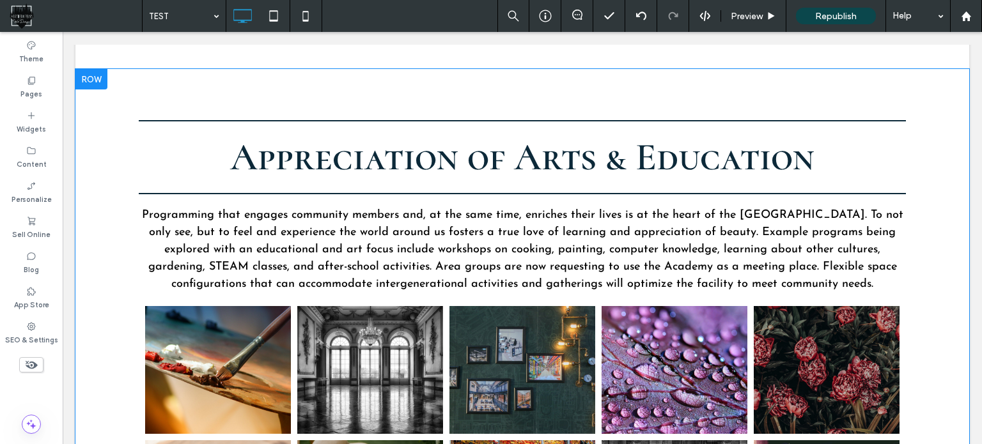
click at [90, 77] on div at bounding box center [91, 79] width 32 height 20
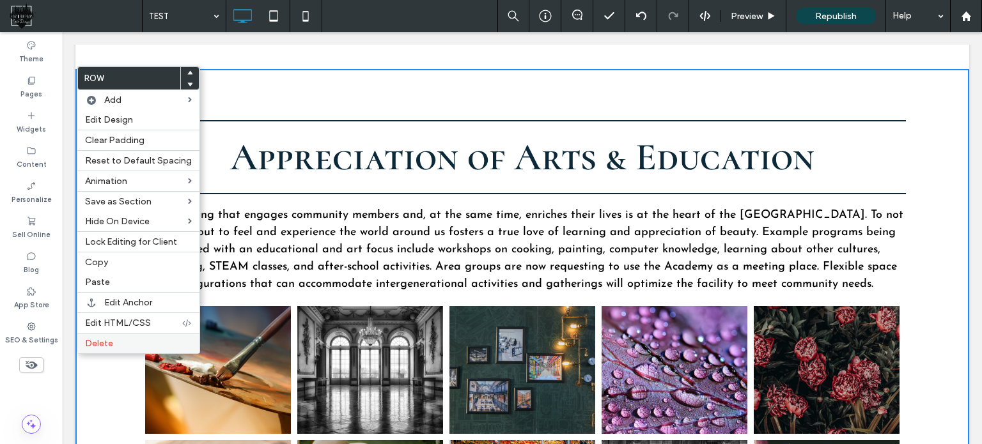
click at [111, 340] on span "Delete" at bounding box center [99, 343] width 28 height 11
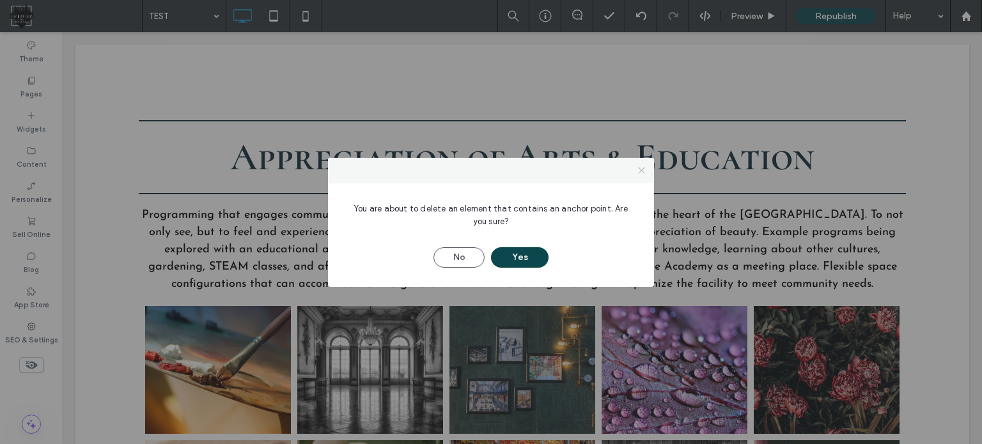
click at [641, 166] on icon at bounding box center [642, 171] width 10 height 10
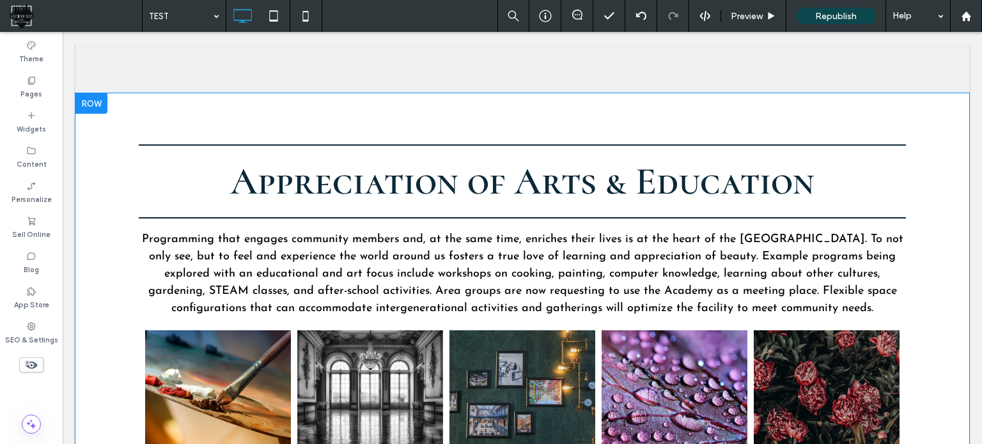
scroll to position [1510, 0]
click at [95, 107] on div at bounding box center [91, 104] width 32 height 20
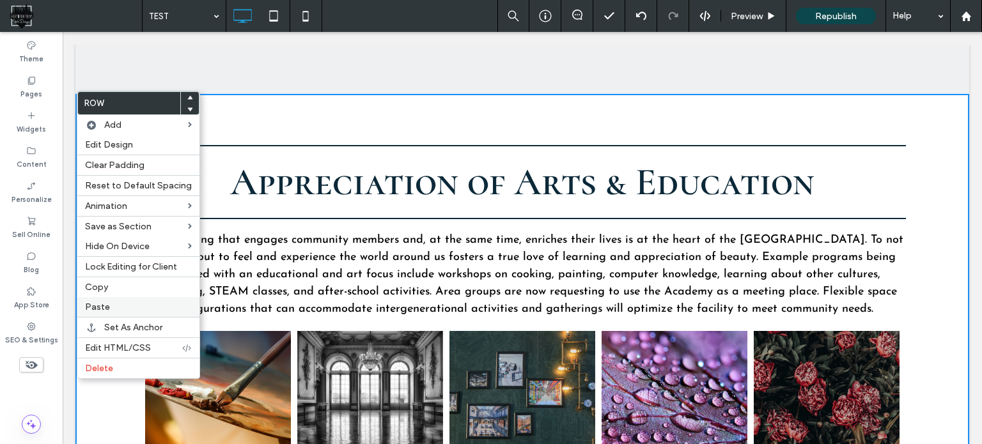
click at [148, 299] on div "Paste" at bounding box center [138, 307] width 122 height 20
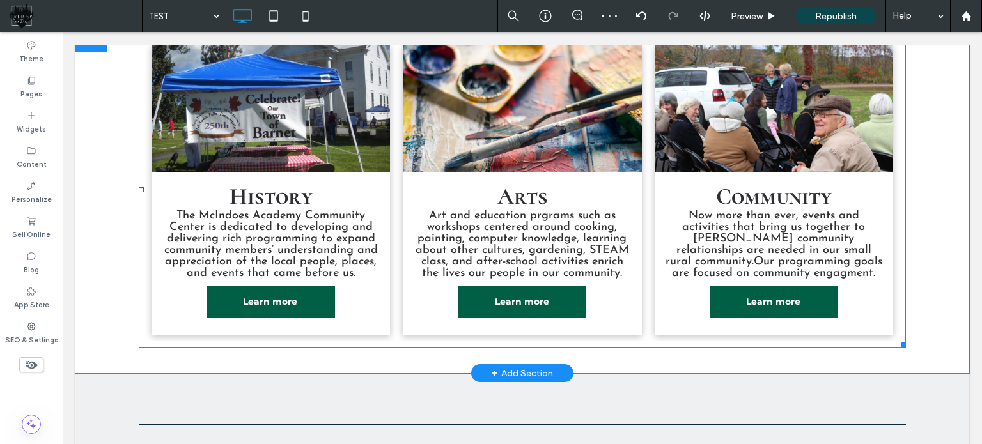
scroll to position [615, 0]
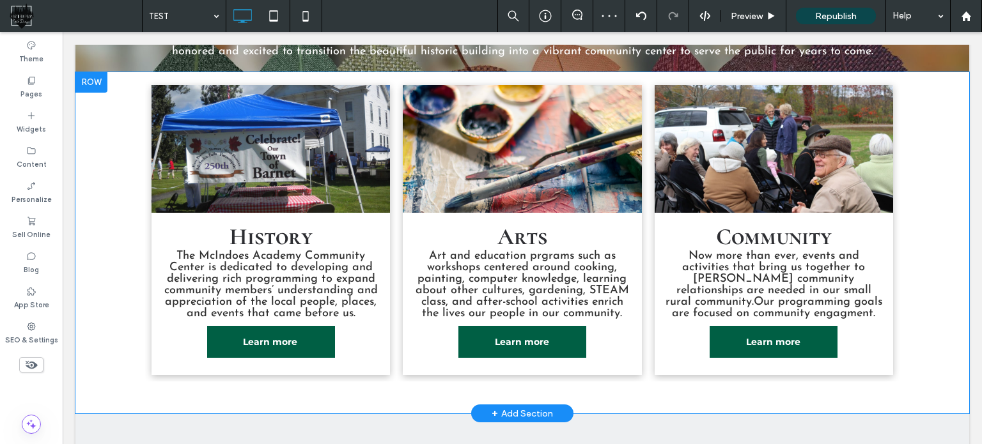
click at [82, 90] on div at bounding box center [91, 82] width 32 height 20
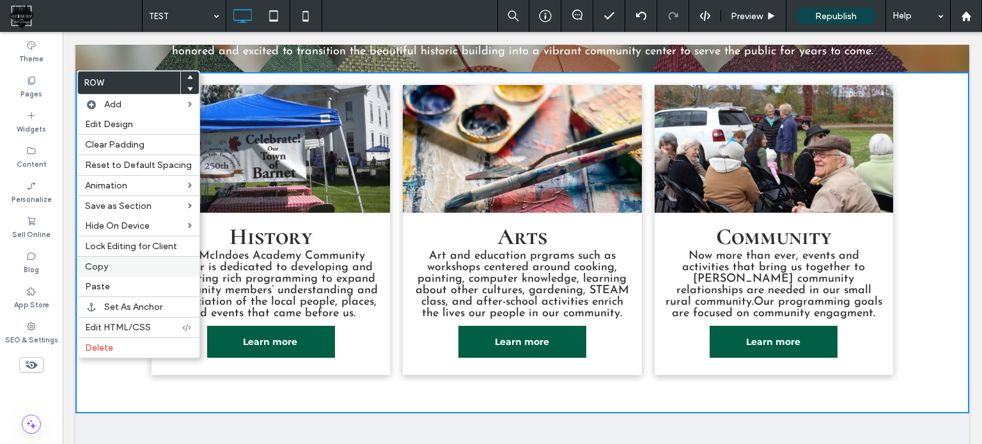
click at [99, 263] on span "Copy" at bounding box center [96, 267] width 23 height 11
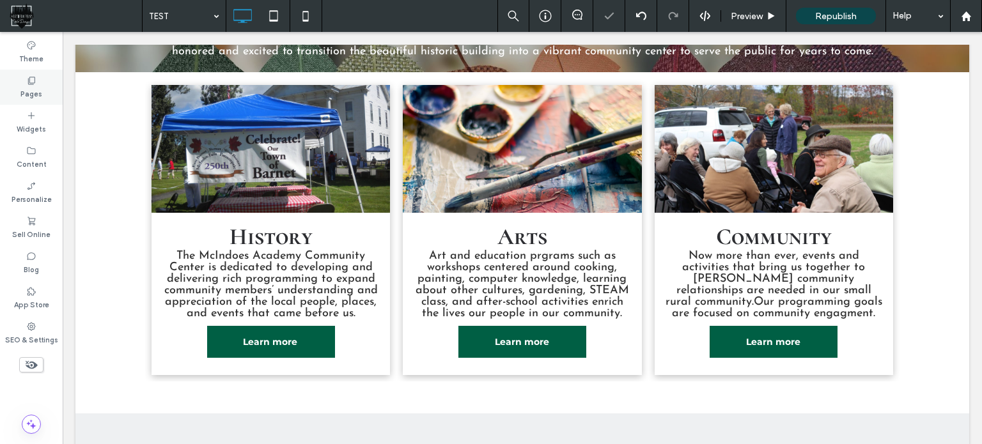
click at [28, 77] on icon at bounding box center [31, 80] width 10 height 10
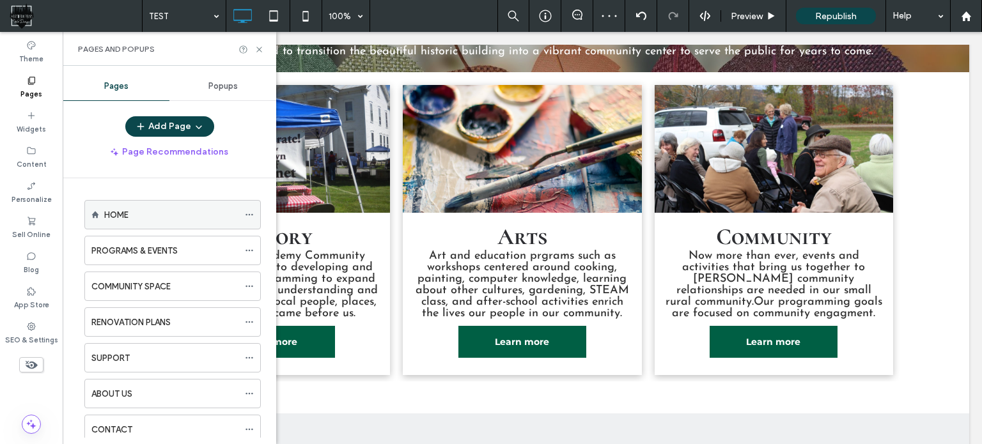
click at [146, 207] on div "HOME" at bounding box center [171, 215] width 134 height 28
click at [262, 48] on icon at bounding box center [260, 50] width 10 height 10
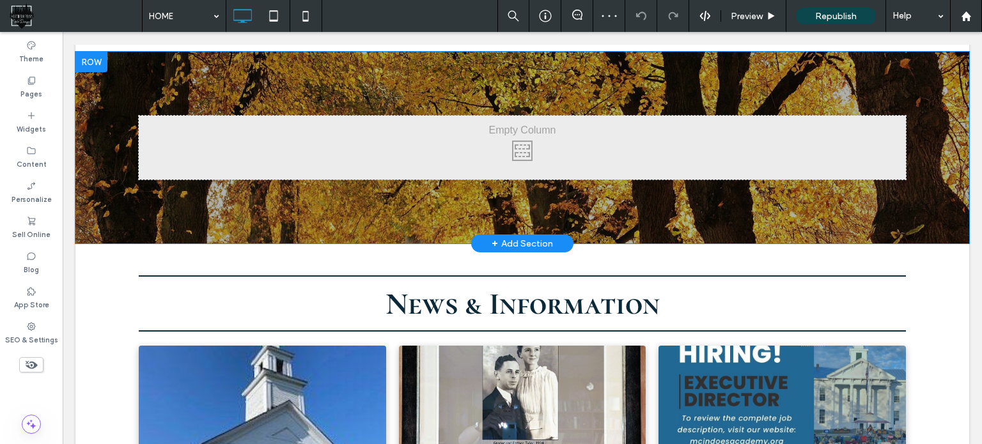
scroll to position [1663, 0]
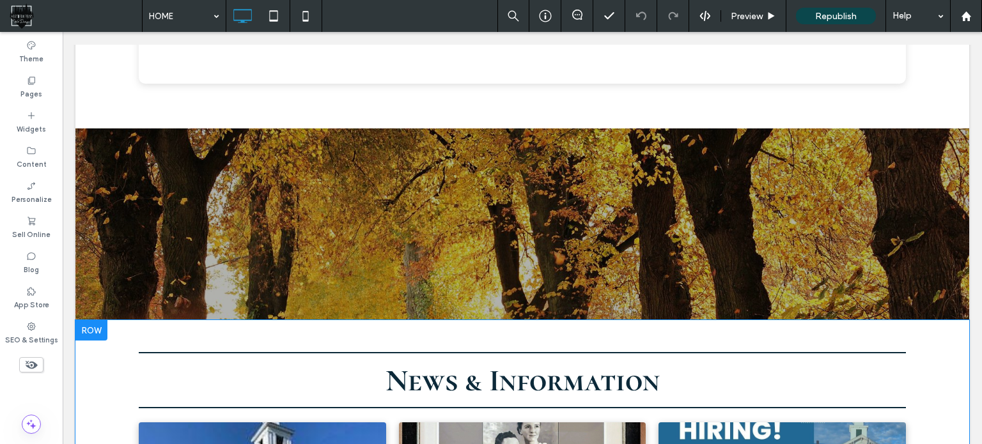
click at [90, 334] on div at bounding box center [91, 330] width 32 height 20
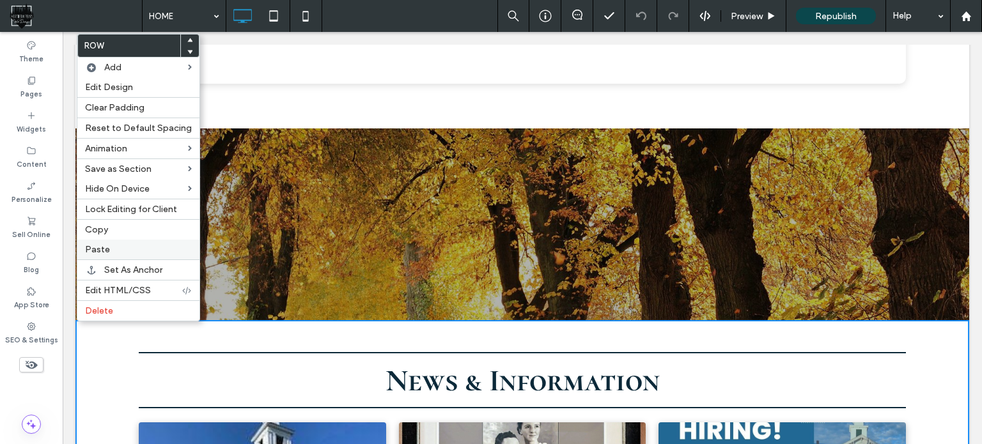
click at [125, 248] on label "Paste" at bounding box center [138, 249] width 107 height 11
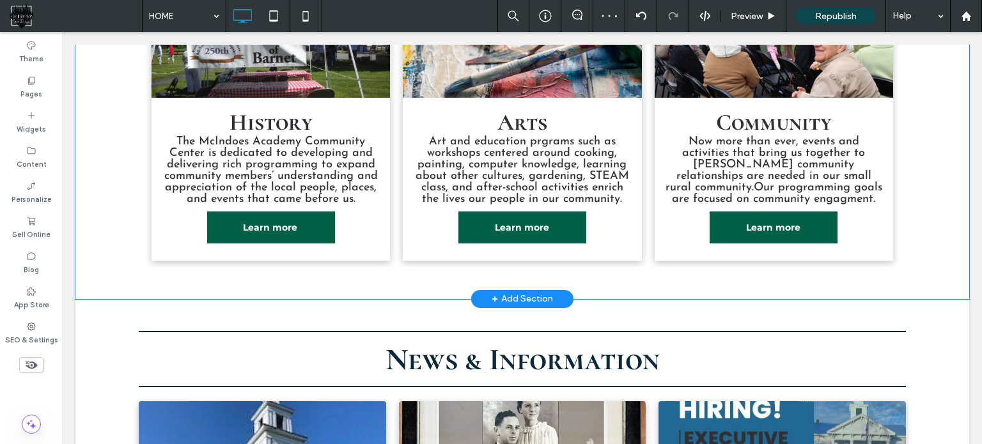
scroll to position [1855, 0]
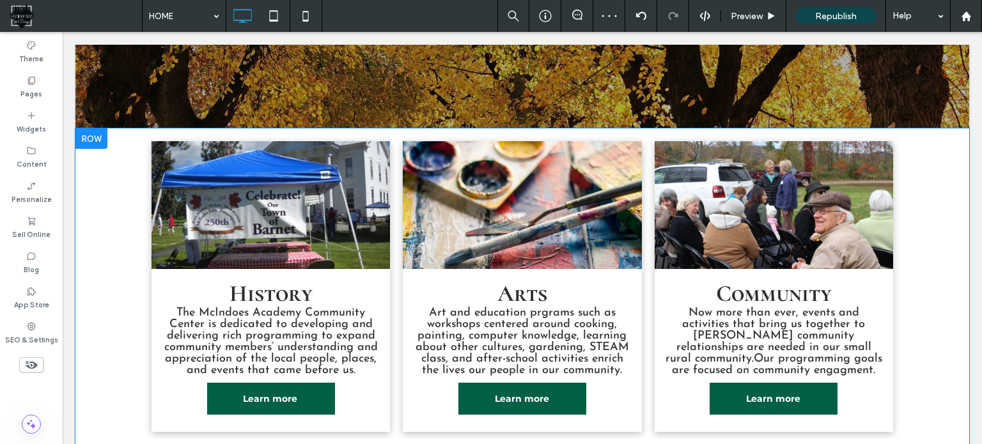
click at [88, 133] on div at bounding box center [91, 139] width 32 height 20
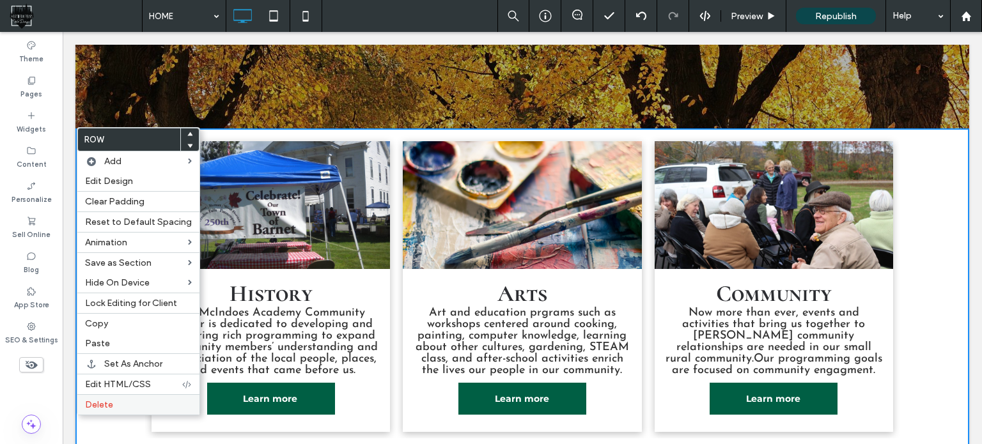
click at [97, 404] on span "Delete" at bounding box center [99, 405] width 28 height 11
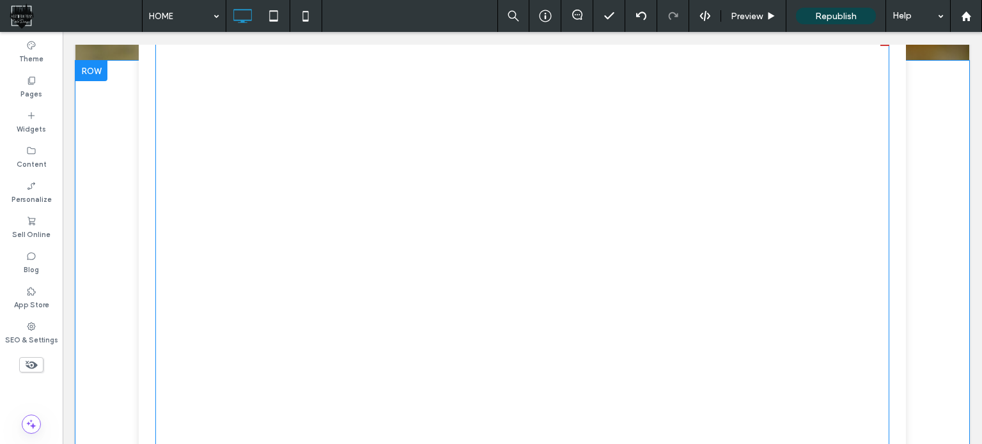
scroll to position [576, 0]
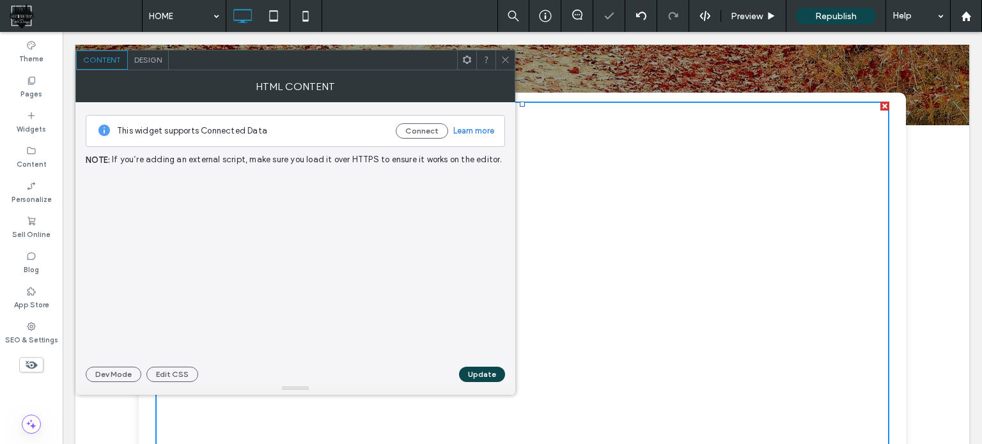
click at [508, 61] on icon at bounding box center [506, 60] width 10 height 10
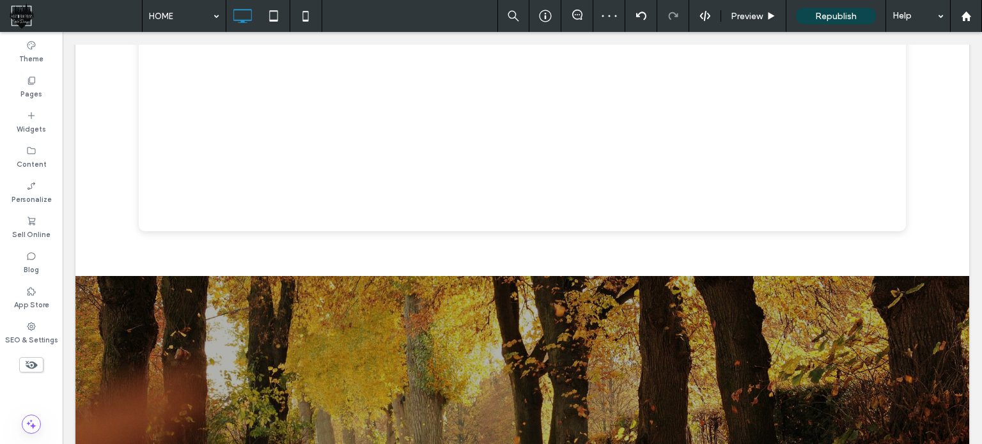
scroll to position [1343, 0]
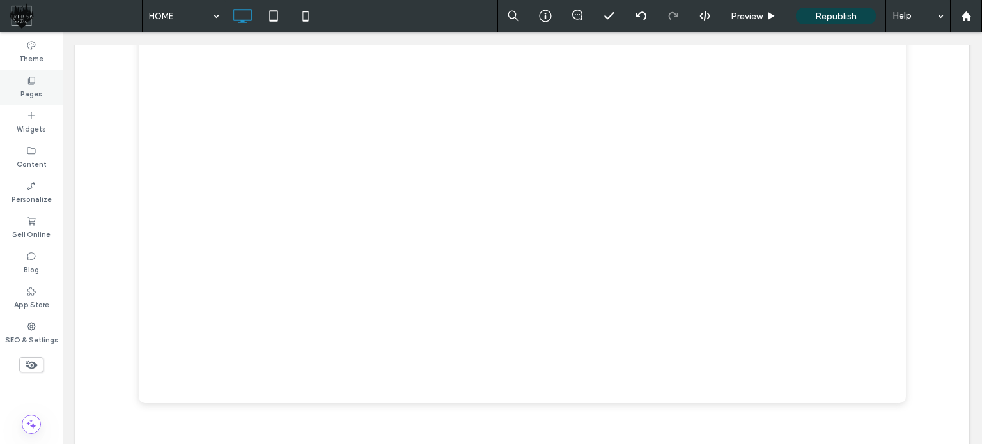
click at [35, 98] on label "Pages" at bounding box center [31, 93] width 22 height 14
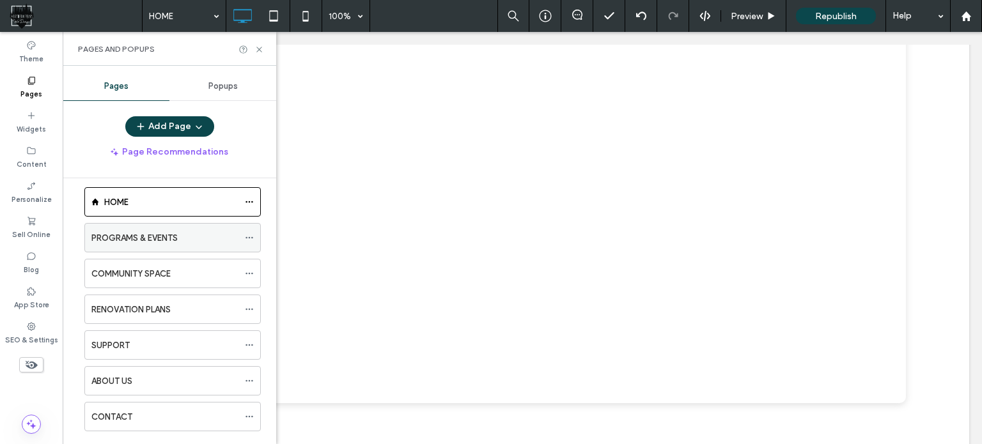
scroll to position [0, 0]
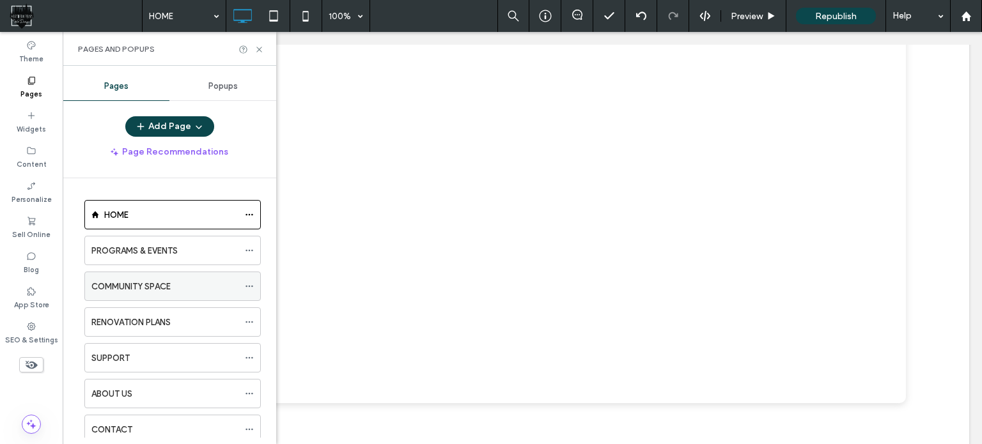
click at [145, 282] on label "COMMUNITY SPACE" at bounding box center [130, 287] width 79 height 22
click at [261, 47] on use at bounding box center [258, 49] width 5 height 5
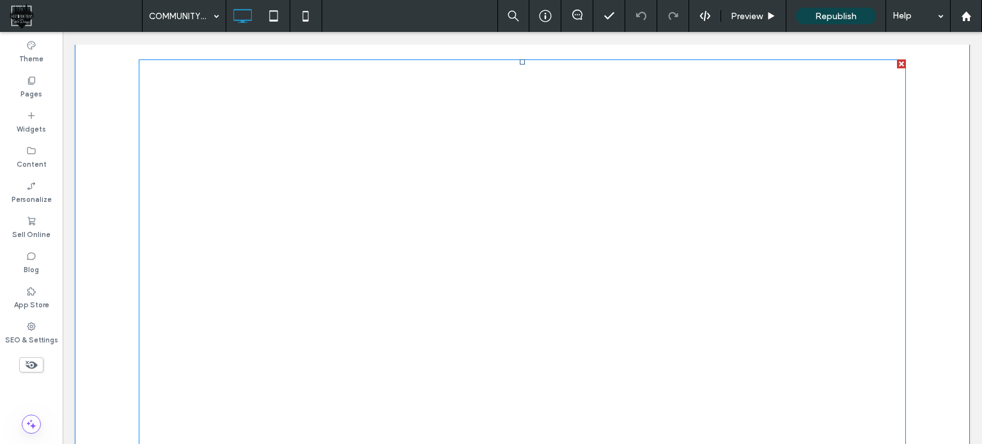
scroll to position [576, 0]
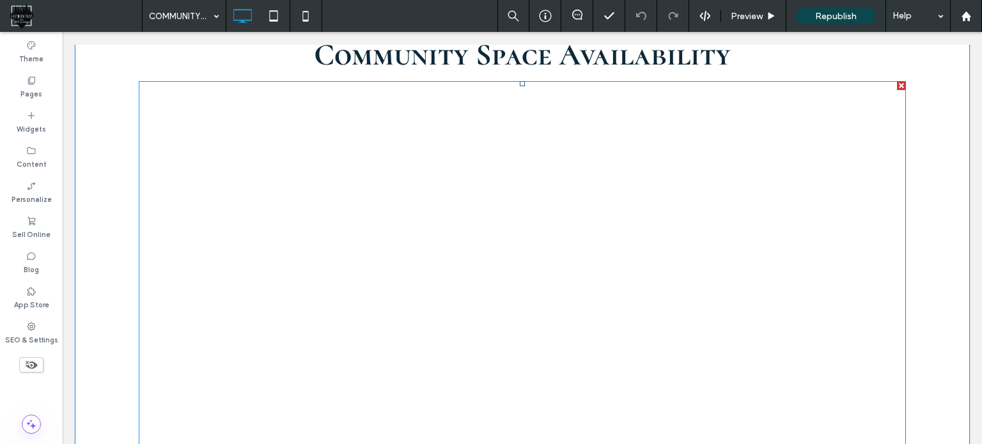
click at [567, 99] on span at bounding box center [522, 337] width 767 height 512
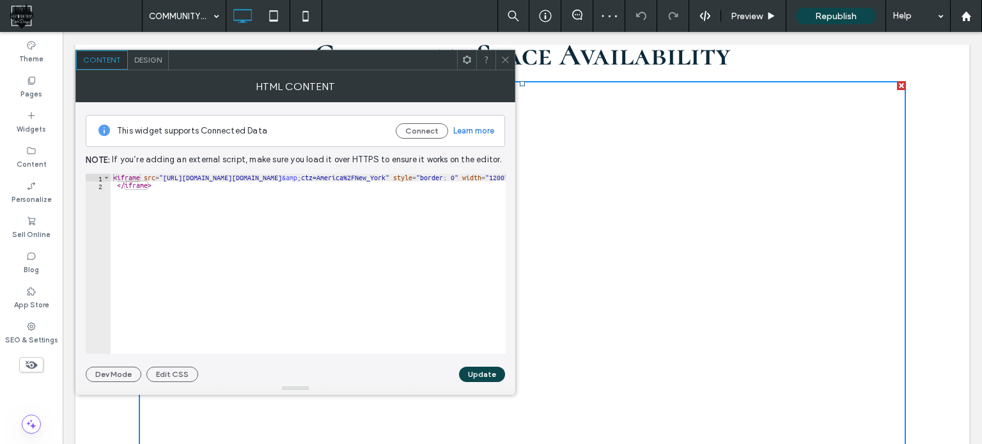
click at [505, 59] on use at bounding box center [505, 60] width 6 height 6
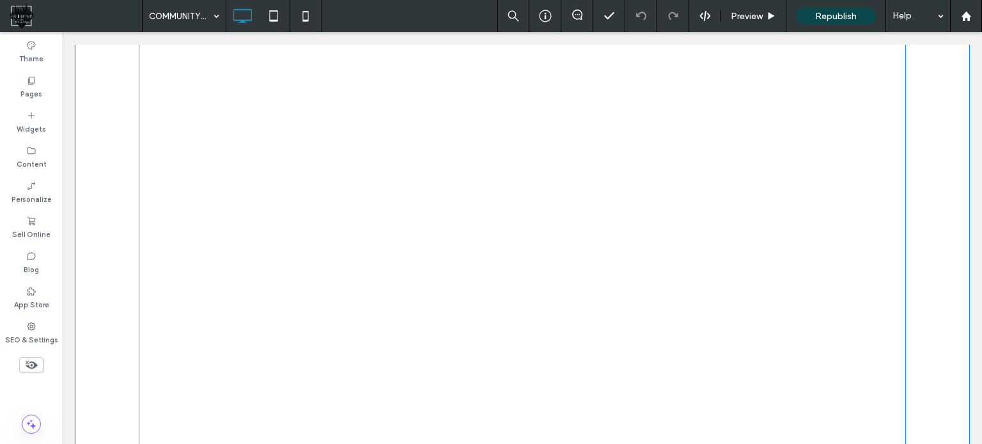
scroll to position [640, 0]
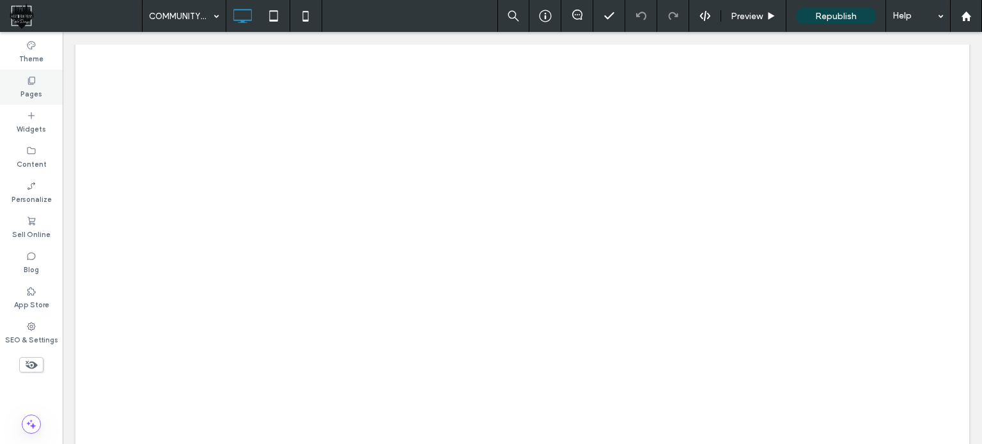
click at [29, 90] on label "Pages" at bounding box center [31, 93] width 22 height 14
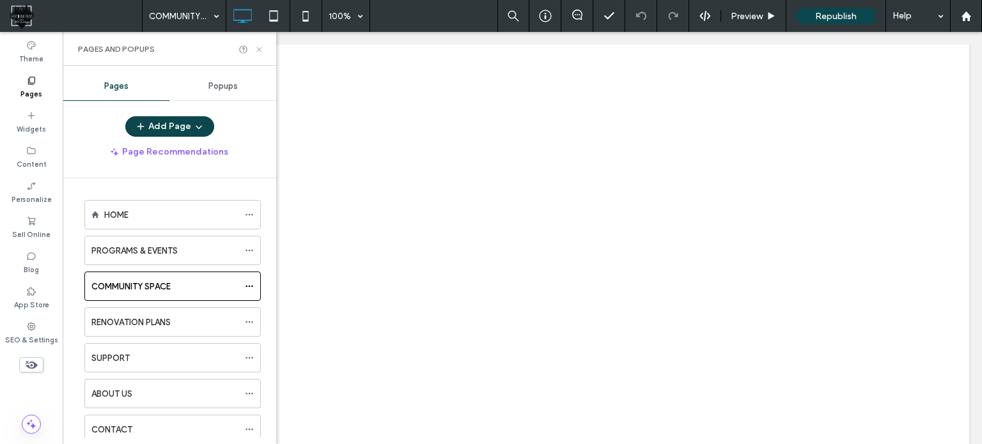
click at [258, 49] on use at bounding box center [258, 49] width 5 height 5
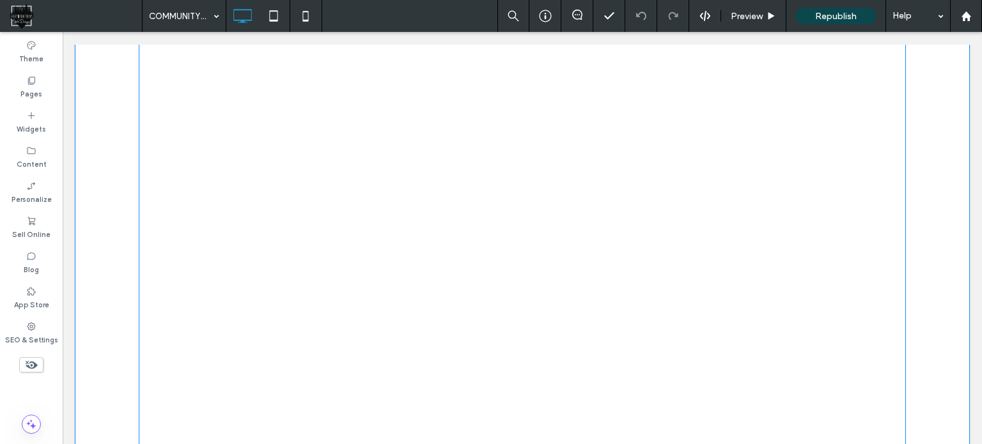
click at [349, 199] on span at bounding box center [522, 273] width 767 height 512
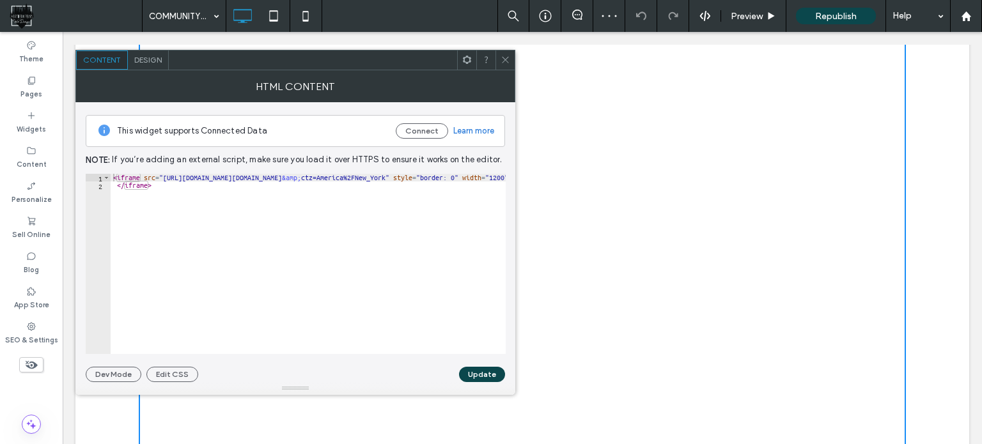
click at [151, 58] on span "Design" at bounding box center [148, 60] width 28 height 10
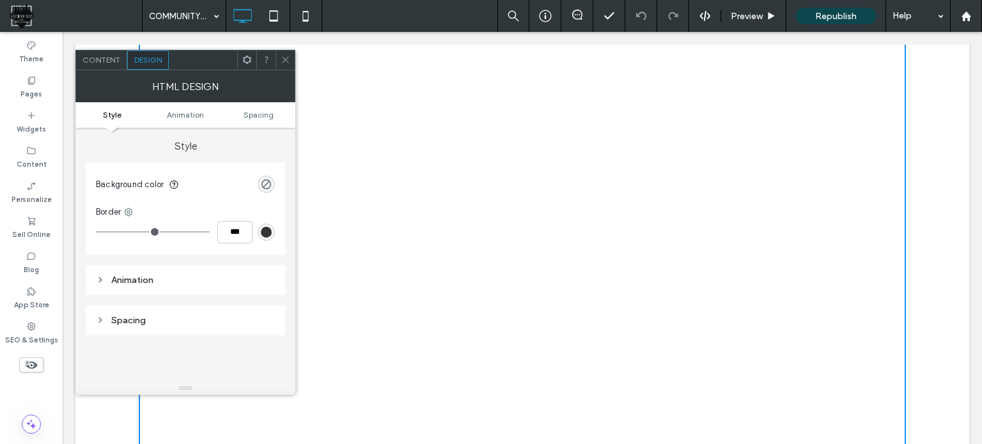
click at [283, 63] on icon at bounding box center [286, 60] width 10 height 10
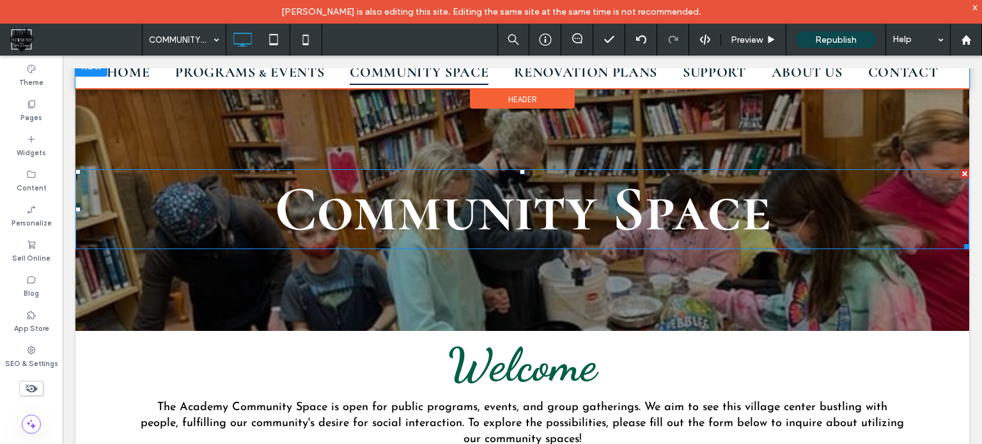
scroll to position [64, 0]
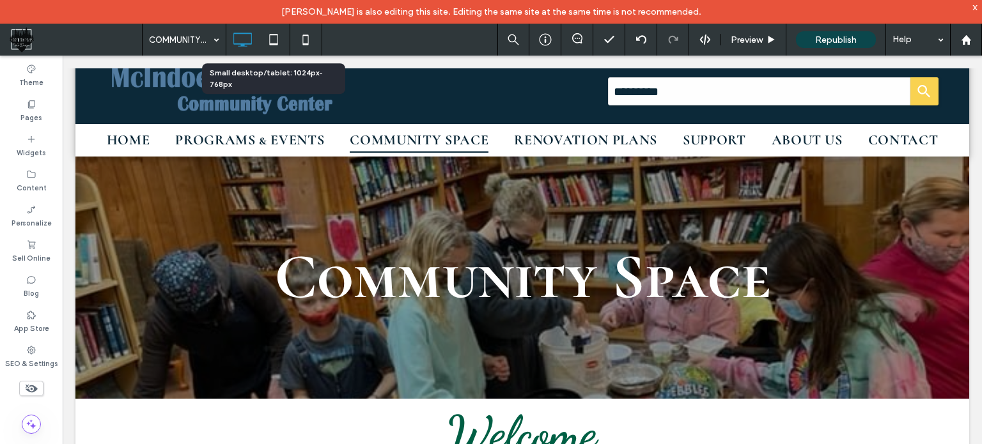
click at [274, 42] on icon at bounding box center [274, 40] width 26 height 26
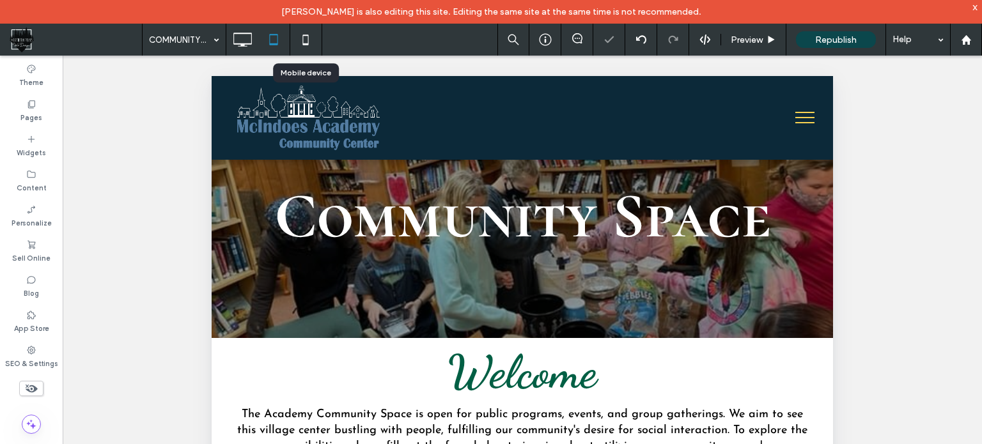
click at [303, 38] on use at bounding box center [306, 40] width 6 height 10
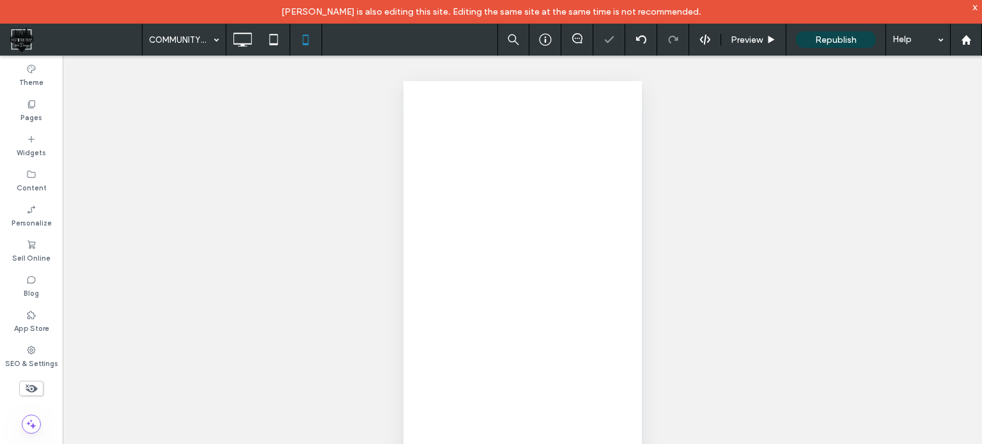
click at [272, 45] on div "COMMUNITY SPACE Preview Republish Help Site Comments Team & Clients Automate ne…" at bounding box center [491, 222] width 982 height 444
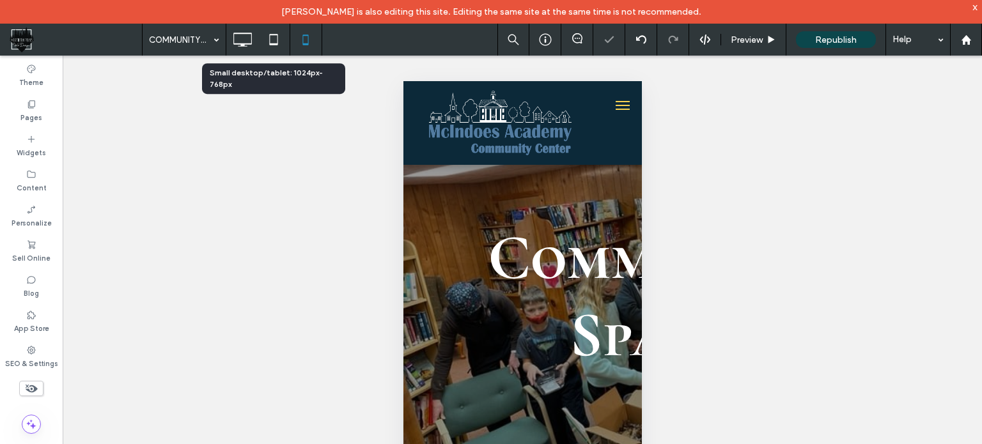
click at [272, 38] on icon at bounding box center [274, 40] width 26 height 26
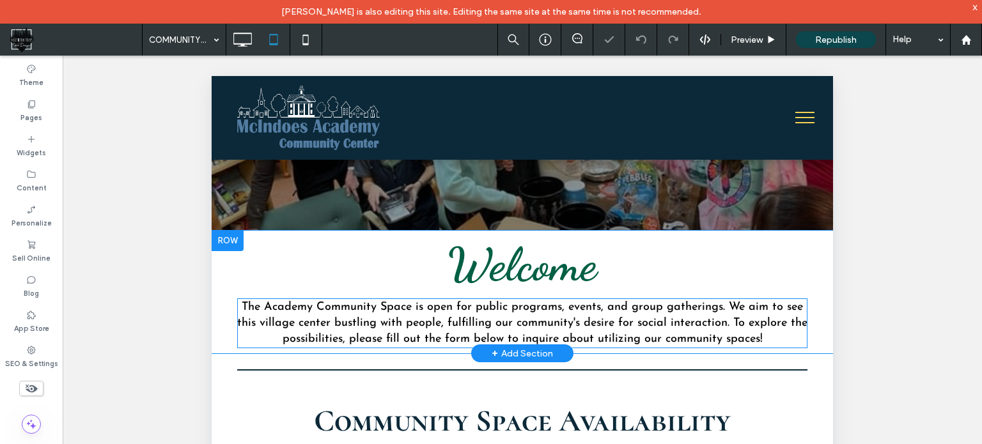
scroll to position [512, 0]
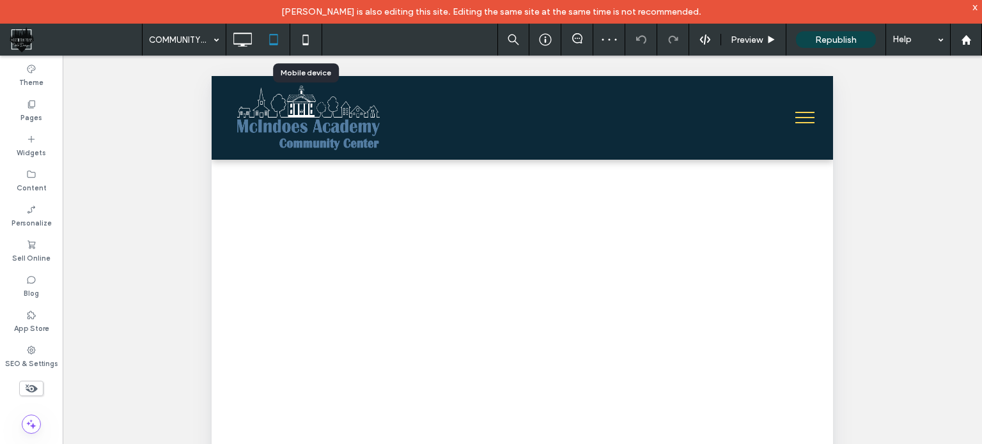
click at [306, 43] on use at bounding box center [306, 40] width 6 height 10
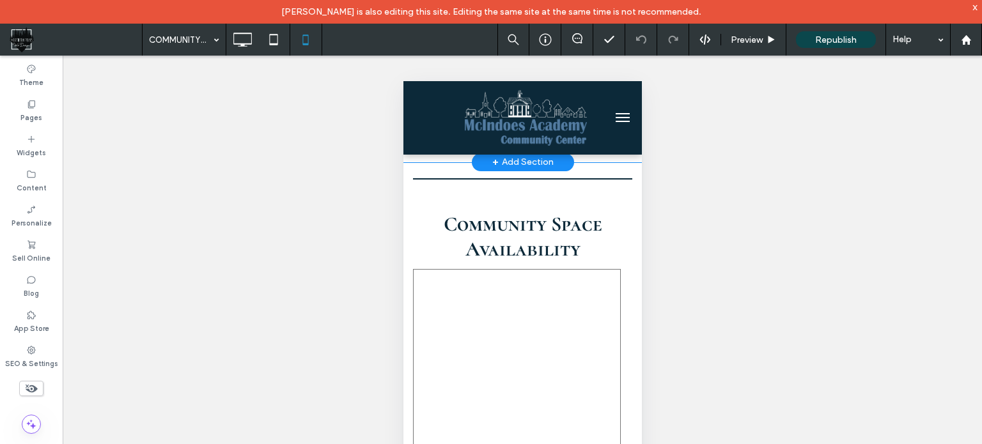
scroll to position [192, 0]
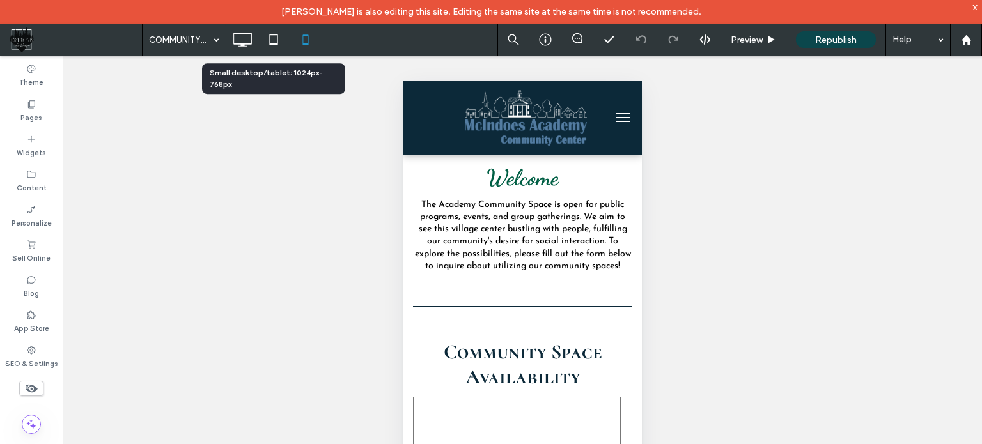
click at [274, 43] on use at bounding box center [273, 39] width 8 height 11
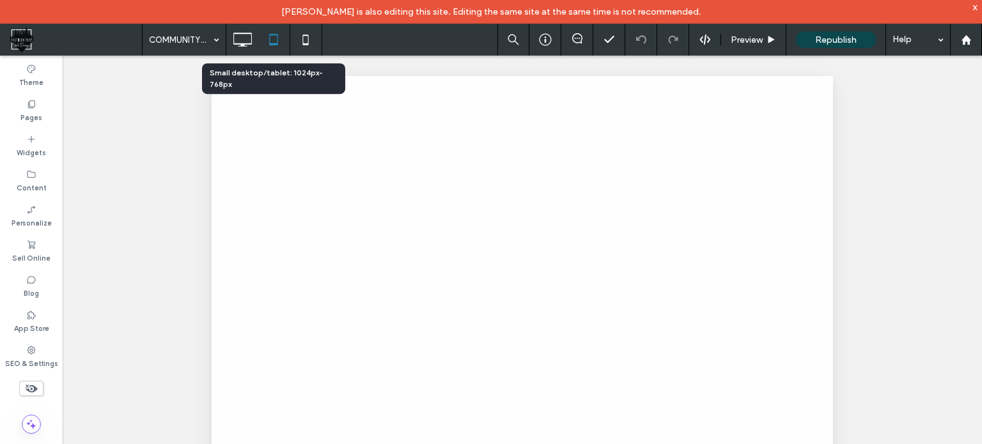
scroll to position [0, 0]
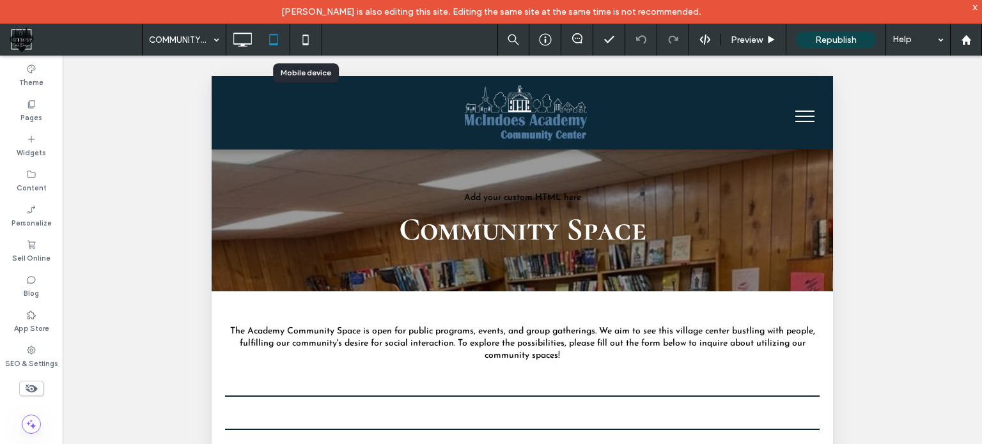
click at [306, 45] on icon at bounding box center [306, 40] width 26 height 26
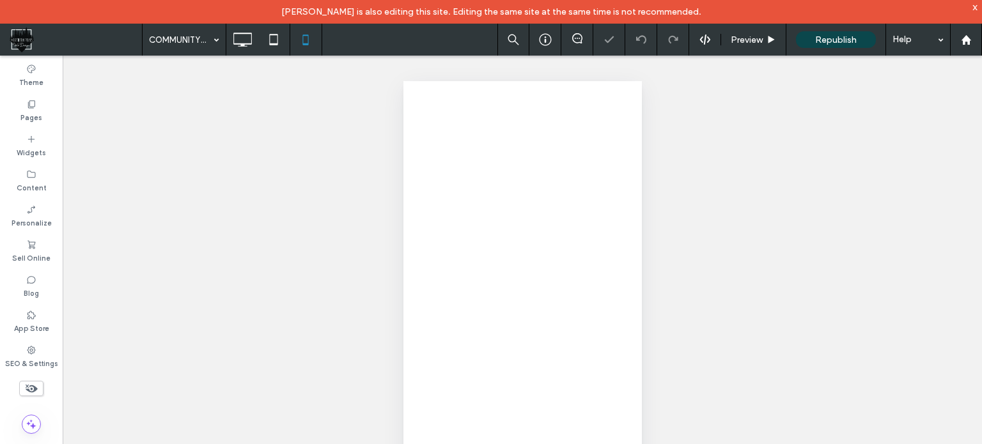
click at [306, 39] on div at bounding box center [491, 222] width 982 height 444
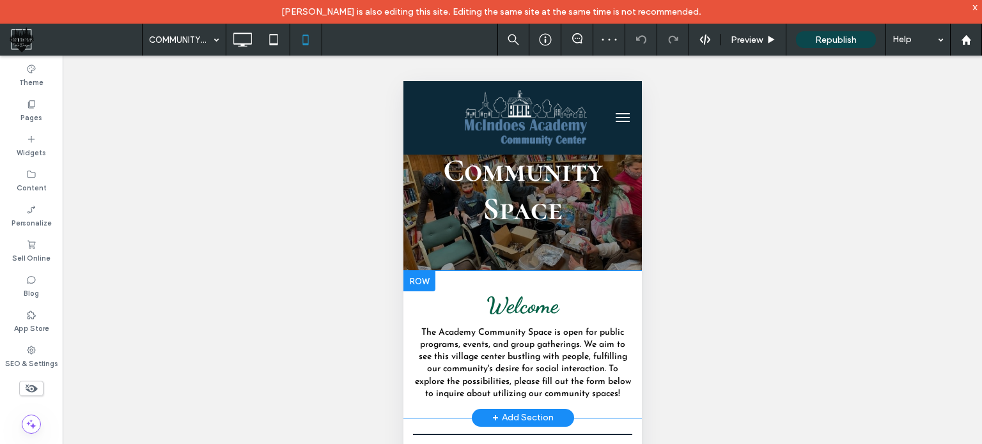
scroll to position [384, 0]
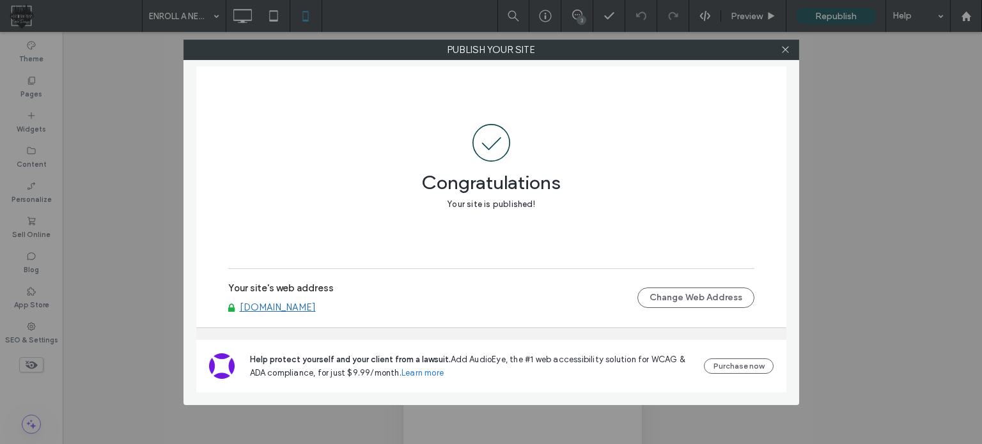
click at [791, 48] on icon at bounding box center [786, 50] width 10 height 10
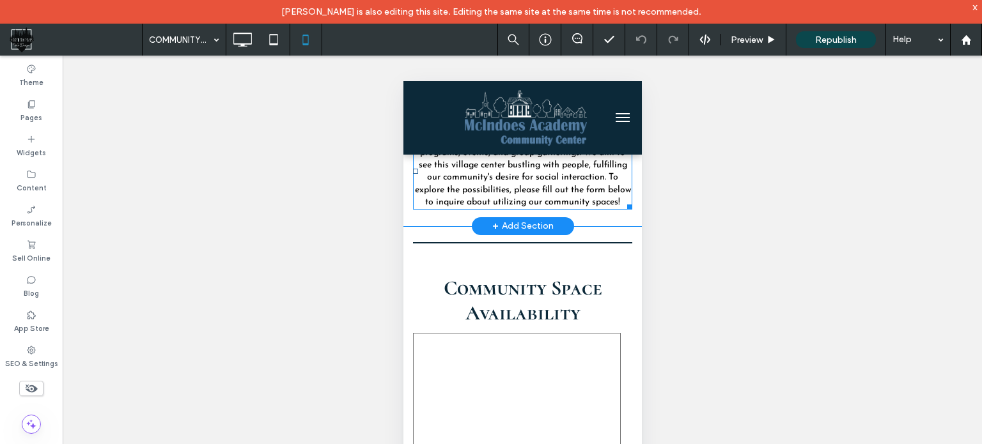
drag, startPoint x: 403, startPoint y: 81, endPoint x: 419, endPoint y: 214, distance: 134.0
click at [419, 209] on p "The Academy Community Space is open for public programs, events, and group gath…" at bounding box center [522, 172] width 219 height 74
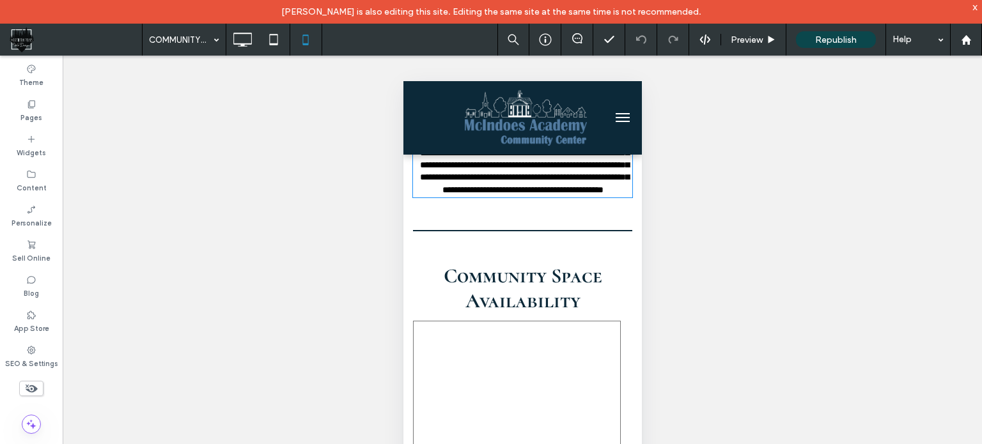
type input "**********"
type input "**"
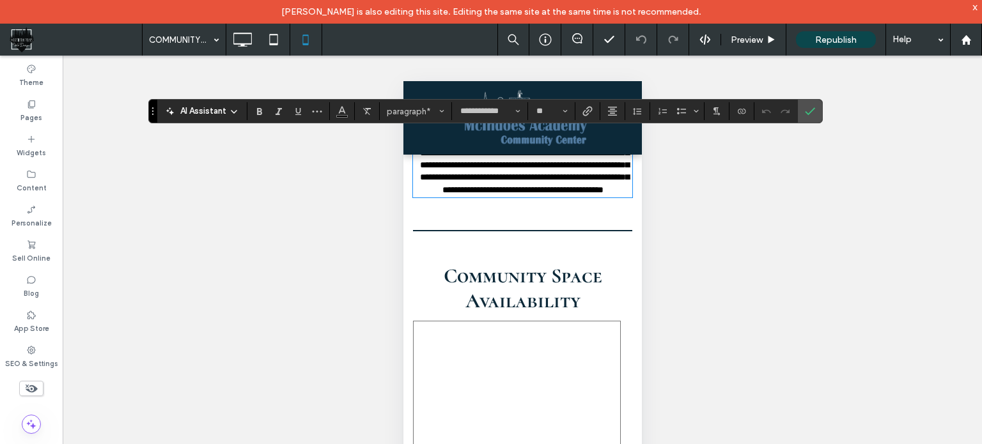
scroll to position [128, 0]
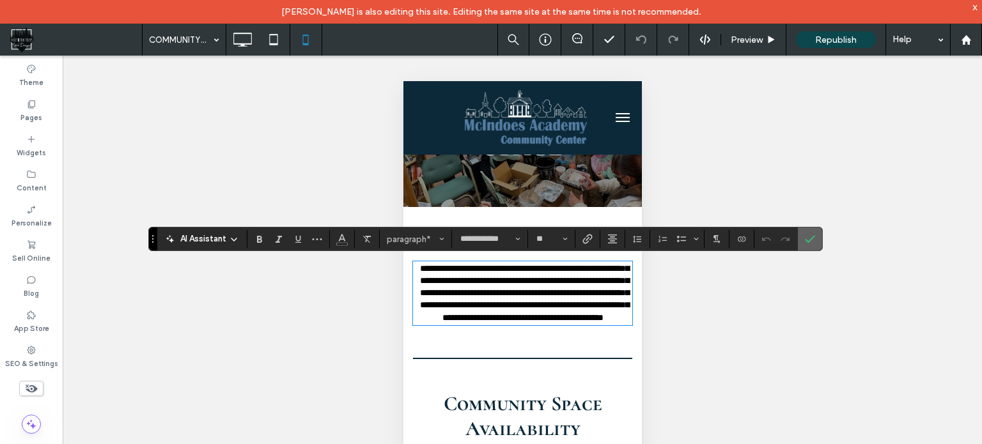
click at [807, 242] on use "Confirm" at bounding box center [810, 240] width 10 height 8
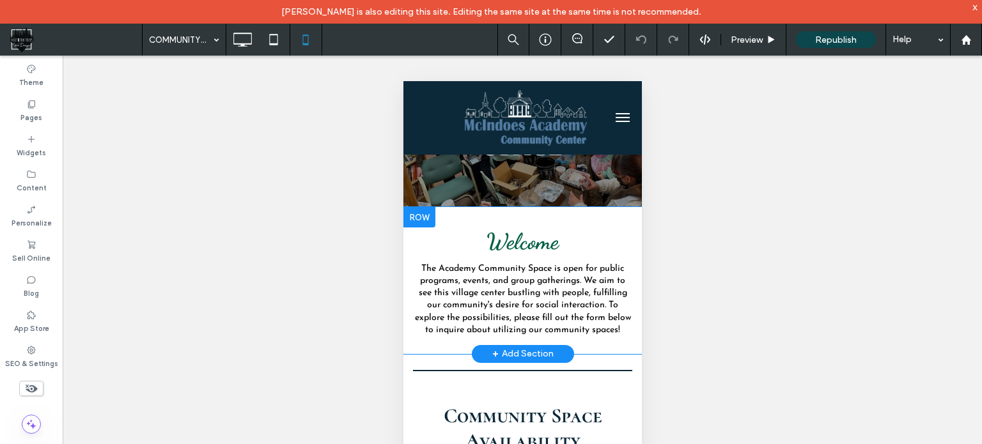
click at [423, 214] on div at bounding box center [419, 217] width 32 height 20
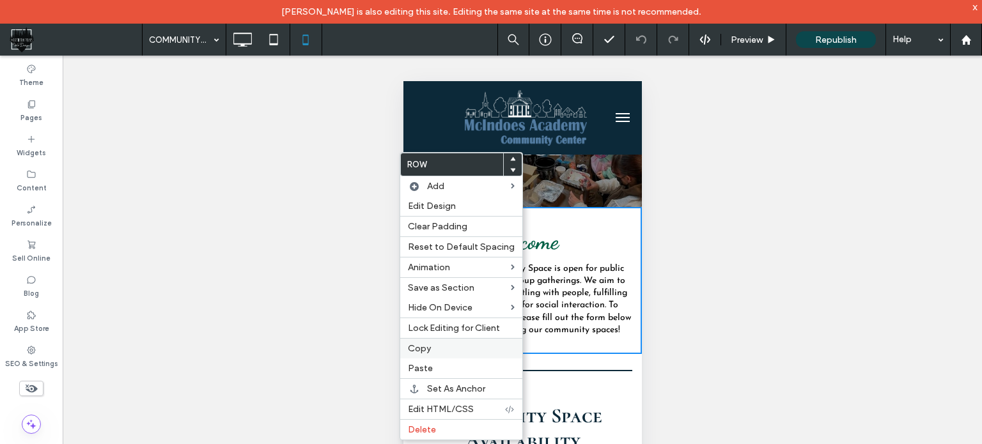
click at [429, 343] on span "Copy" at bounding box center [419, 348] width 23 height 11
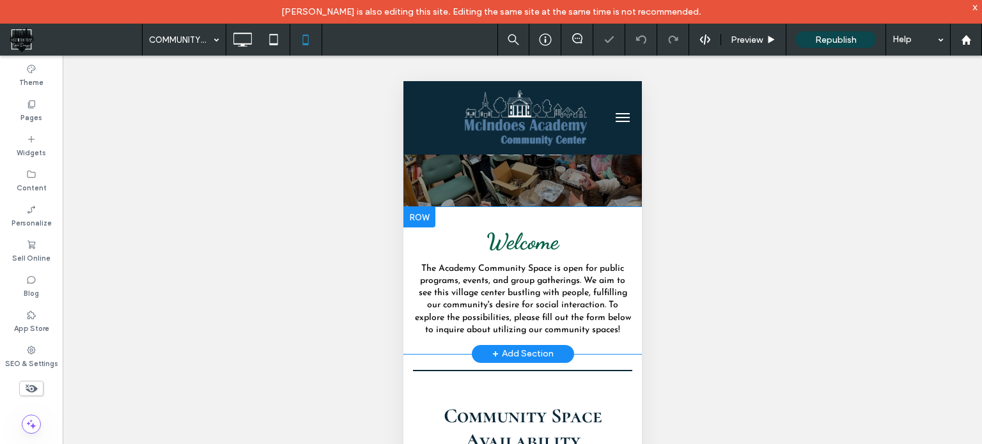
click at [424, 216] on div at bounding box center [419, 217] width 32 height 20
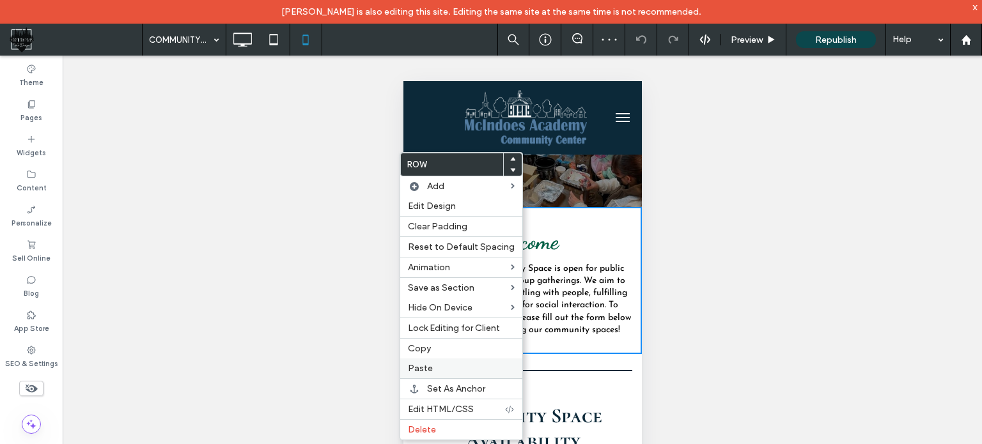
click at [428, 370] on span "Paste" at bounding box center [420, 368] width 25 height 11
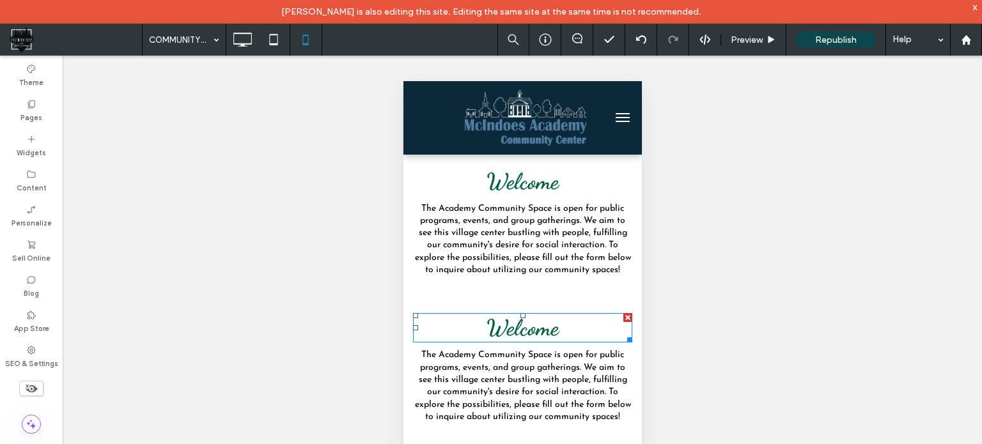
scroll to position [256, 0]
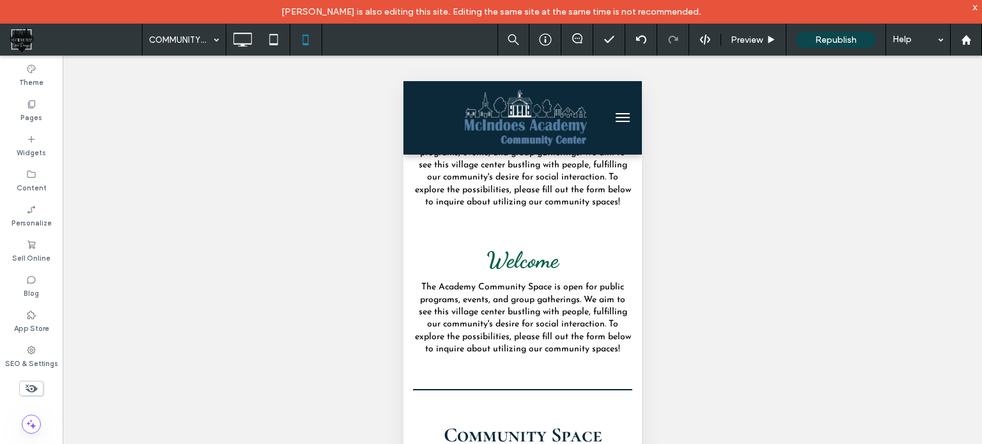
click at [425, 247] on div at bounding box center [419, 236] width 32 height 20
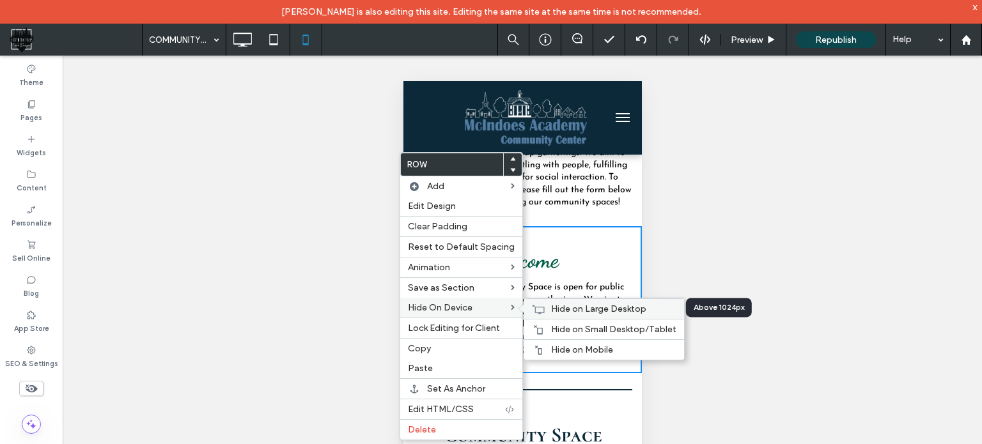
click at [558, 308] on span "Hide on Large Desktop" at bounding box center [598, 309] width 95 height 11
click at [546, 327] on div "Hide on Small Desktop/Tablet" at bounding box center [604, 329] width 160 height 20
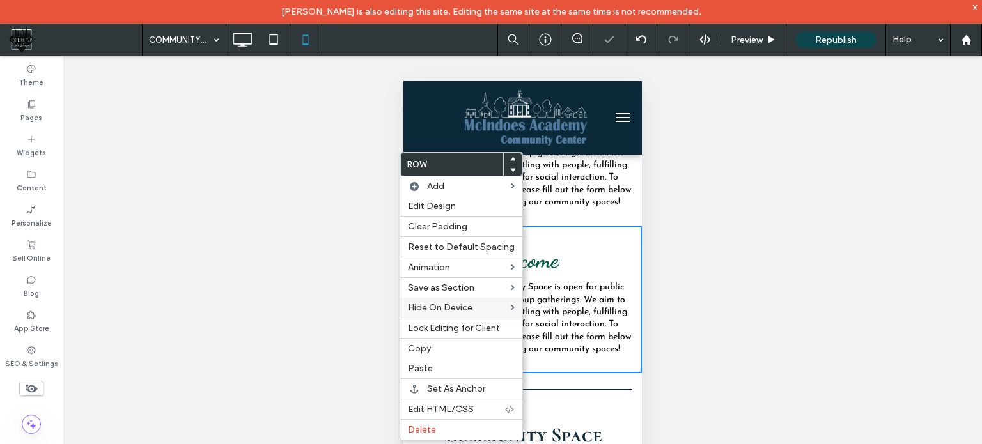
click at [350, 199] on div "Unhide? Yes Unhide? Yes Unhide? Yes Unhide? Yes Unhide? Yes Unhide? Yes Unhide?…" at bounding box center [523, 266] width 920 height 421
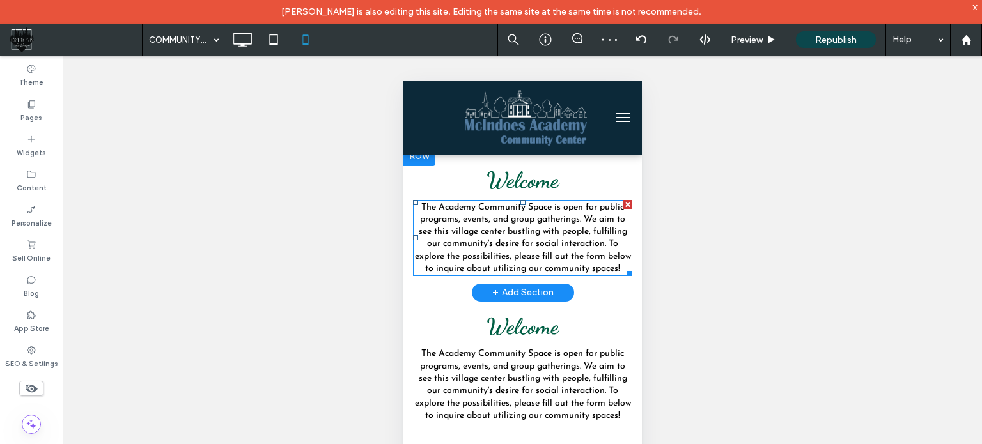
scroll to position [128, 0]
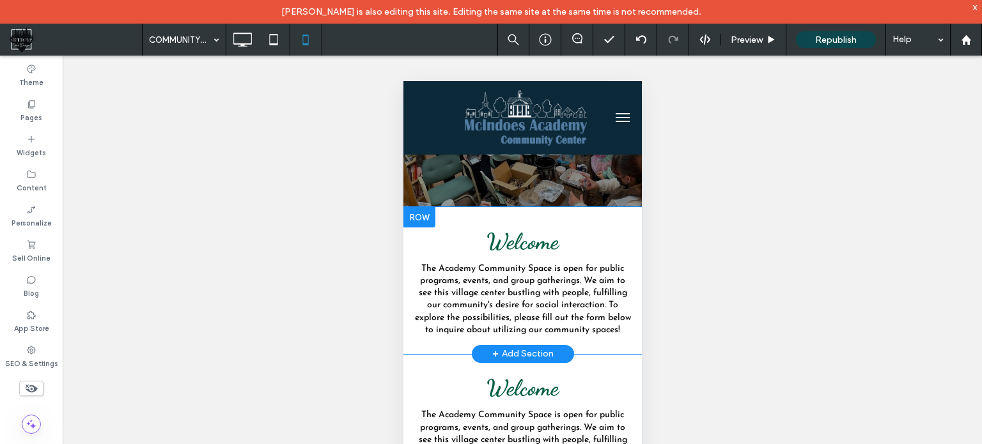
click at [419, 215] on div at bounding box center [419, 217] width 32 height 20
click at [418, 221] on div at bounding box center [419, 217] width 32 height 20
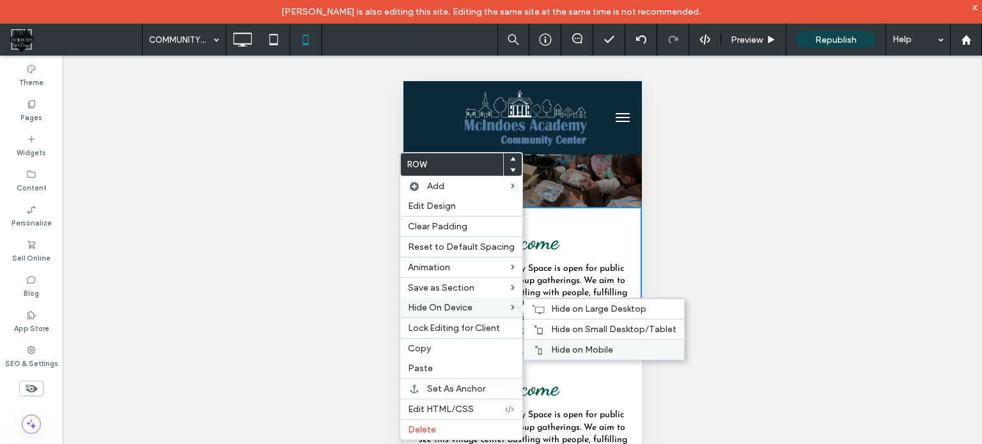
click at [592, 348] on span "Hide on Mobile" at bounding box center [582, 350] width 62 height 11
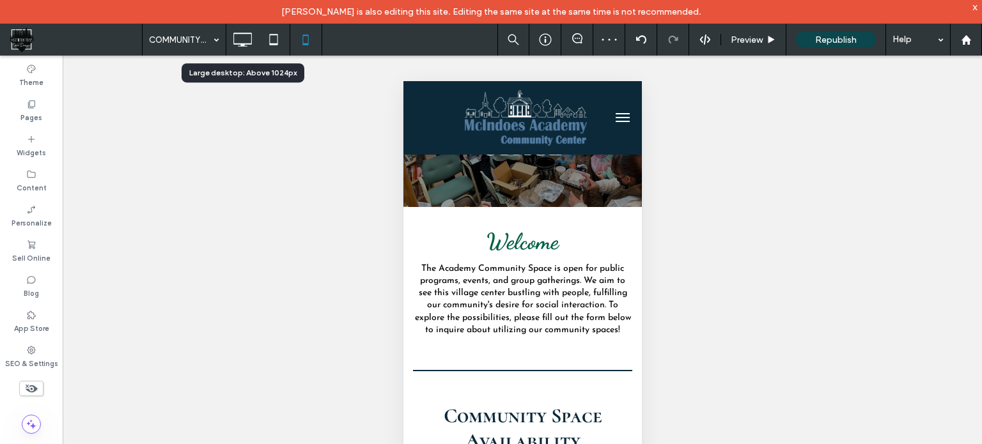
click at [239, 31] on icon at bounding box center [243, 40] width 26 height 26
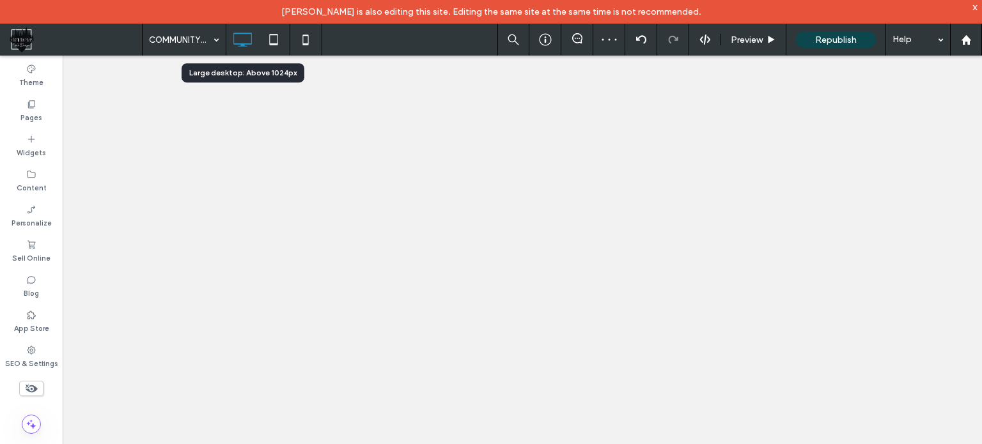
scroll to position [0, 0]
